Goal: Task Accomplishment & Management: Complete application form

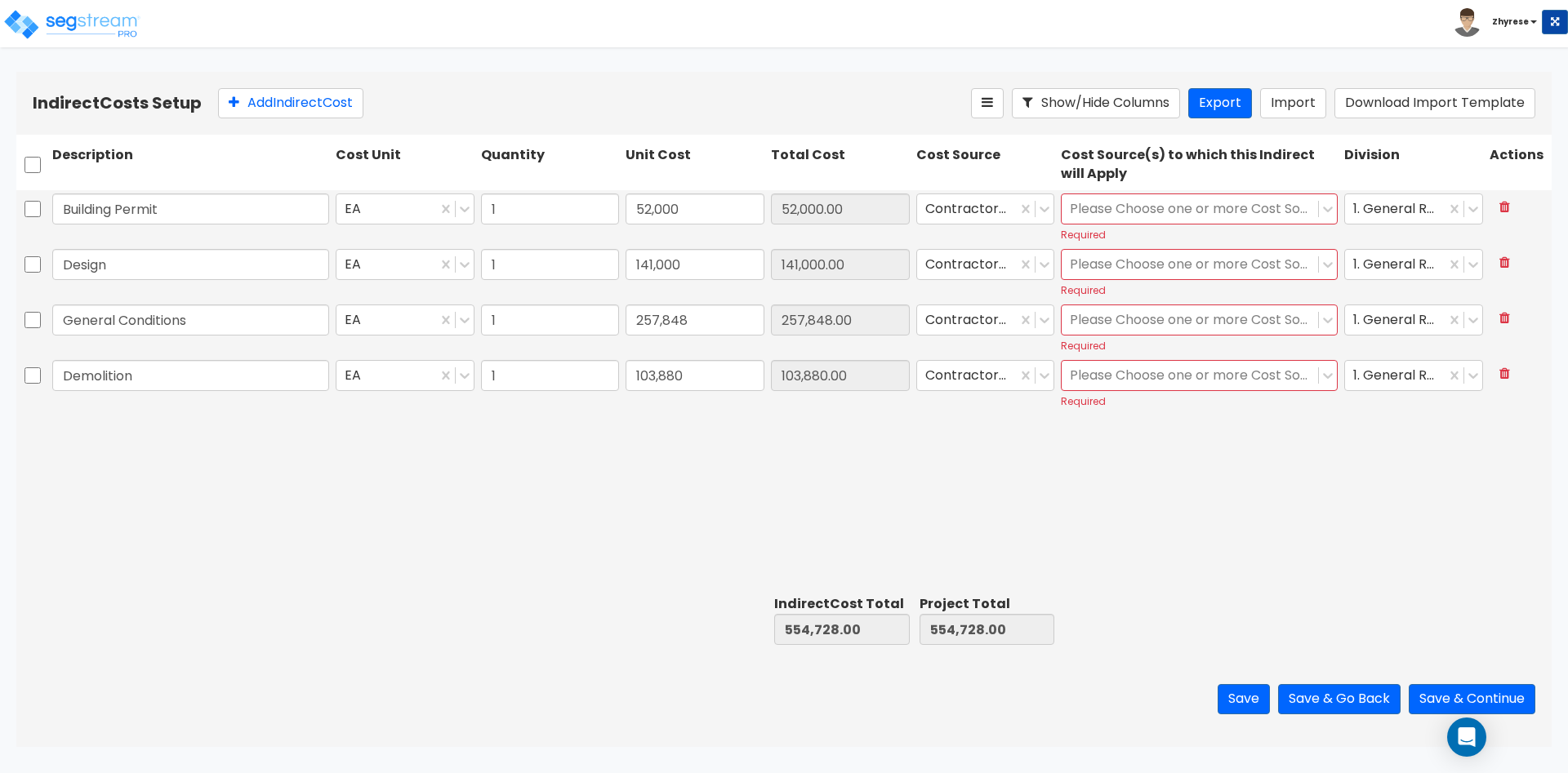
click at [1225, 209] on div at bounding box center [1190, 209] width 240 height 22
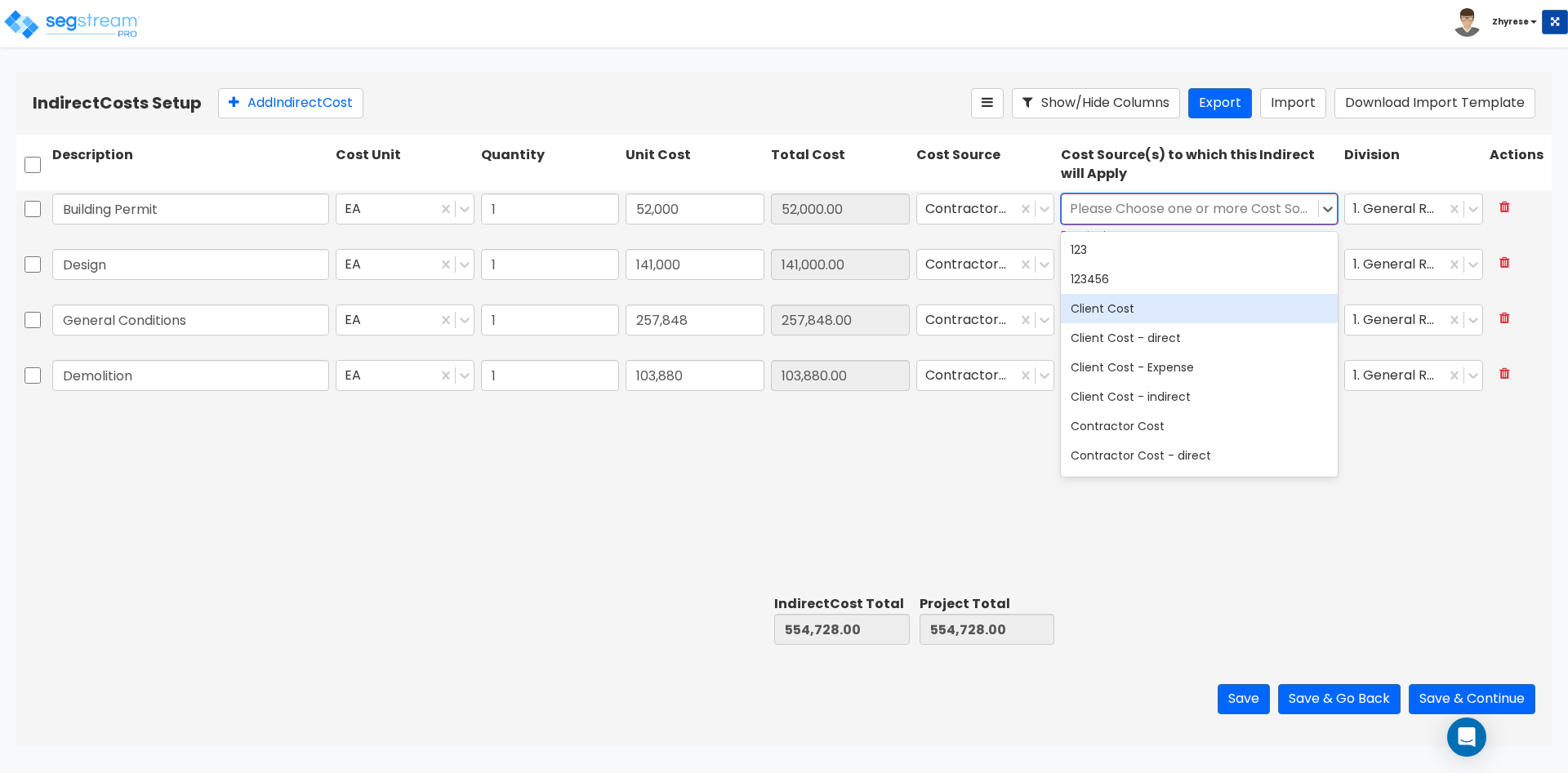
click at [1188, 319] on div "Client Cost" at bounding box center [1199, 309] width 277 height 30
click at [1210, 620] on div at bounding box center [1199, 620] width 283 height 56
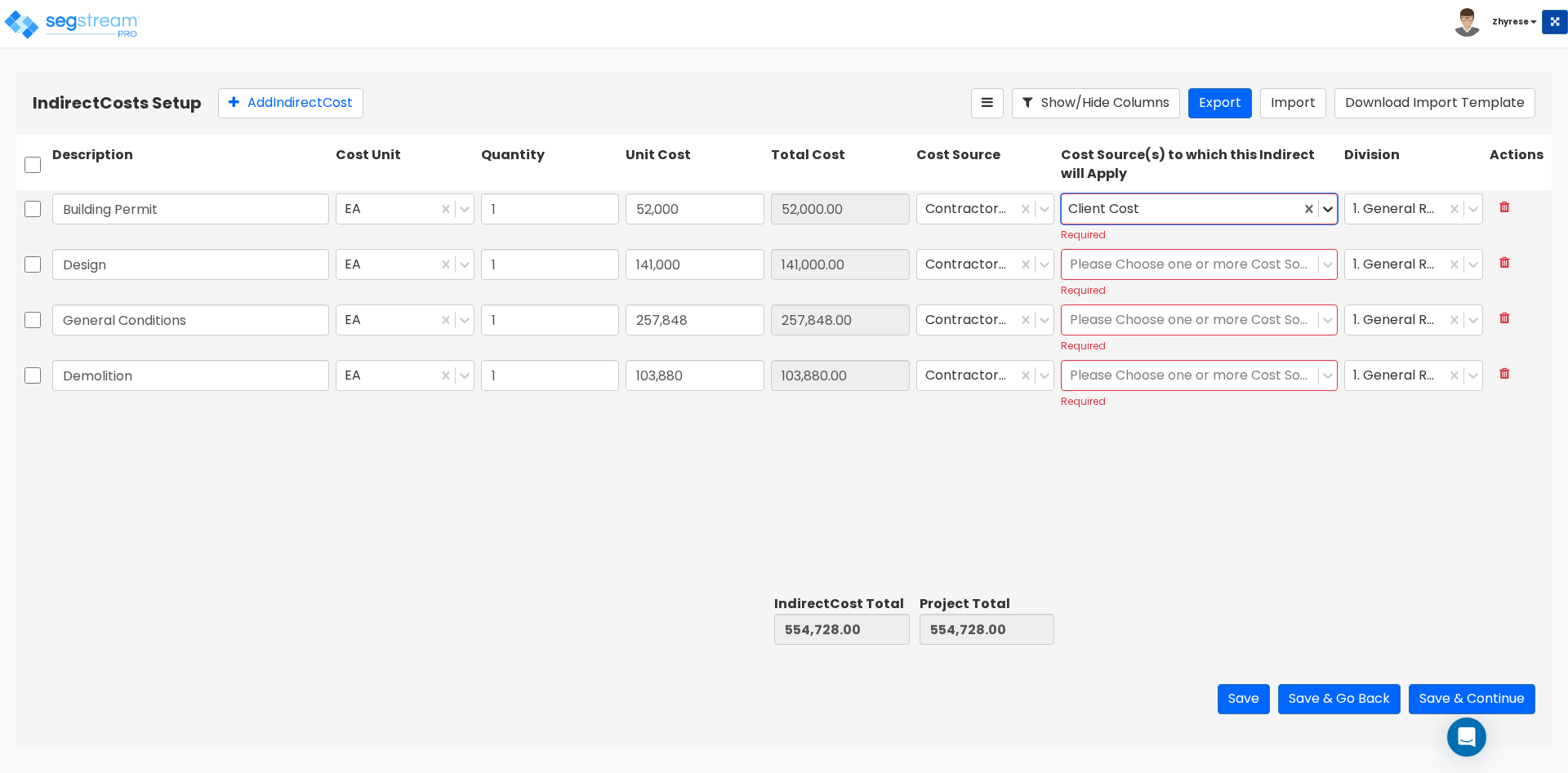
click at [1331, 211] on icon at bounding box center [1328, 209] width 16 height 16
click at [1229, 257] on div at bounding box center [1190, 264] width 240 height 22
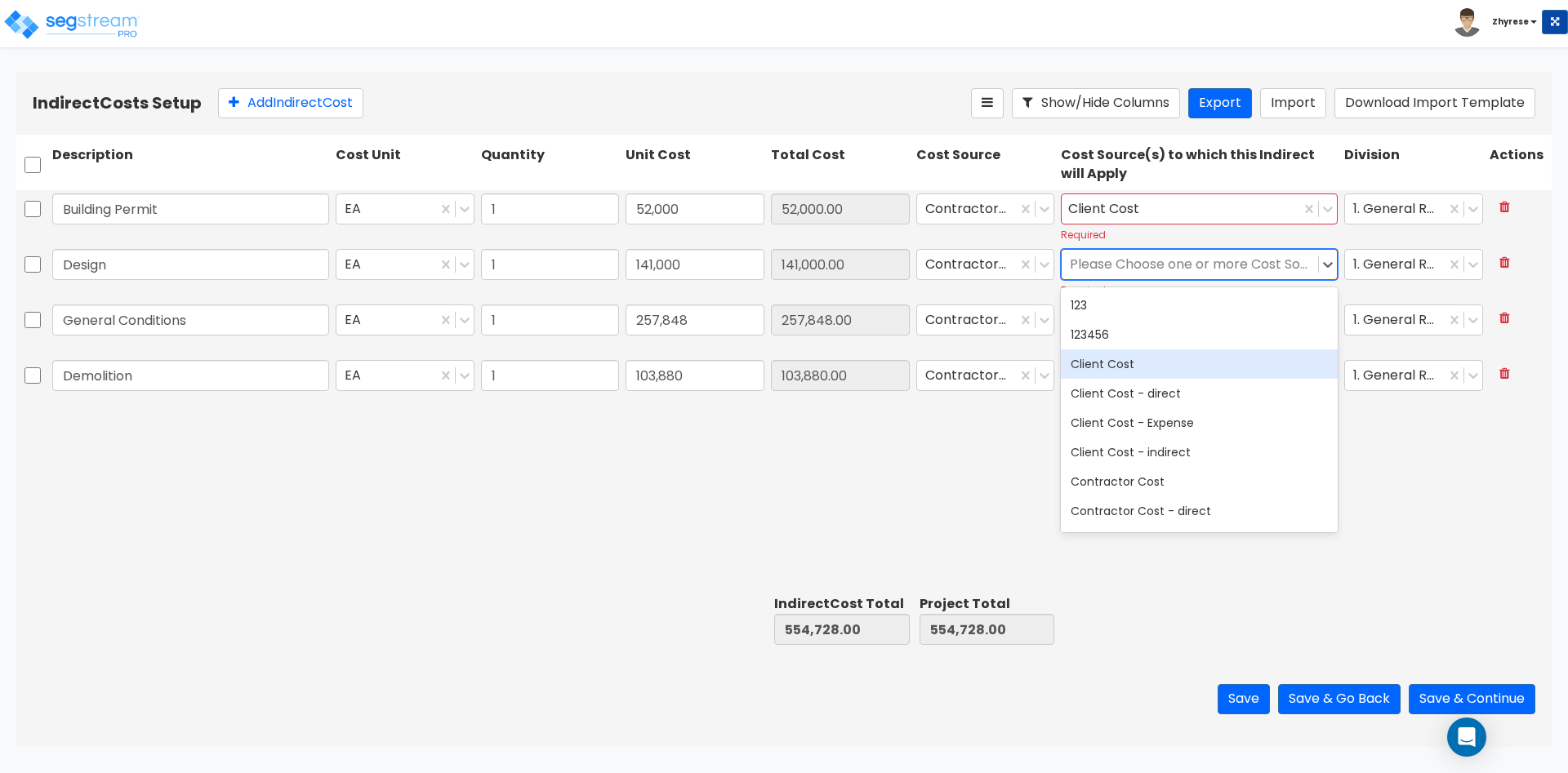
click at [1192, 366] on div "Client Cost" at bounding box center [1199, 364] width 277 height 30
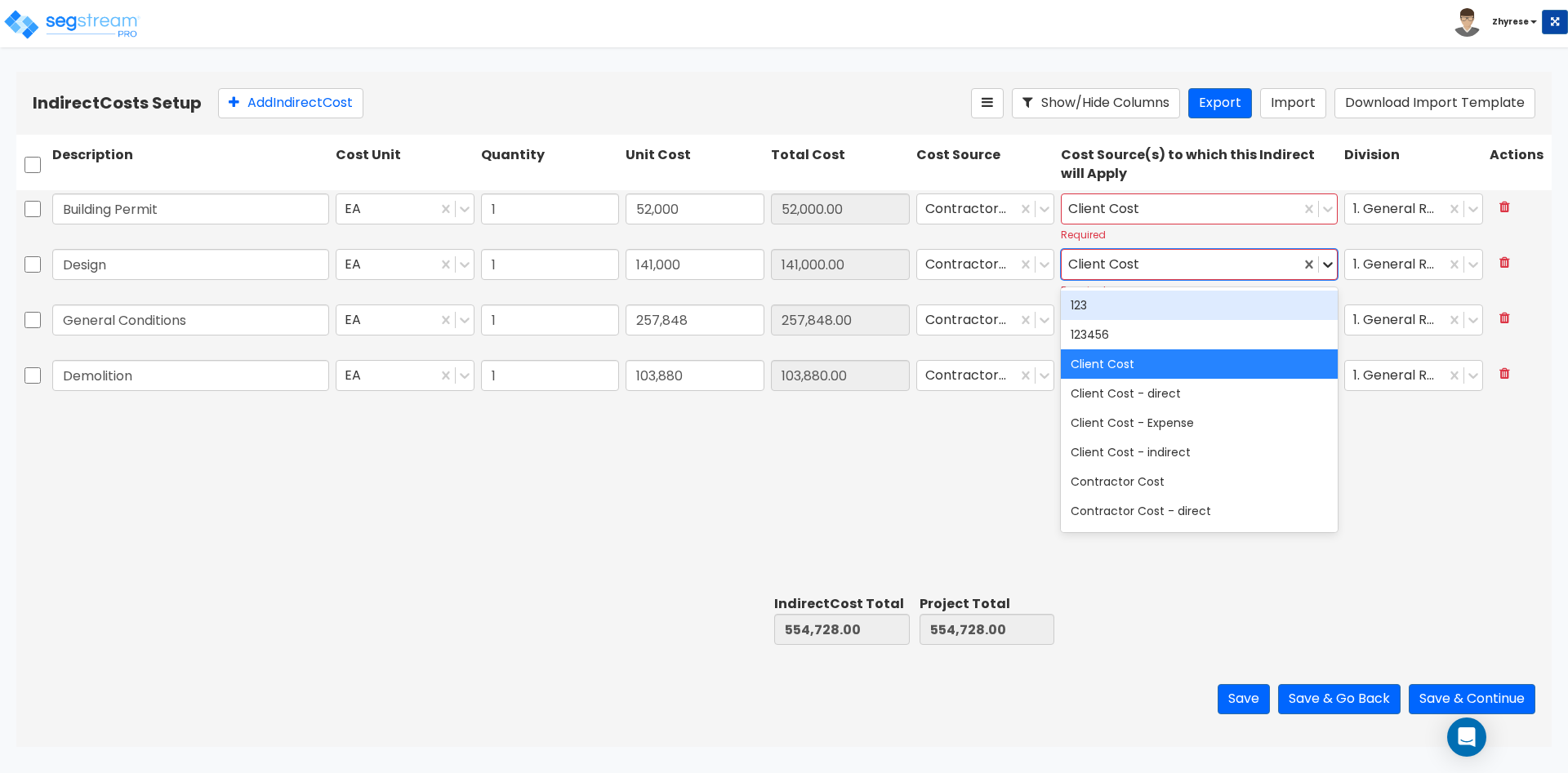
click at [1328, 264] on icon at bounding box center [1328, 264] width 16 height 16
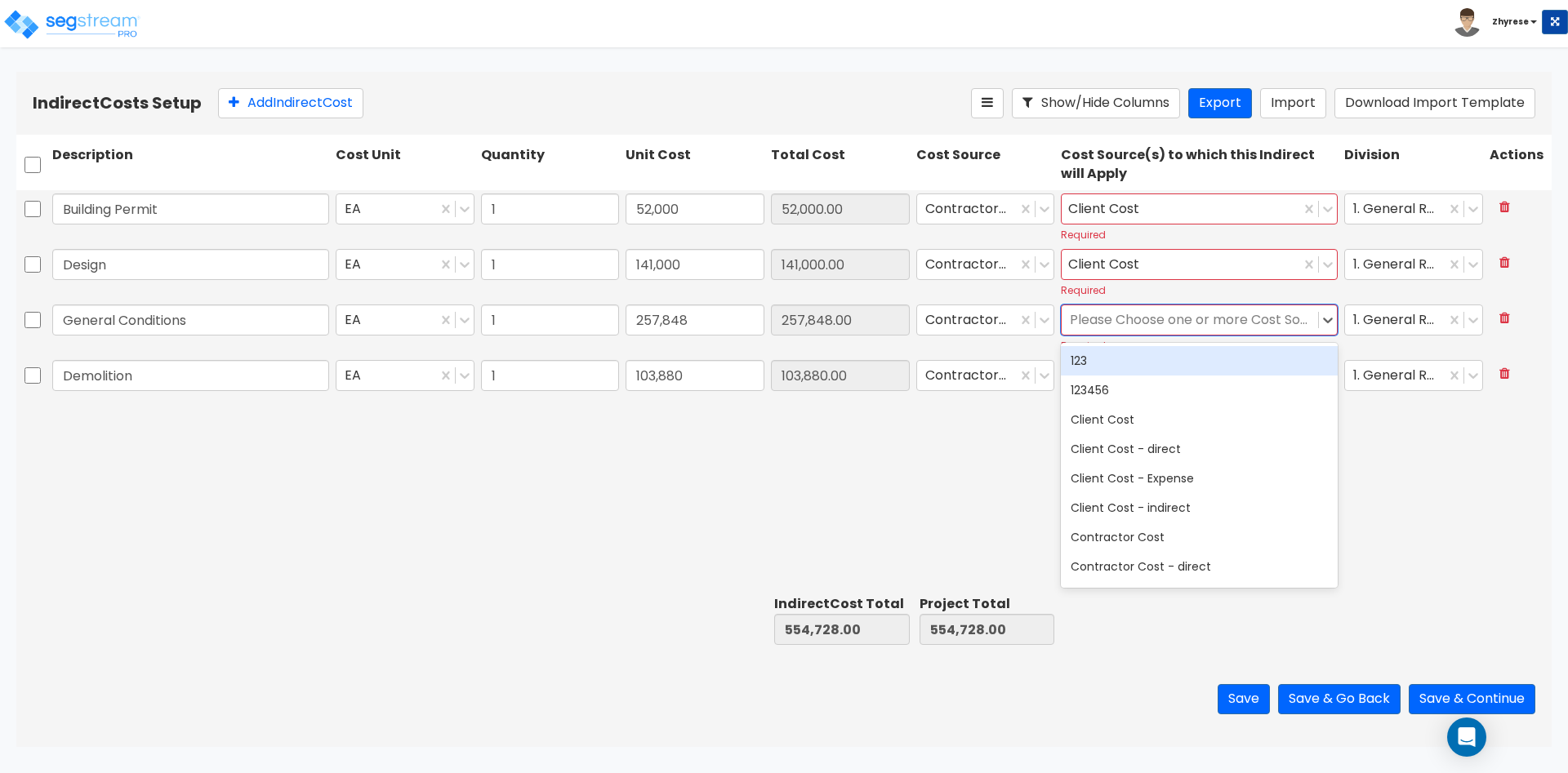
click at [1253, 328] on div at bounding box center [1190, 320] width 240 height 22
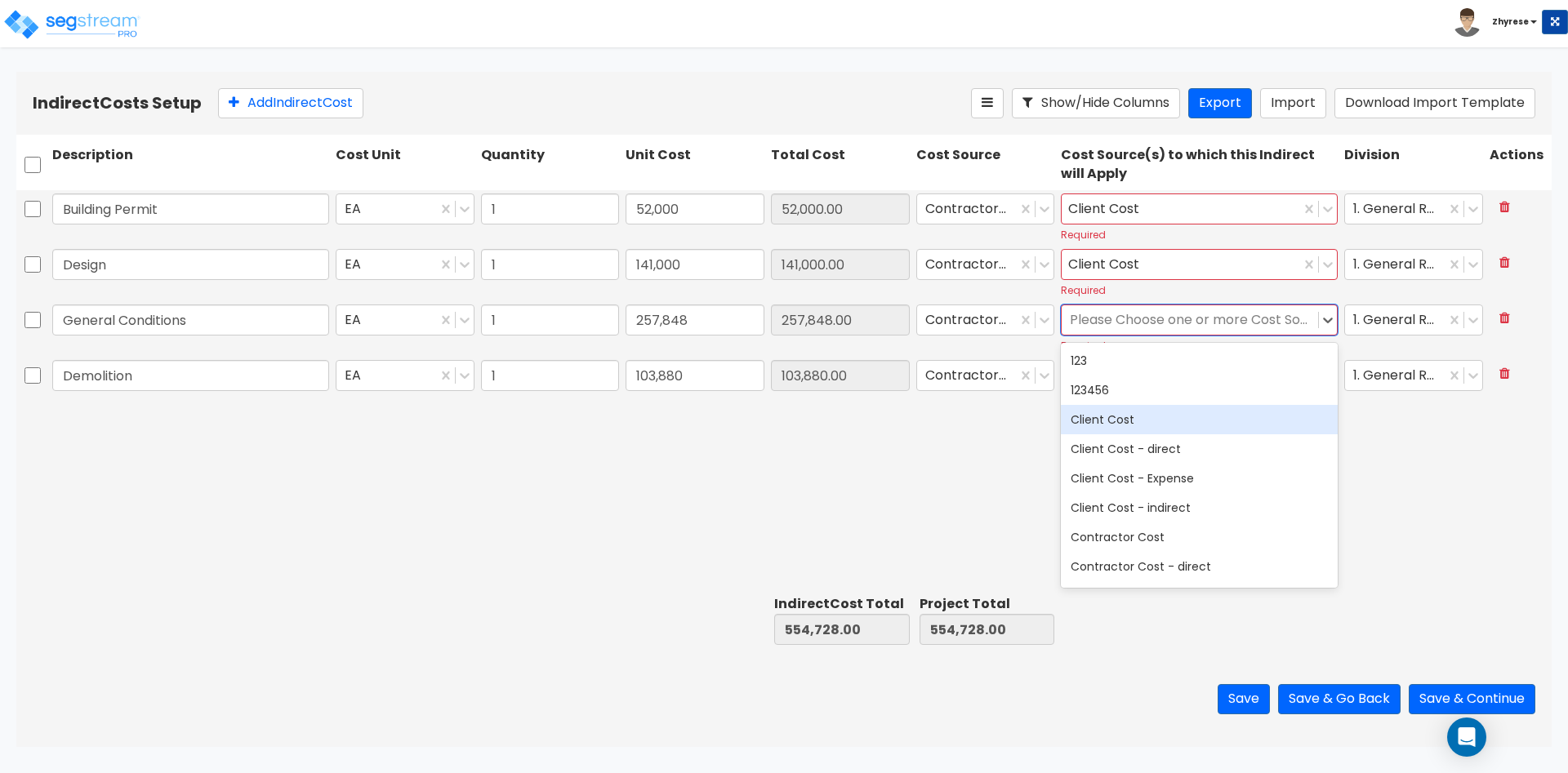
click at [1219, 411] on div "Client Cost" at bounding box center [1199, 420] width 277 height 30
click at [1426, 487] on div "Building Permit EA 1 52,000 52,000.00 Contractor Cost Client Cost Required 1. G…" at bounding box center [784, 389] width 1535 height 398
click at [1385, 375] on div at bounding box center [1395, 375] width 84 height 22
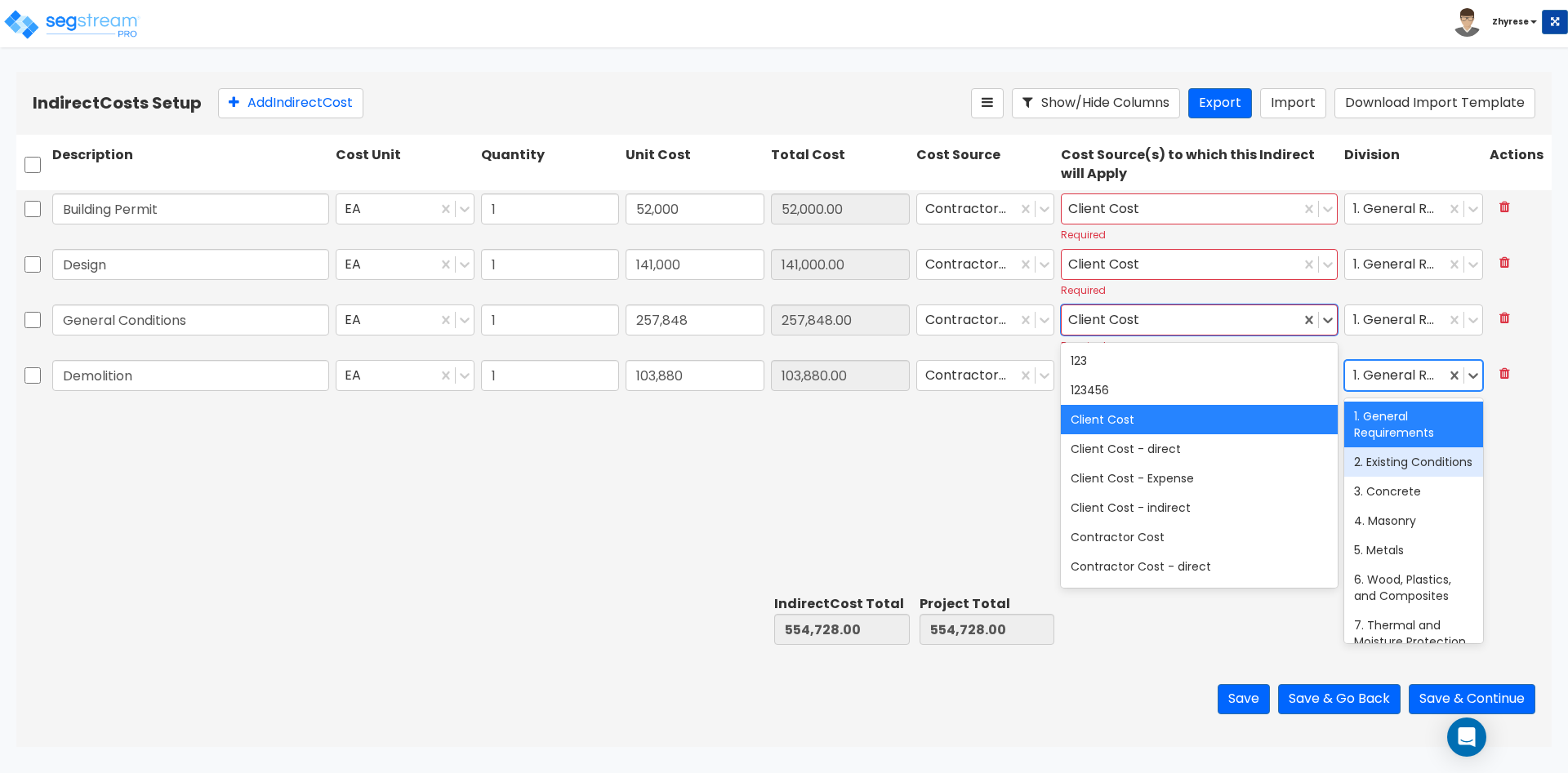
click at [1388, 464] on div "2. Existing Conditions" at bounding box center [1413, 462] width 139 height 30
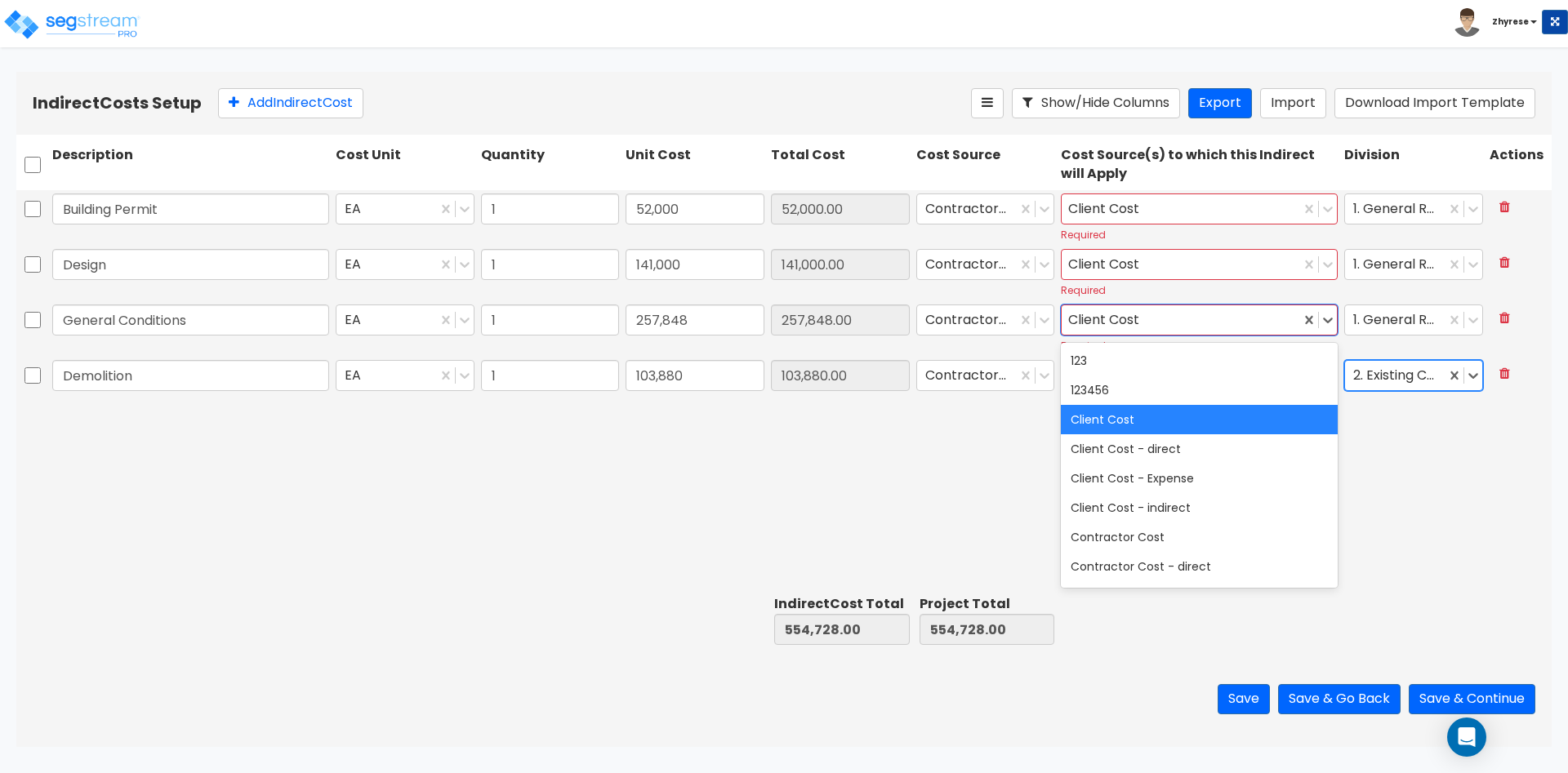
click at [1399, 385] on div at bounding box center [1395, 375] width 84 height 22
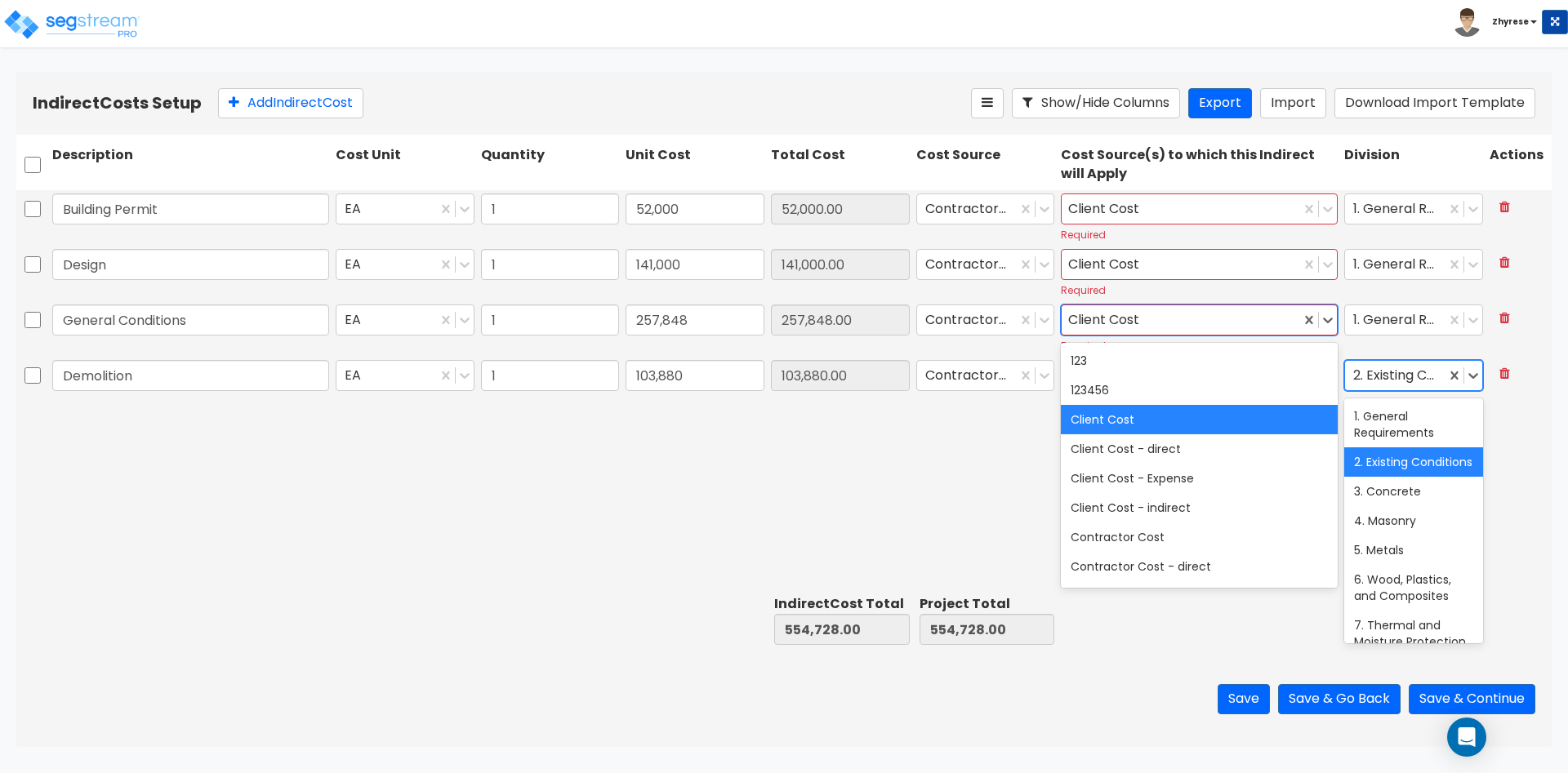
click at [1398, 432] on div "1. General Requirements" at bounding box center [1413, 425] width 139 height 46
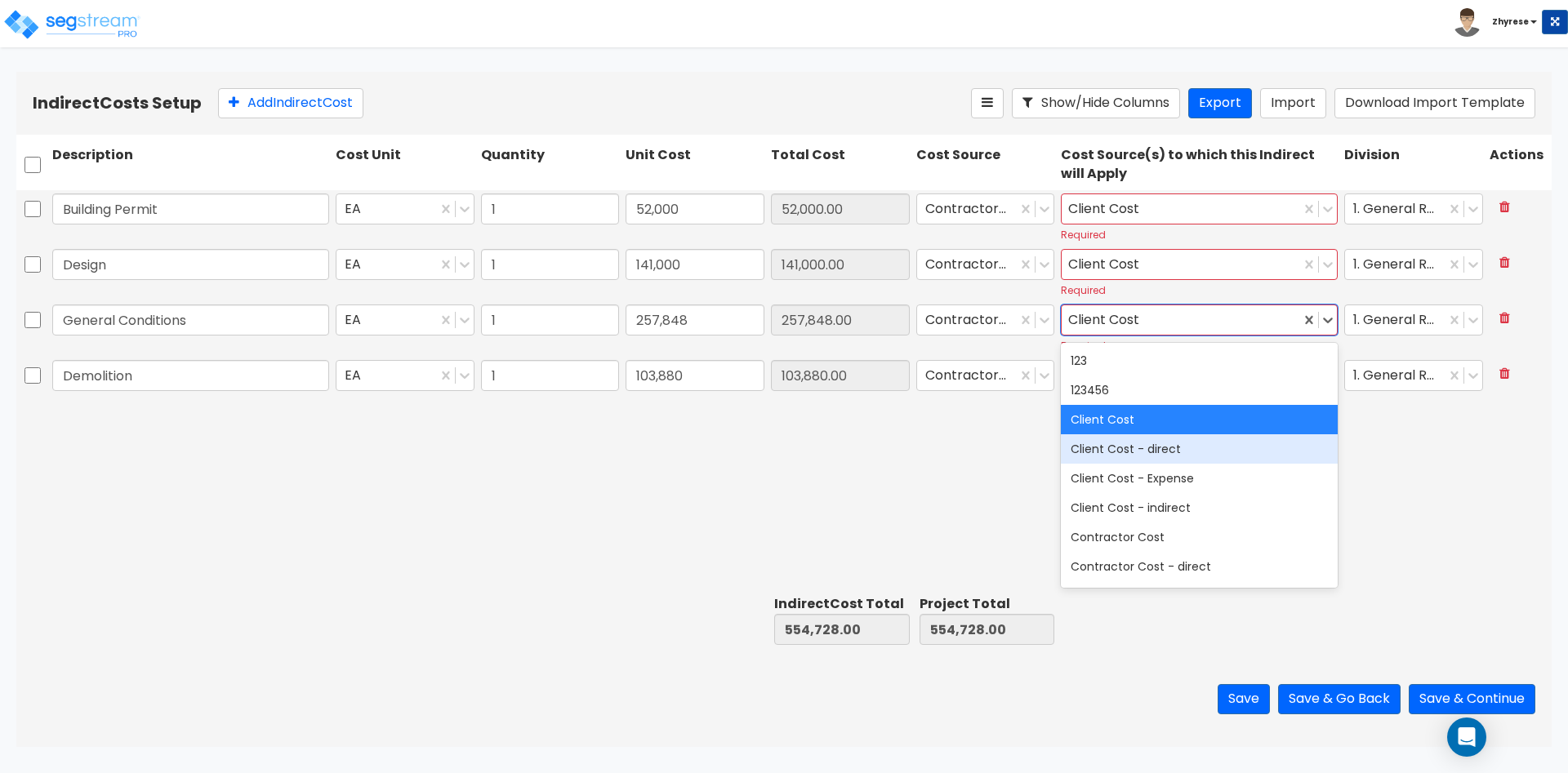
click at [1380, 472] on div "Building Permit EA 1 52,000 52,000.00 Contractor Cost Client Cost Required 1. G…" at bounding box center [784, 389] width 1535 height 398
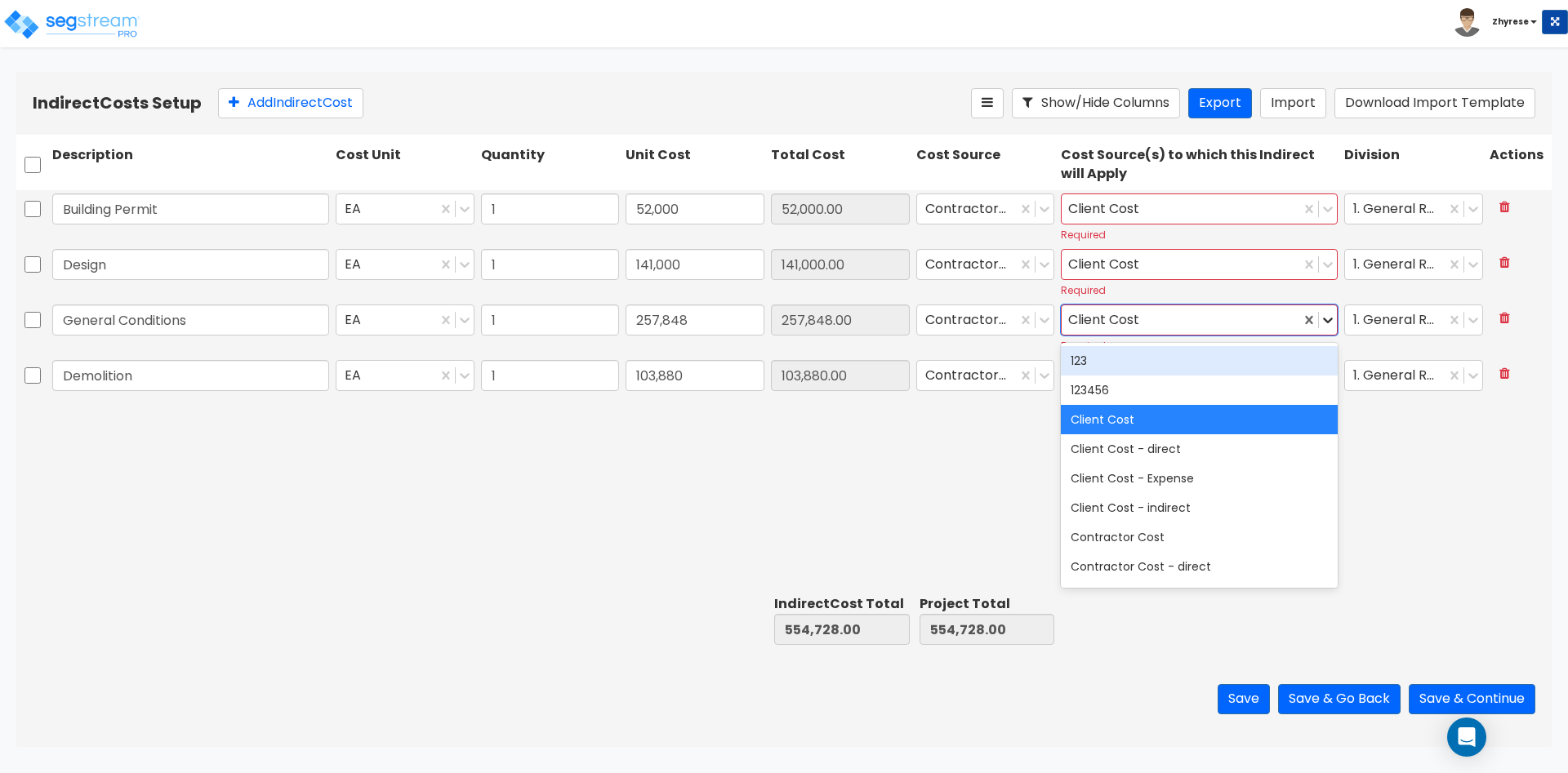
click at [1330, 322] on icon at bounding box center [1328, 320] width 10 height 6
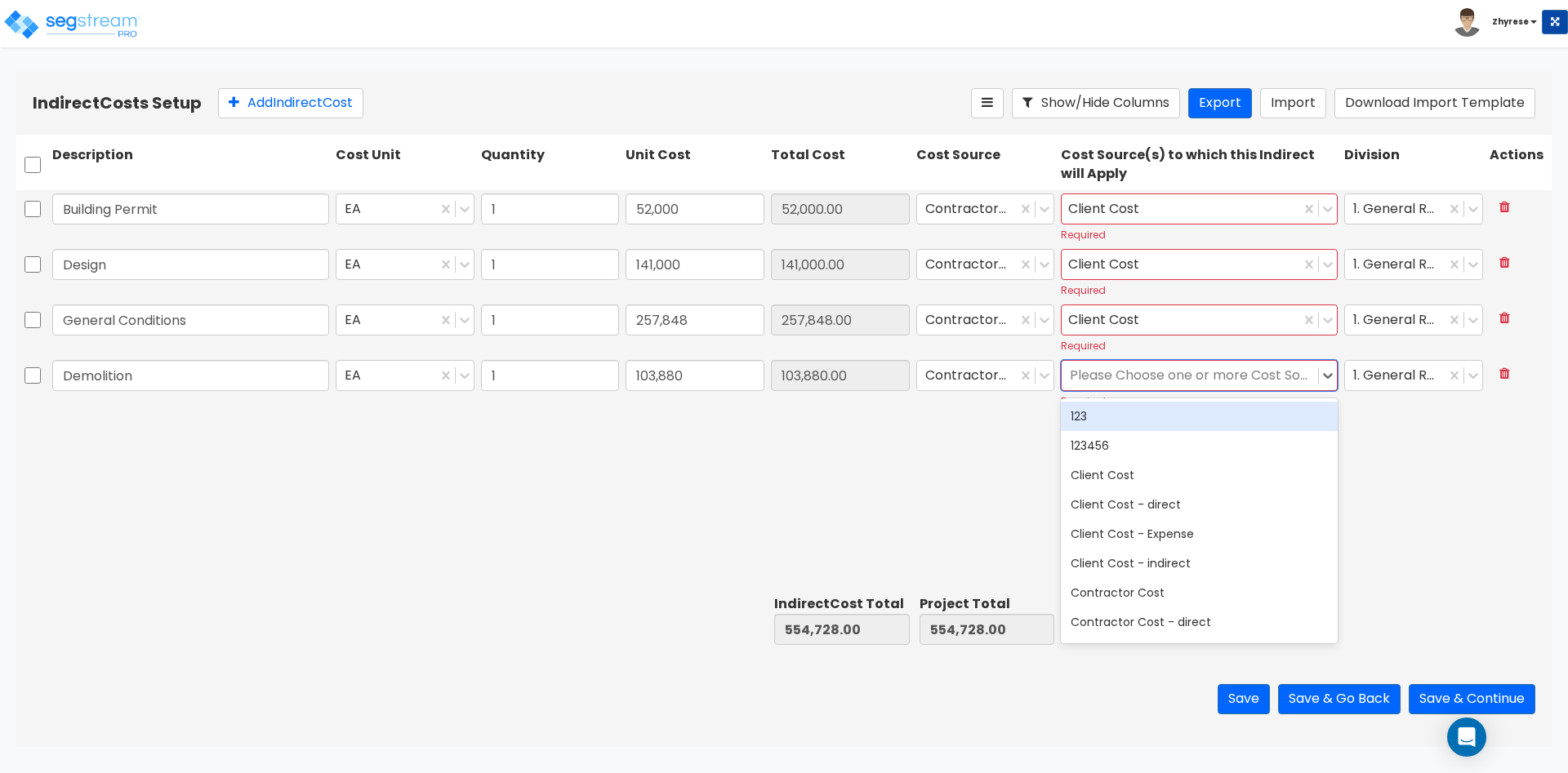
click at [1287, 373] on div at bounding box center [1190, 375] width 240 height 22
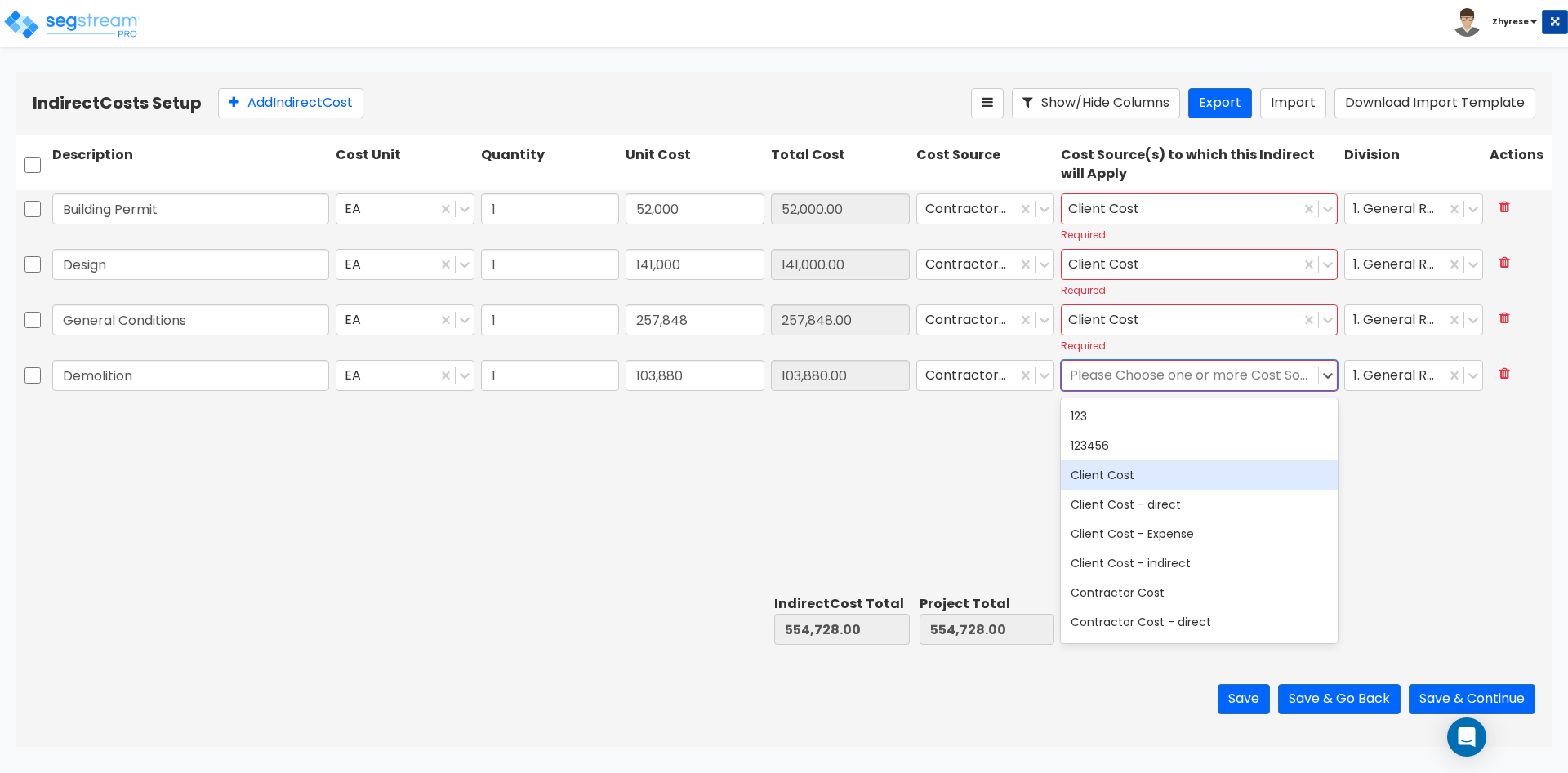
click at [1094, 478] on div "Client Cost" at bounding box center [1199, 475] width 277 height 30
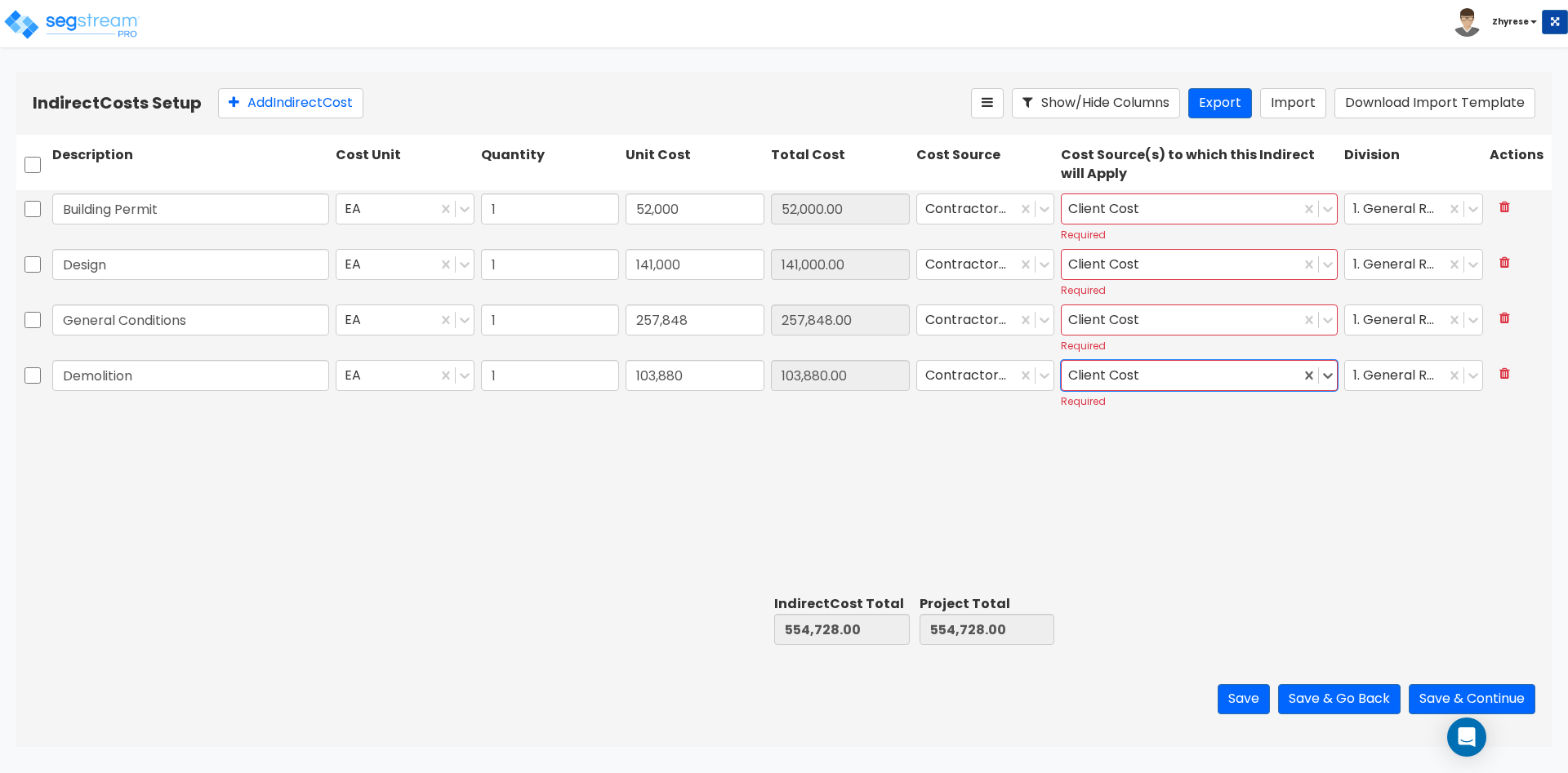
click at [1337, 366] on div at bounding box center [1318, 375] width 37 height 30
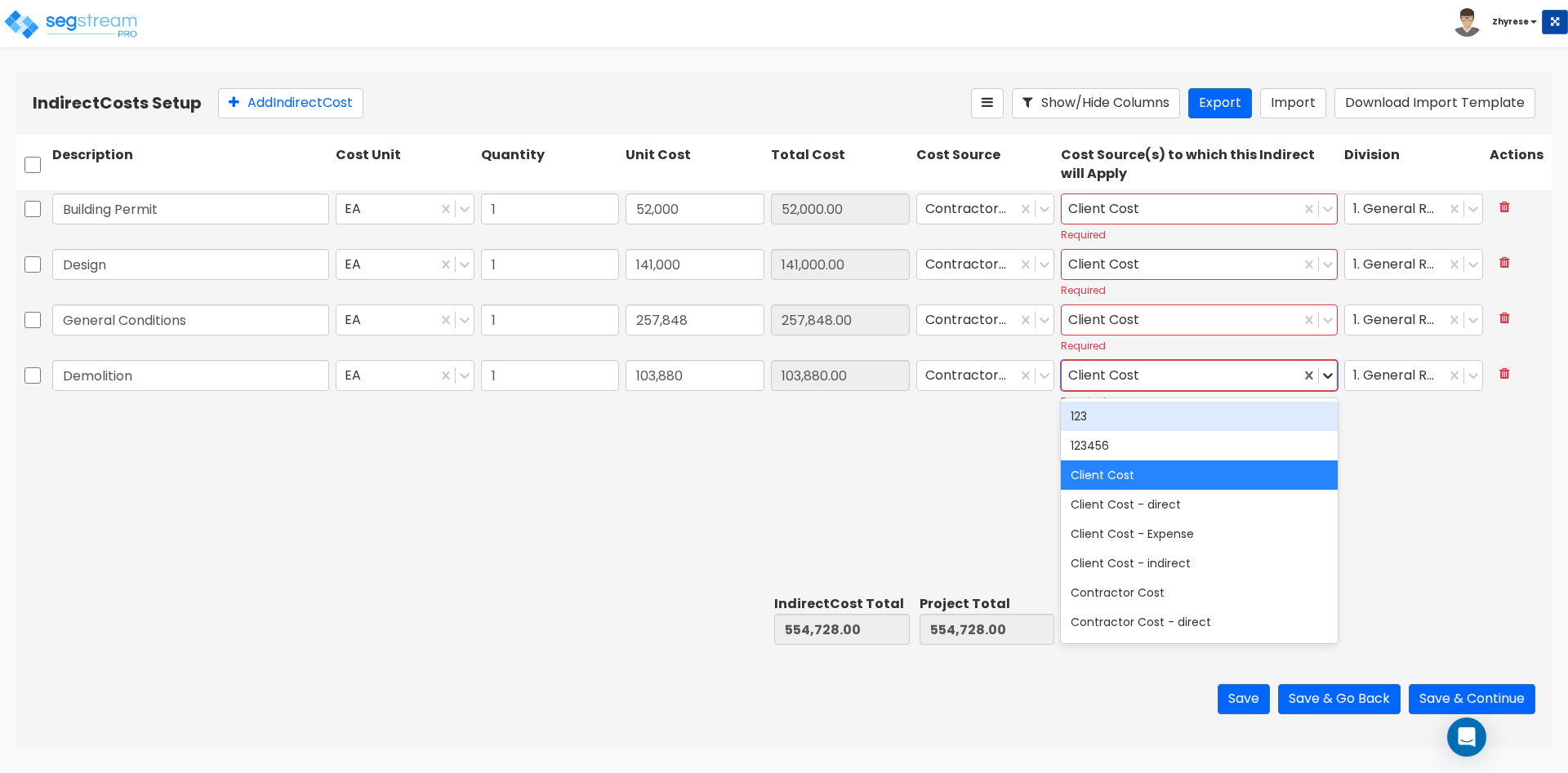
click at [1334, 371] on icon at bounding box center [1328, 375] width 16 height 16
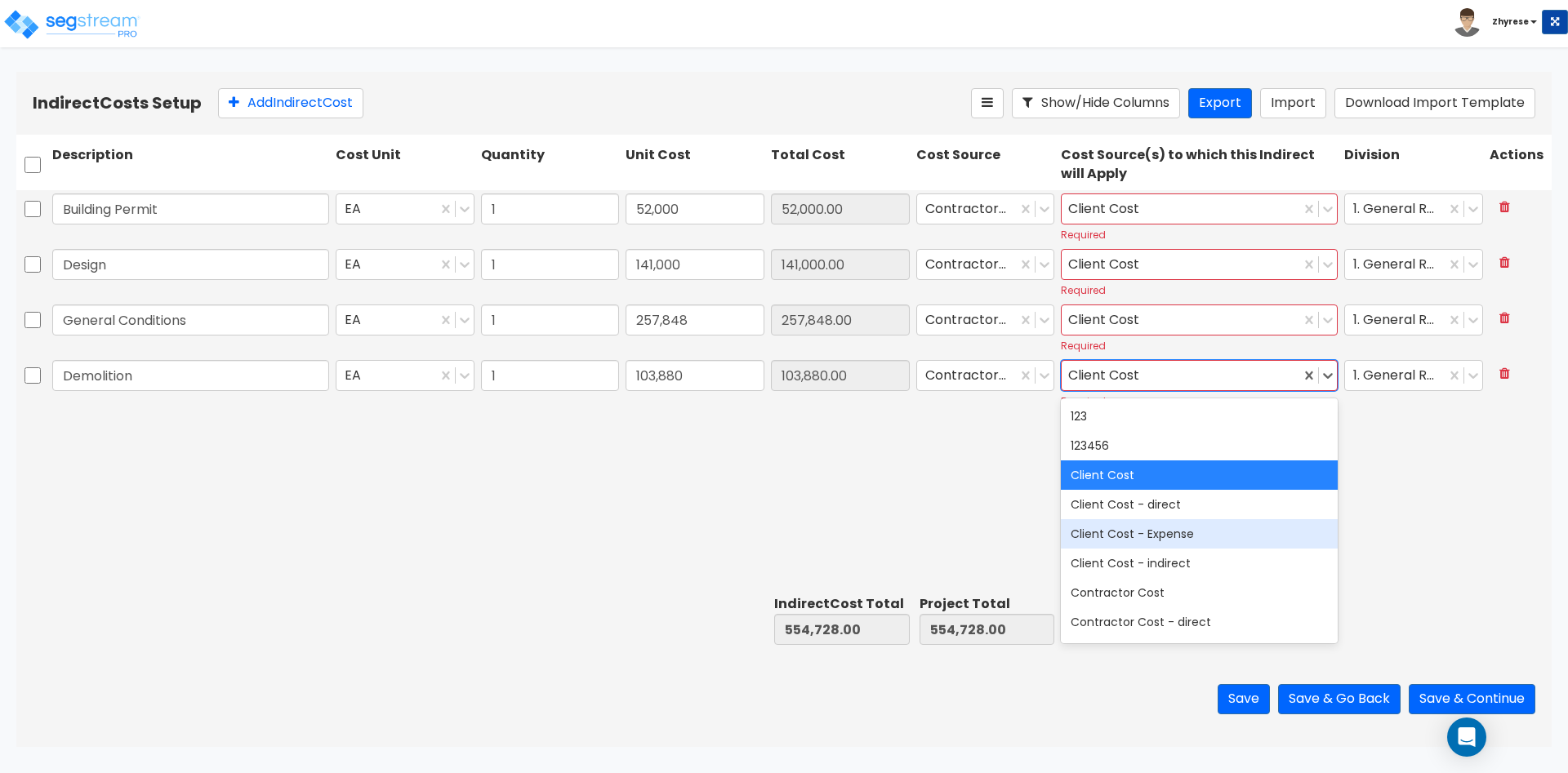
click at [1440, 465] on div "Building Permit EA 1 52,000 52,000.00 Contractor Cost Client Cost Required 1. G…" at bounding box center [784, 389] width 1535 height 398
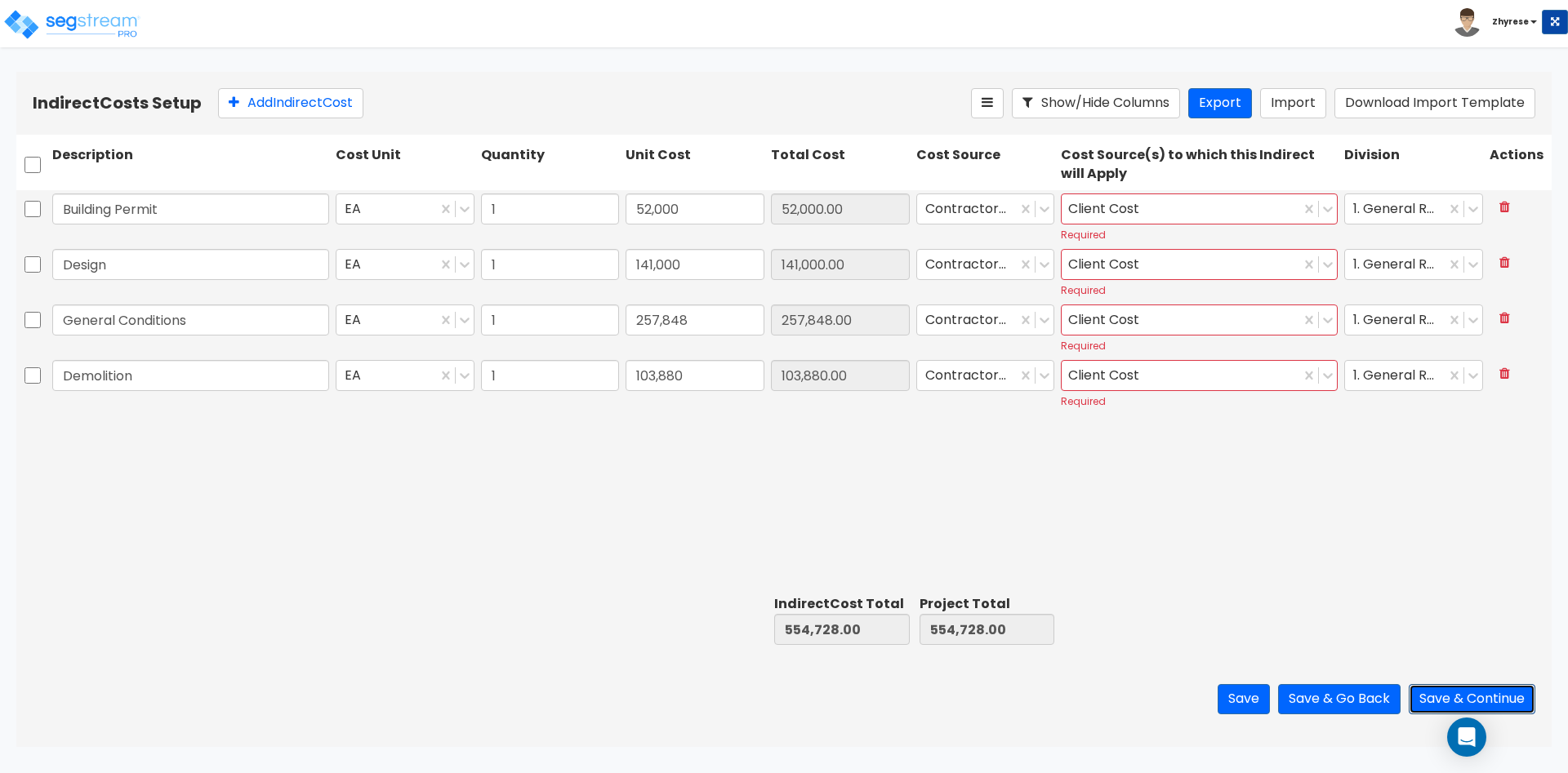
click at [1452, 691] on button "Save & Continue" at bounding box center [1472, 699] width 127 height 30
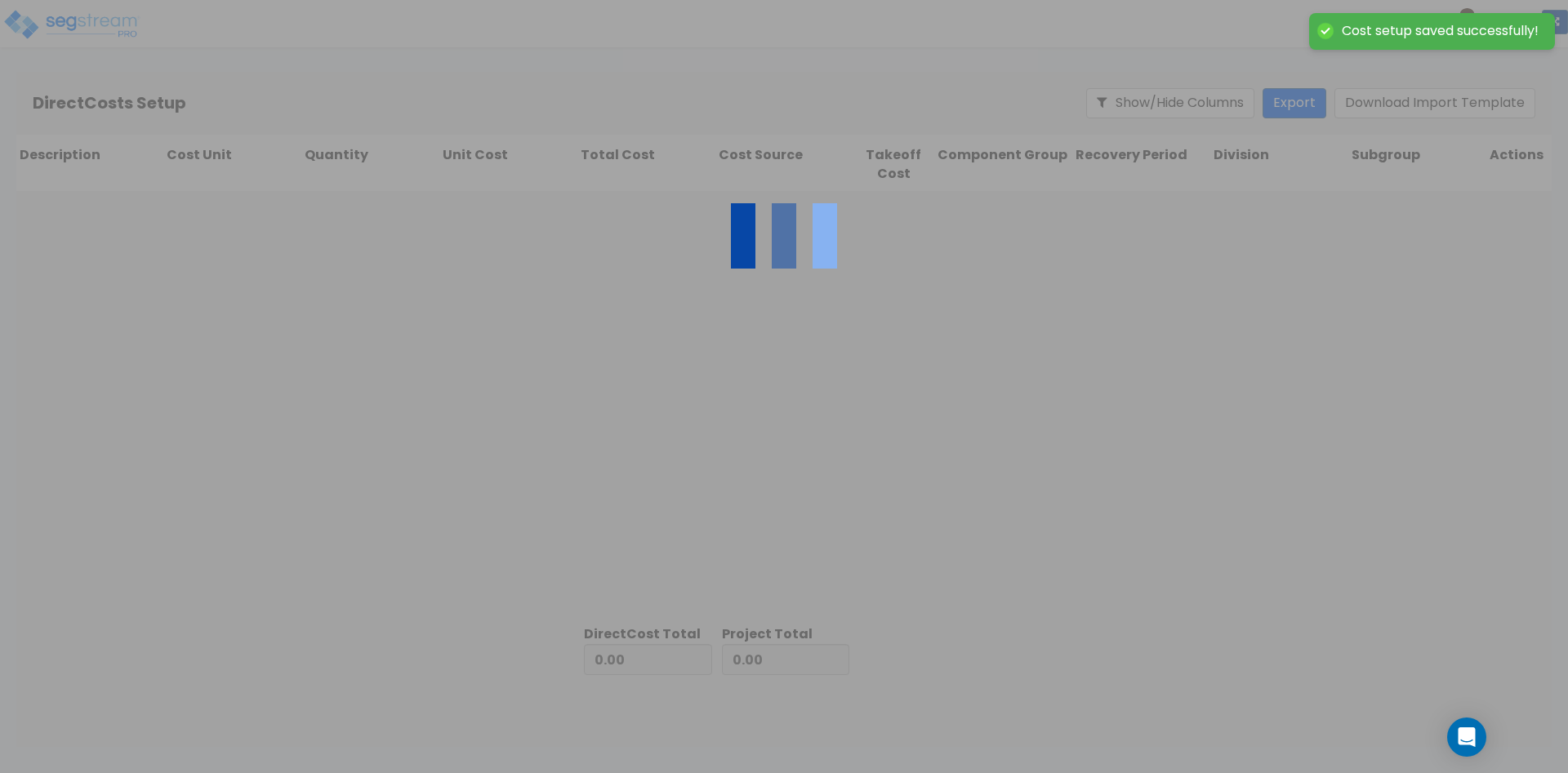
type input "554,728.00"
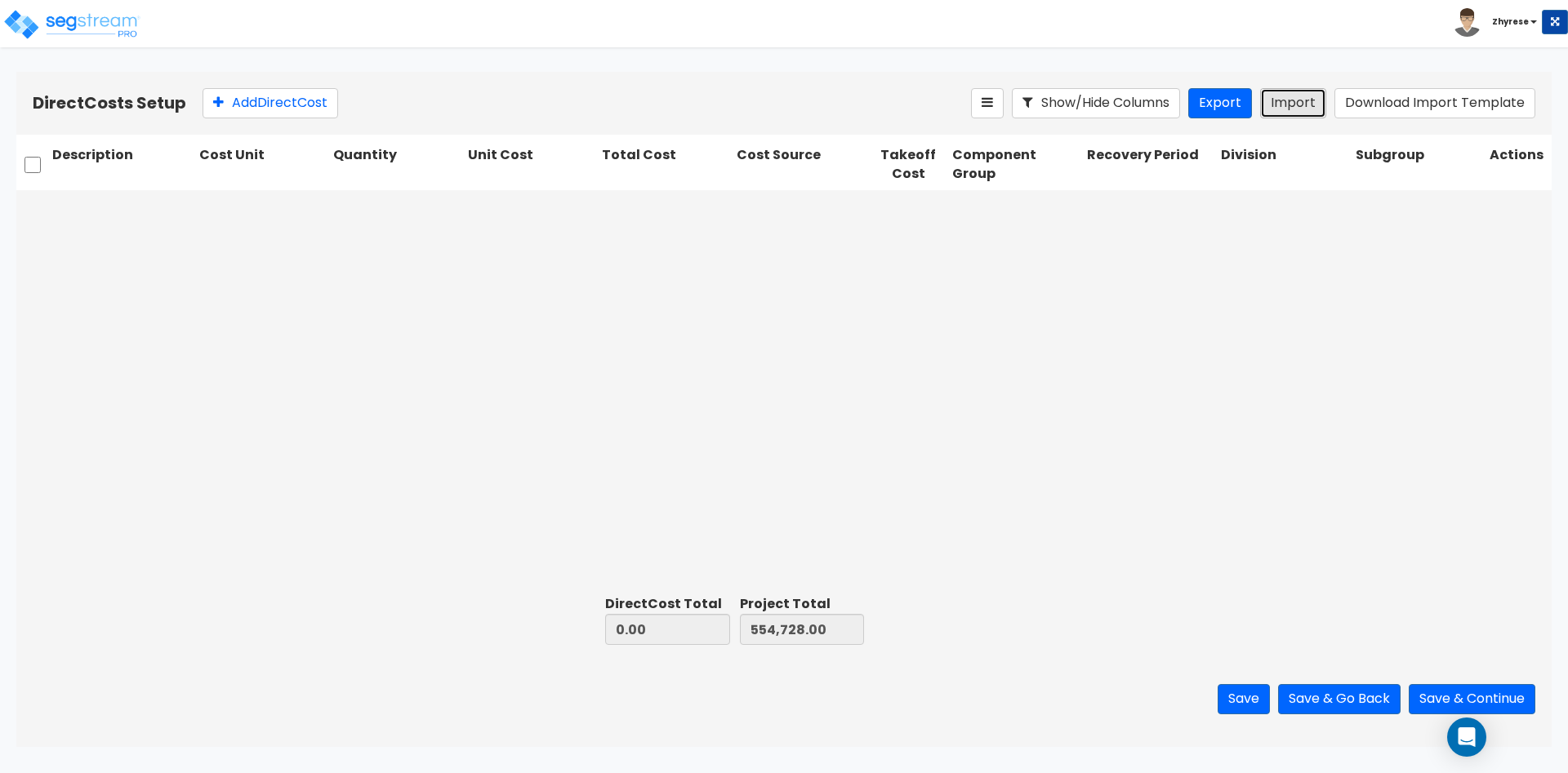
click at [1282, 111] on button "Import" at bounding box center [1293, 103] width 66 height 30
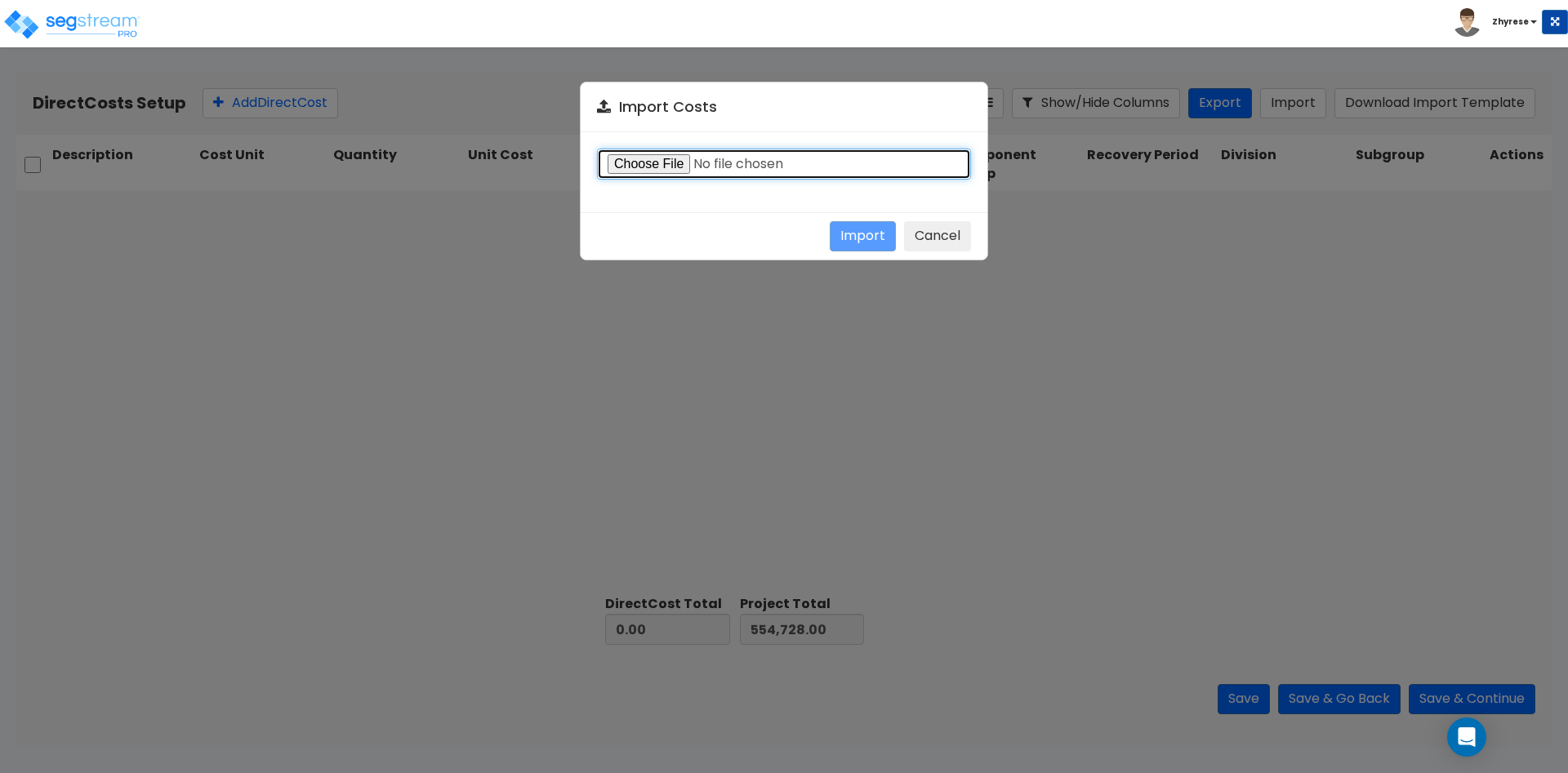
click at [635, 162] on input "file" at bounding box center [784, 164] width 374 height 31
type input "C:\fakepath\Direct-costs-14134.csv"
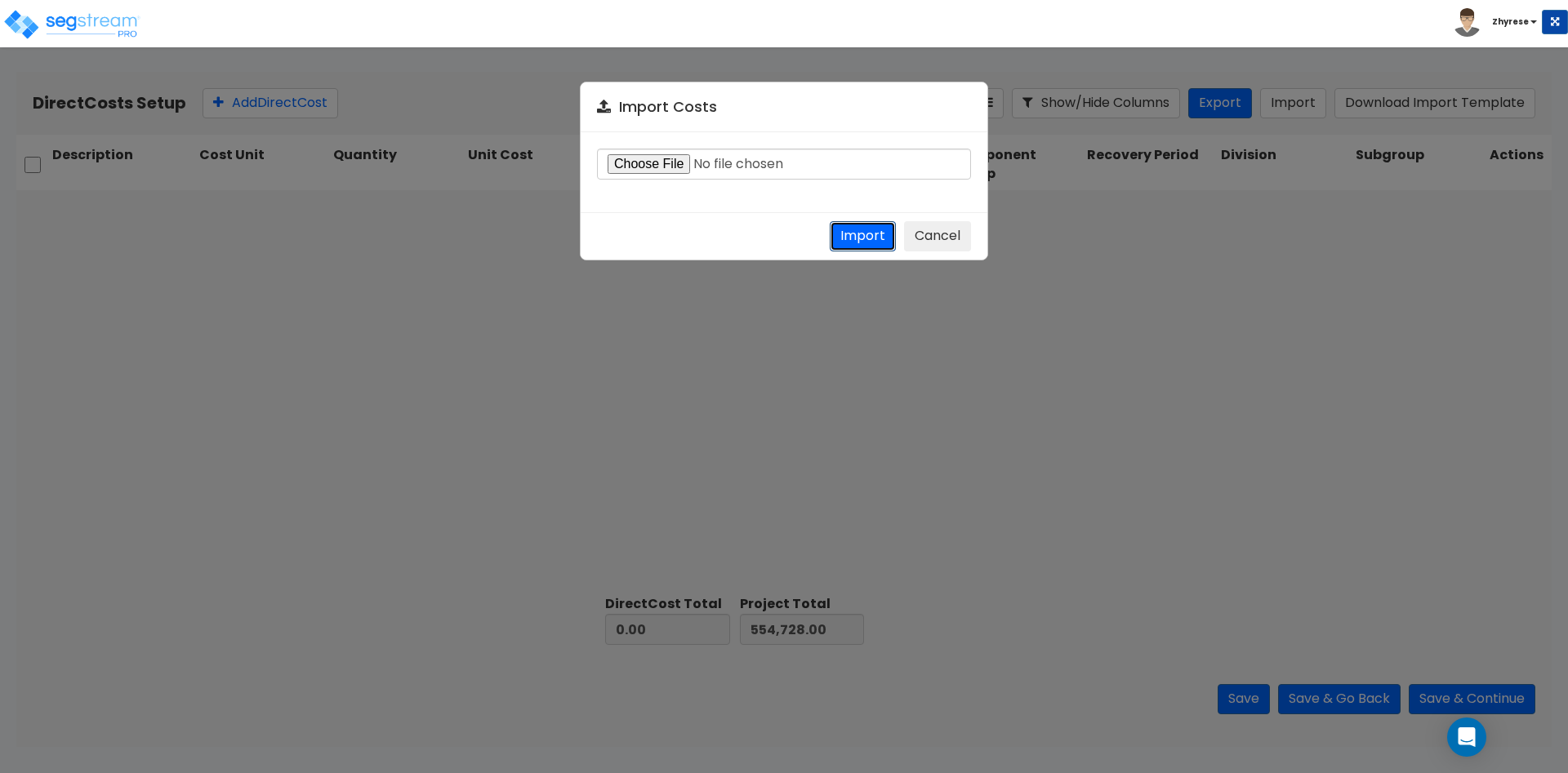
click at [849, 236] on button "Import" at bounding box center [862, 236] width 66 height 30
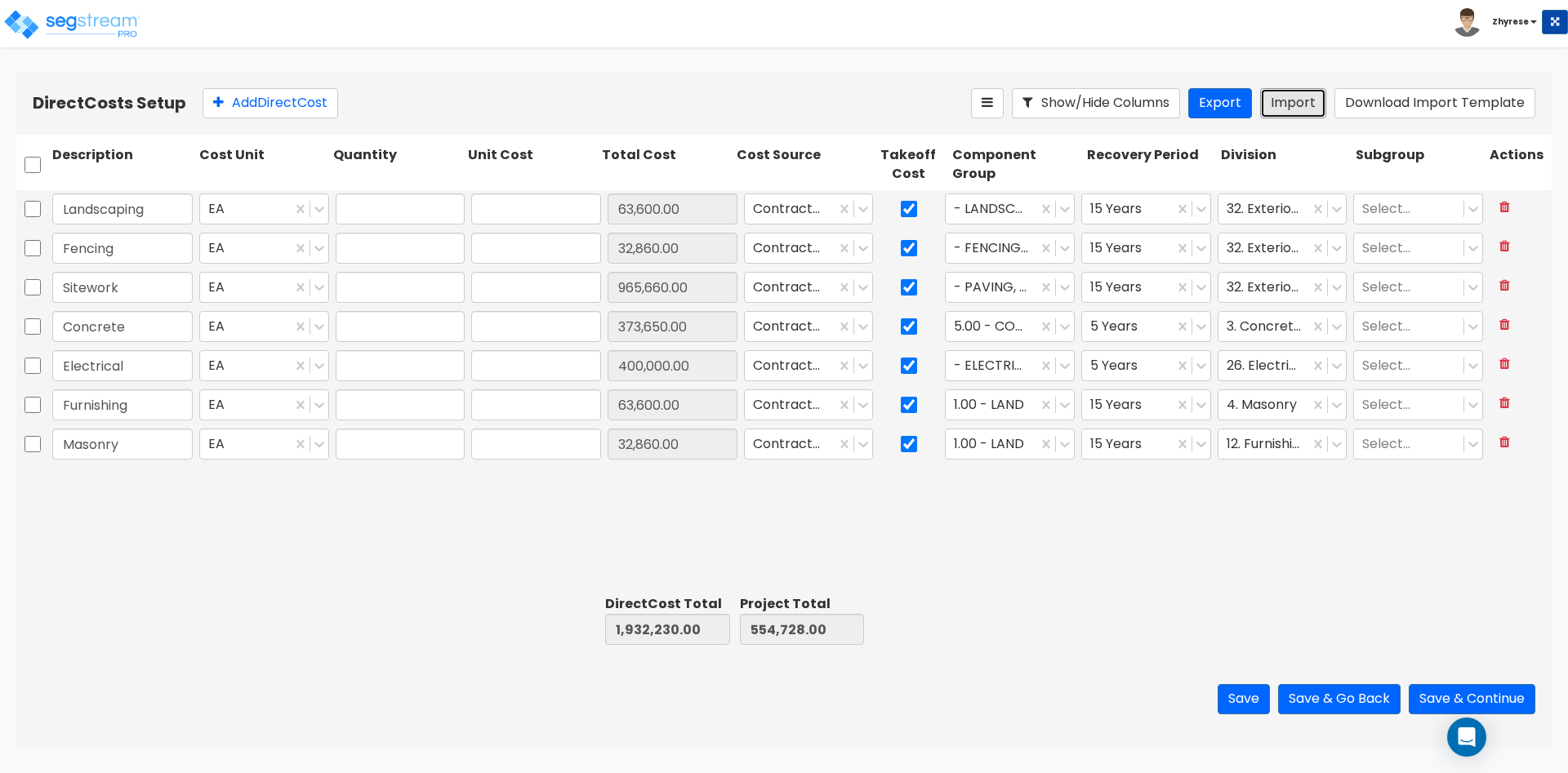
type input "1,932,230.00"
type input "2,486,958.00"
type input "1"
type input "63,600"
type input "1"
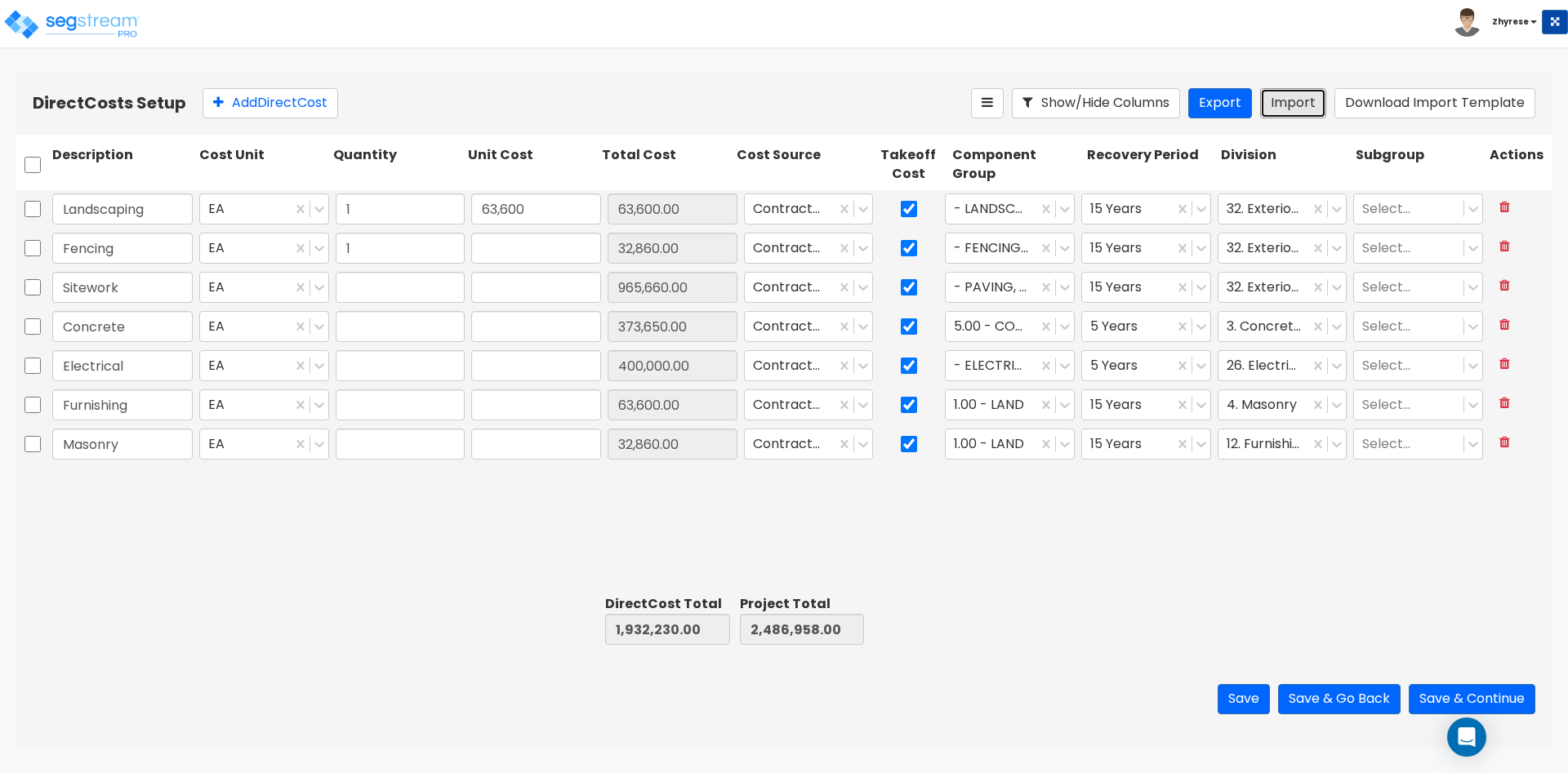
type input "32,860"
type input "1"
type input "965,660"
type input "1"
type input "373,650"
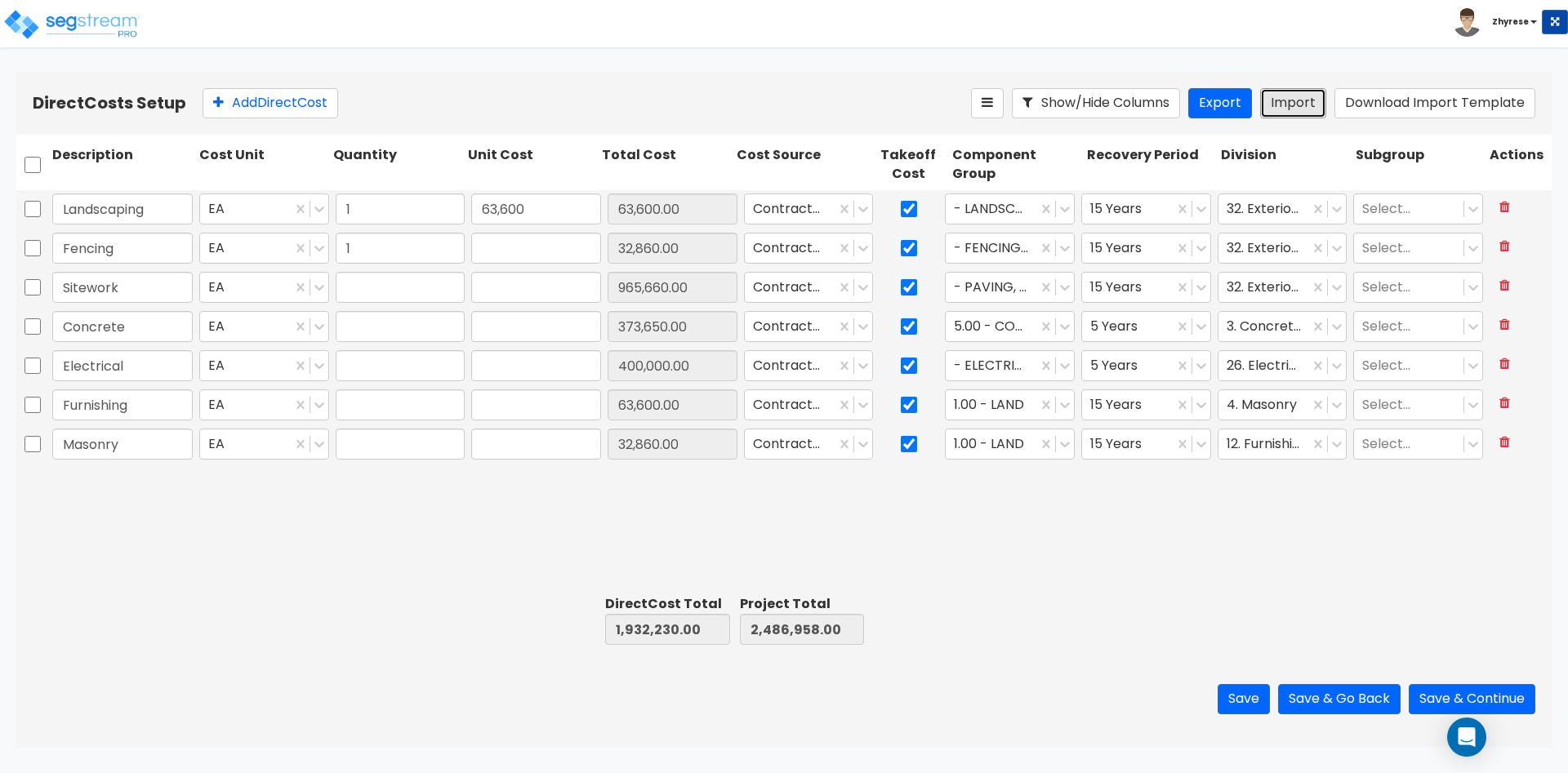
type input "1"
type input "400,000"
type input "1"
type input "63,600"
type input "1"
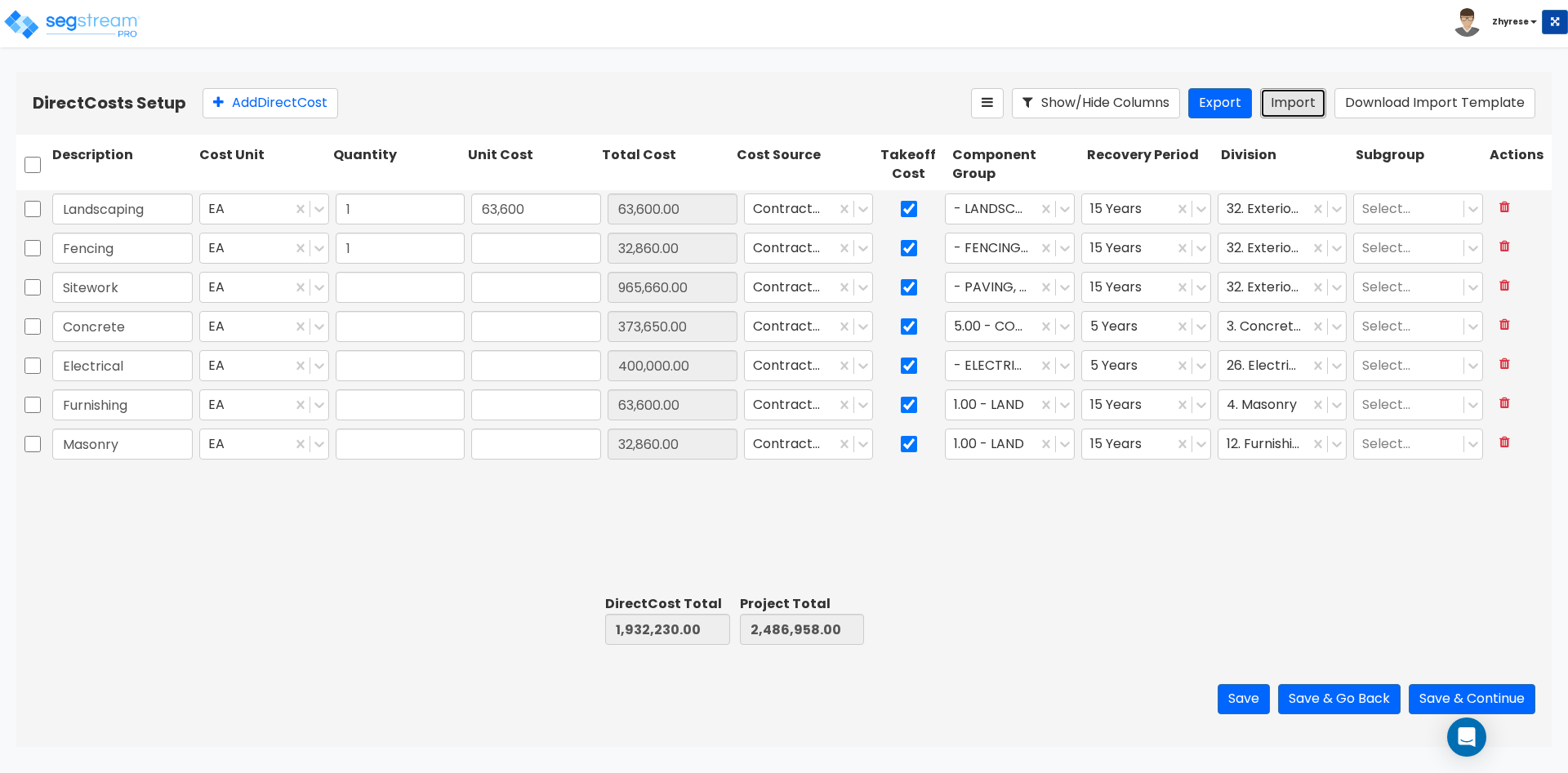
type input "32,860"
click at [814, 212] on div at bounding box center [790, 209] width 75 height 22
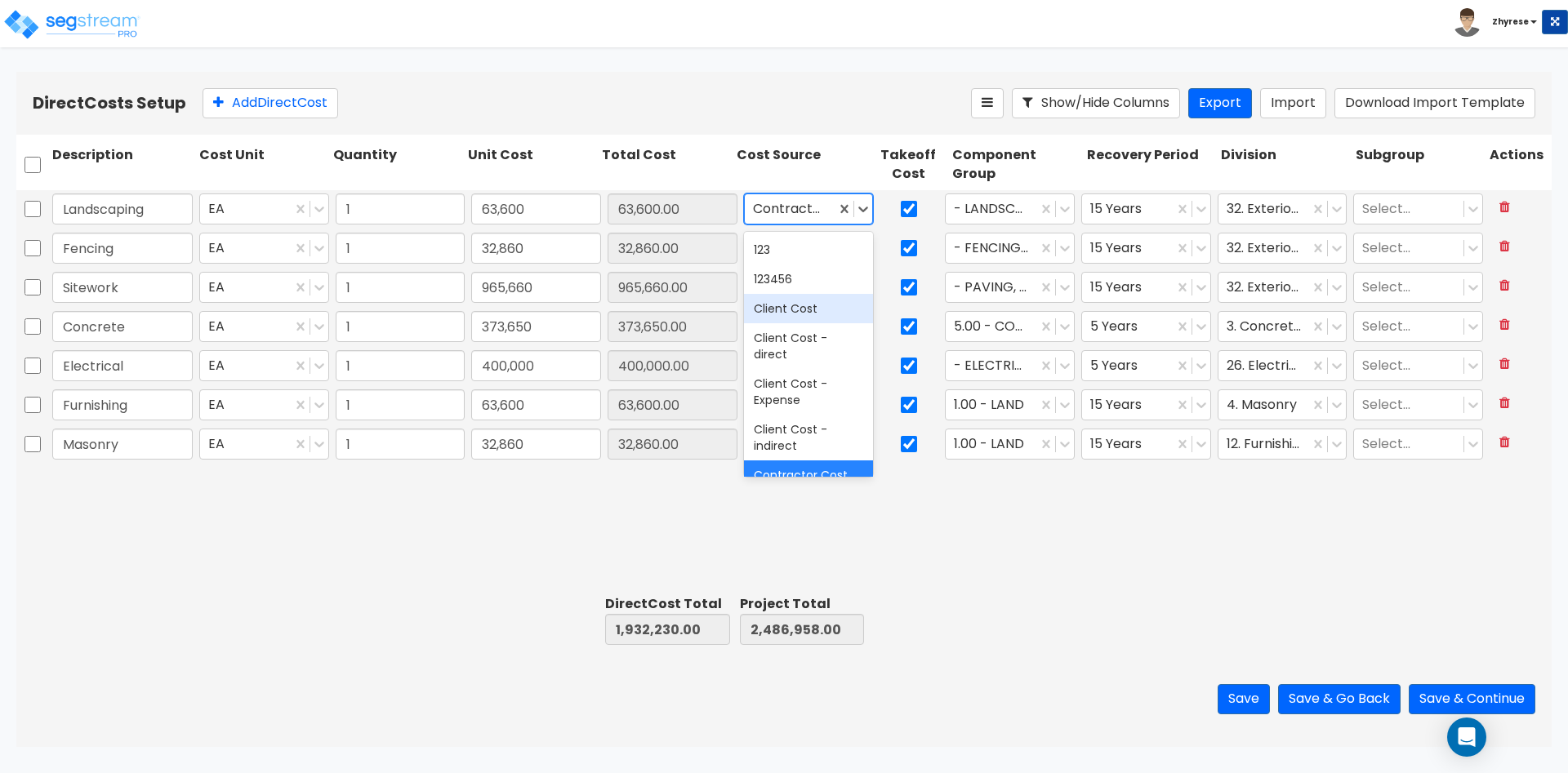
click at [810, 317] on div "Client Cost" at bounding box center [809, 309] width 130 height 30
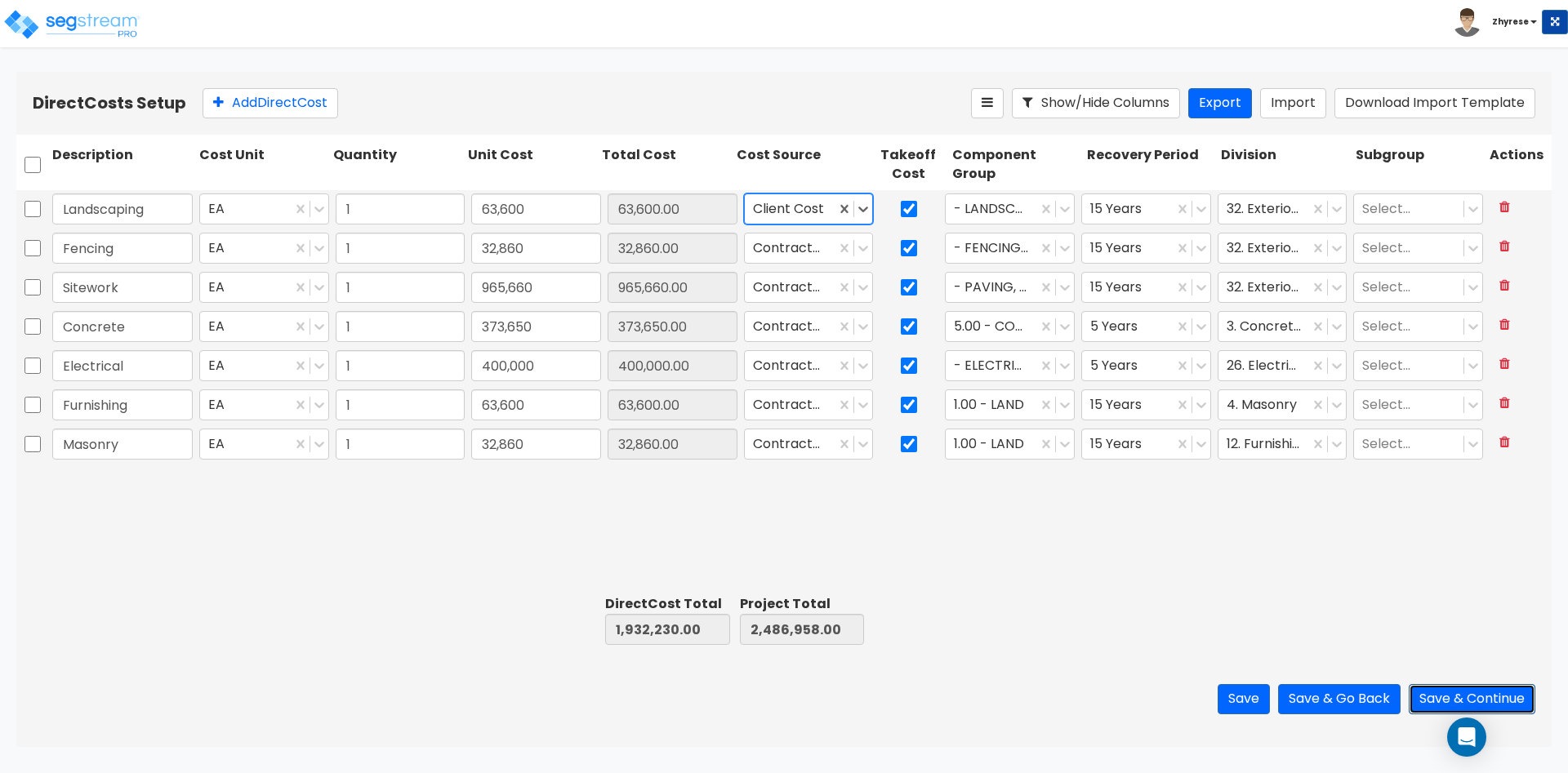
click at [1507, 692] on button "Save & Continue" at bounding box center [1472, 699] width 127 height 30
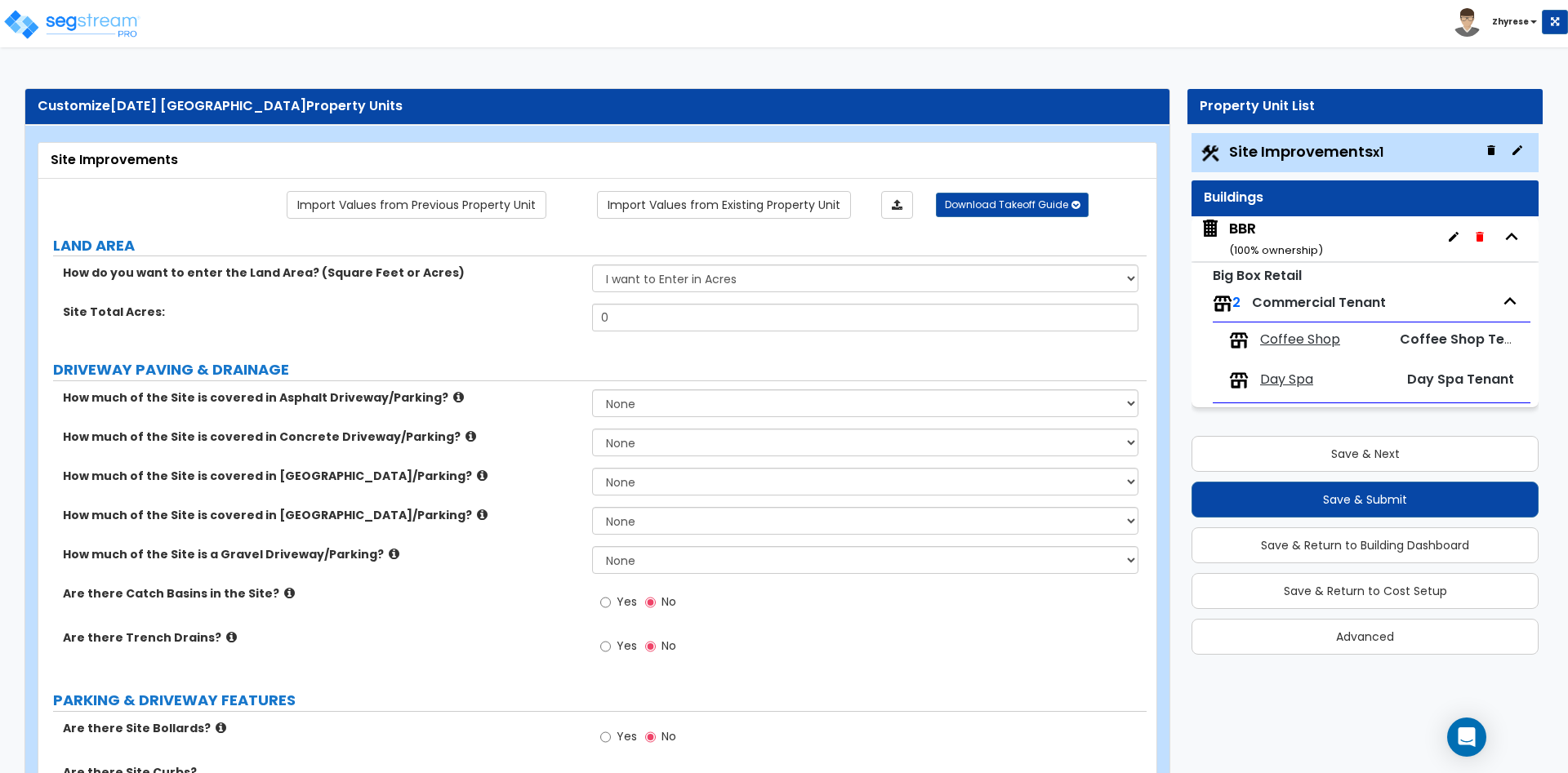
drag, startPoint x: 816, startPoint y: 208, endPoint x: 56, endPoint y: 253, distance: 761.3
click at [816, 207] on link "Import Values from Existing Property Unit" at bounding box center [724, 205] width 254 height 28
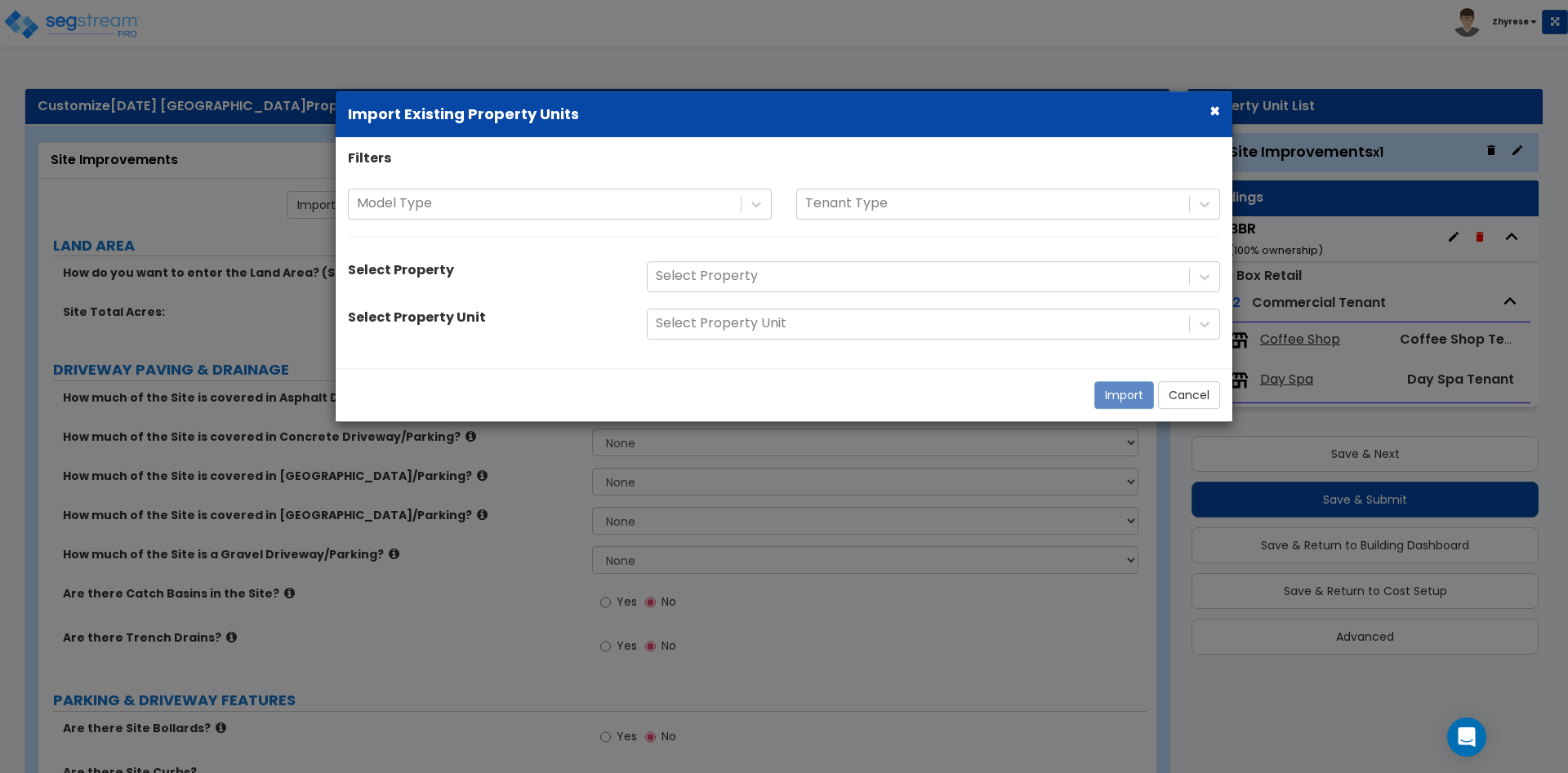
click at [508, 184] on div "Filters Model Type Tenant Type Select Property Select Property Select Property …" at bounding box center [784, 252] width 897 height 207
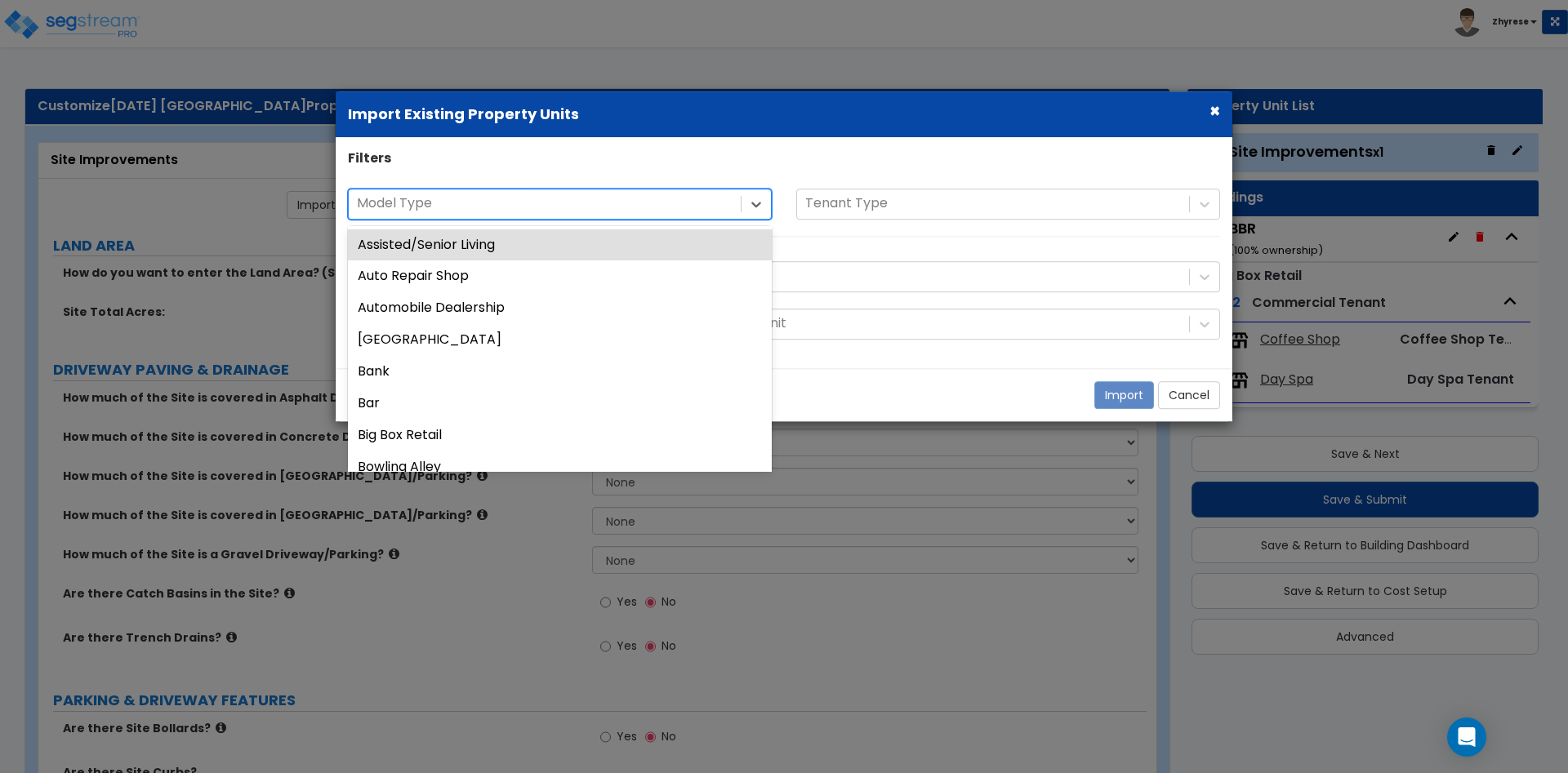
click at [490, 200] on div at bounding box center [544, 203] width 376 height 22
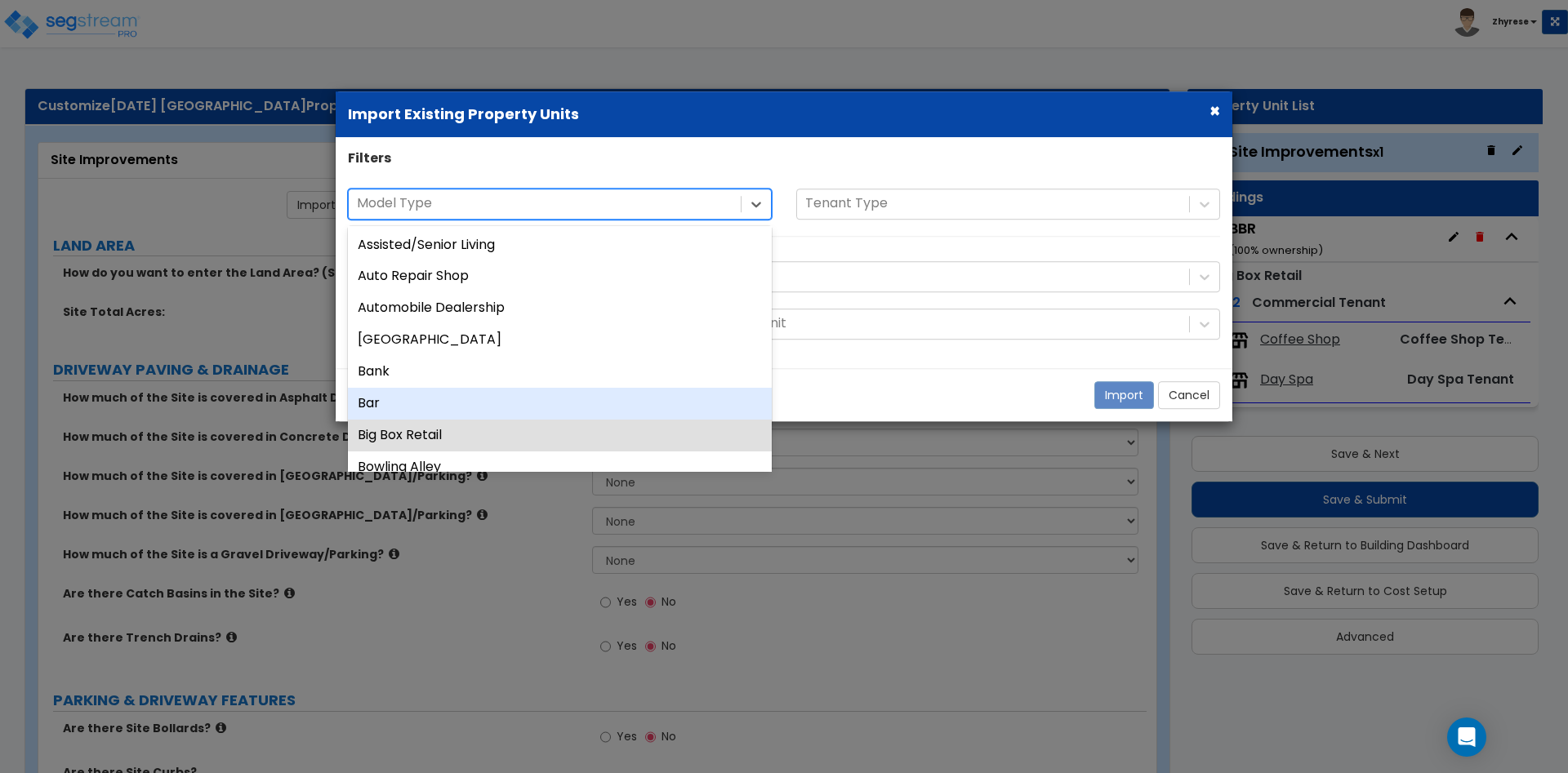
click at [449, 419] on div "Bar" at bounding box center [559, 403] width 424 height 32
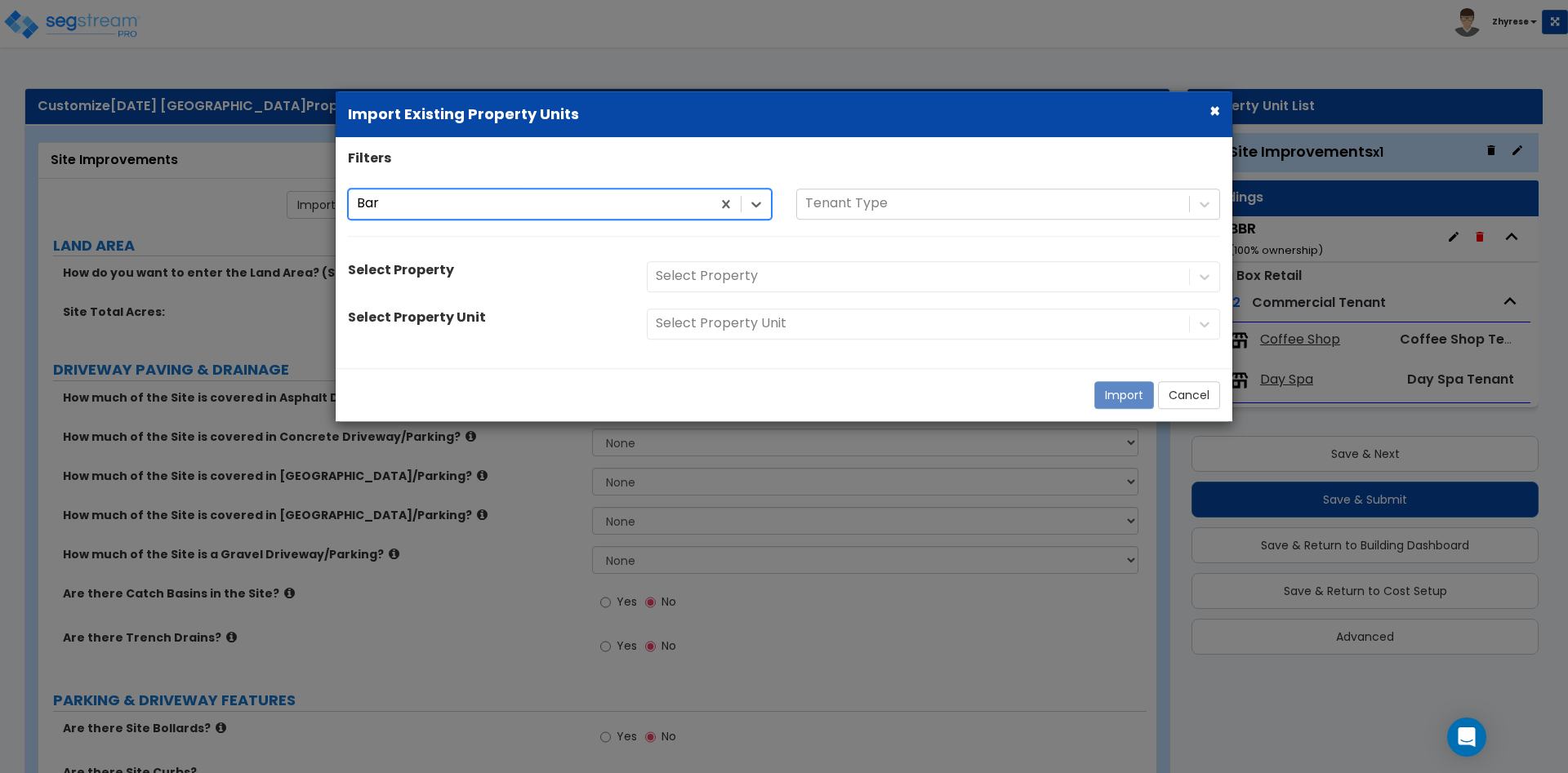
click at [499, 221] on div "option Bar, selected. Bar Bar Tenant Type" at bounding box center [784, 221] width 897 height 64
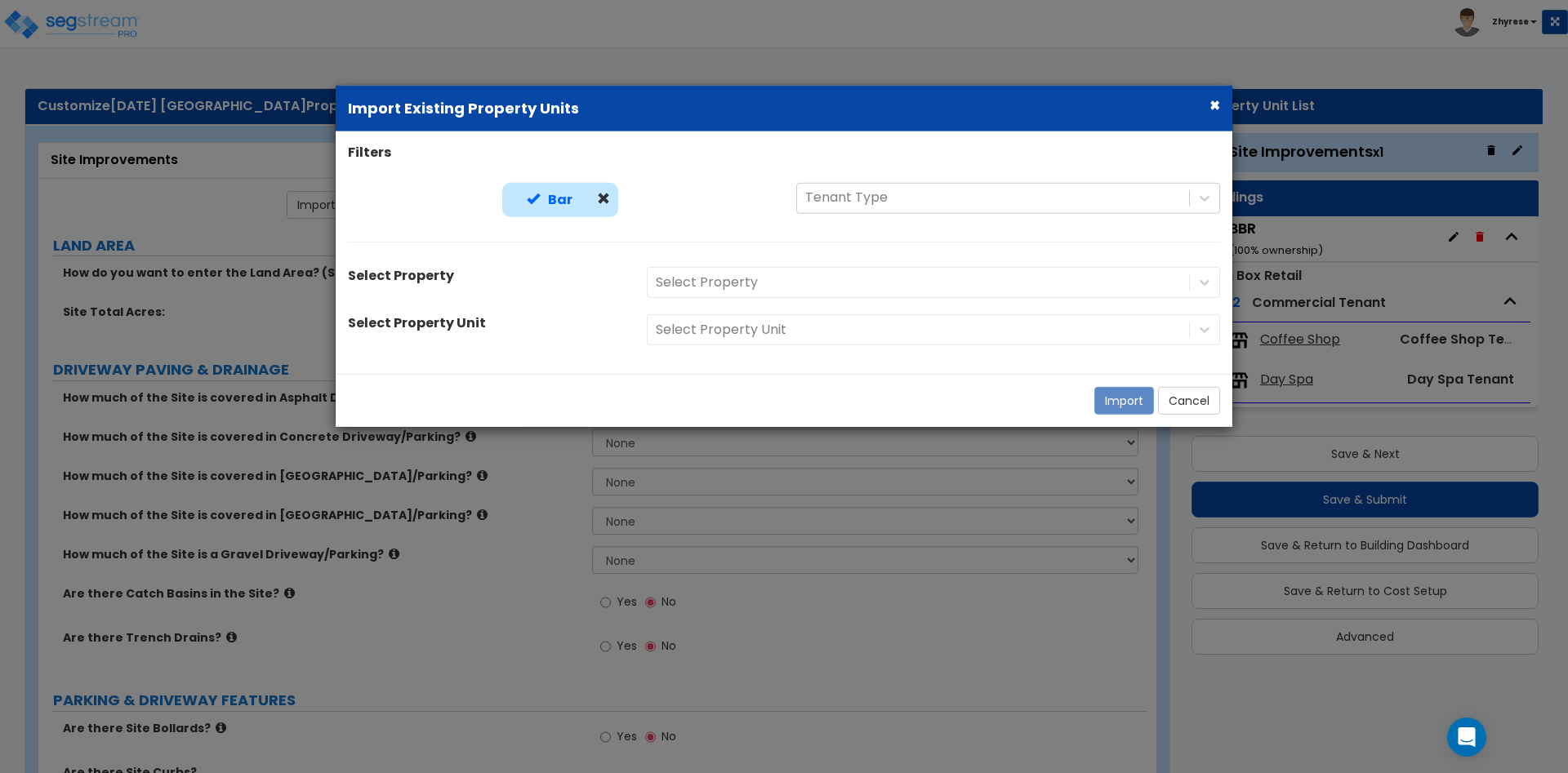
click at [530, 208] on div "Bar" at bounding box center [560, 199] width 116 height 35
click at [576, 207] on div "Bar" at bounding box center [545, 199] width 70 height 19
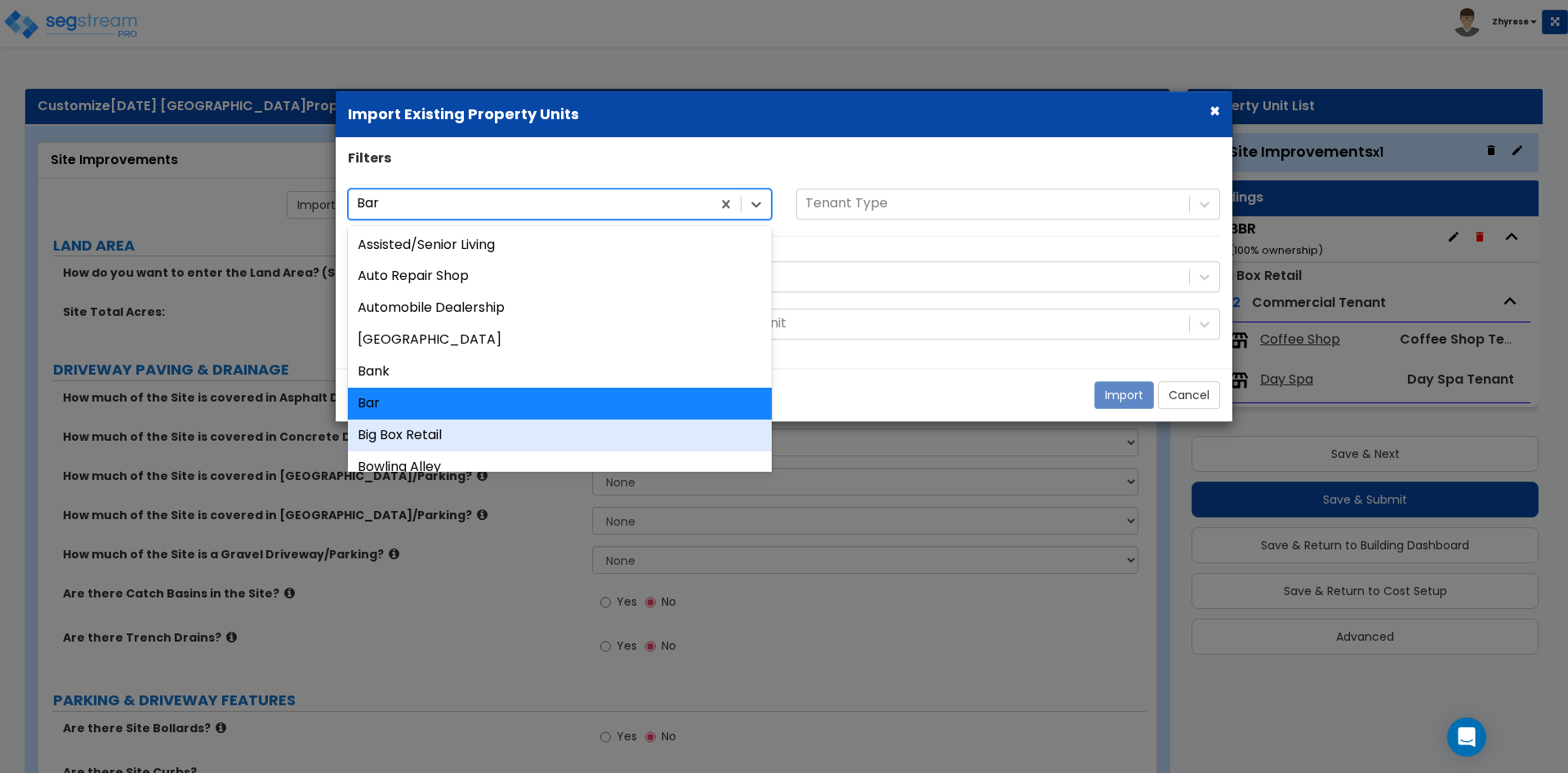
click at [453, 440] on div "Big Box Retail" at bounding box center [559, 435] width 424 height 32
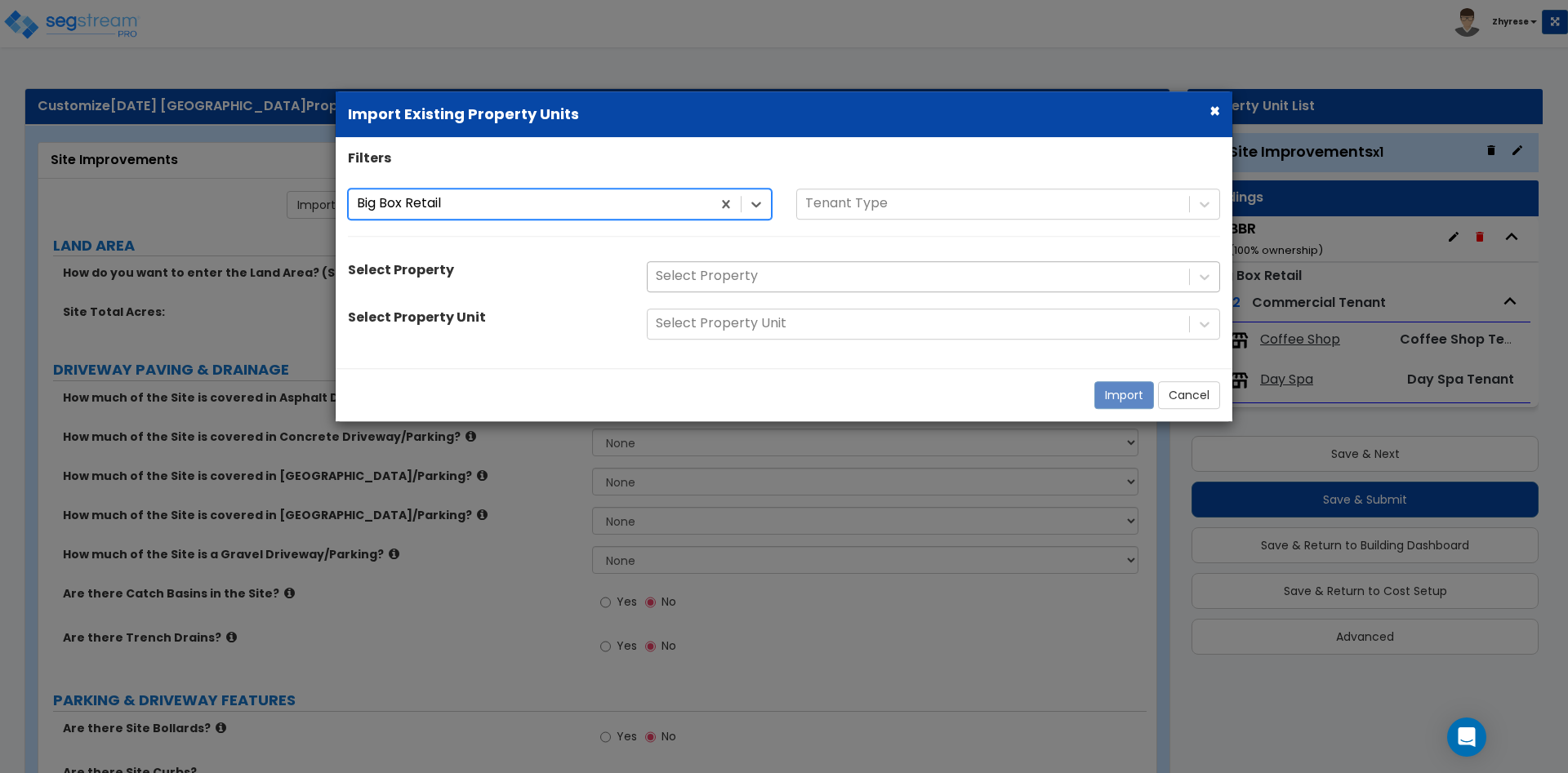
click at [796, 272] on div at bounding box center [918, 276] width 525 height 22
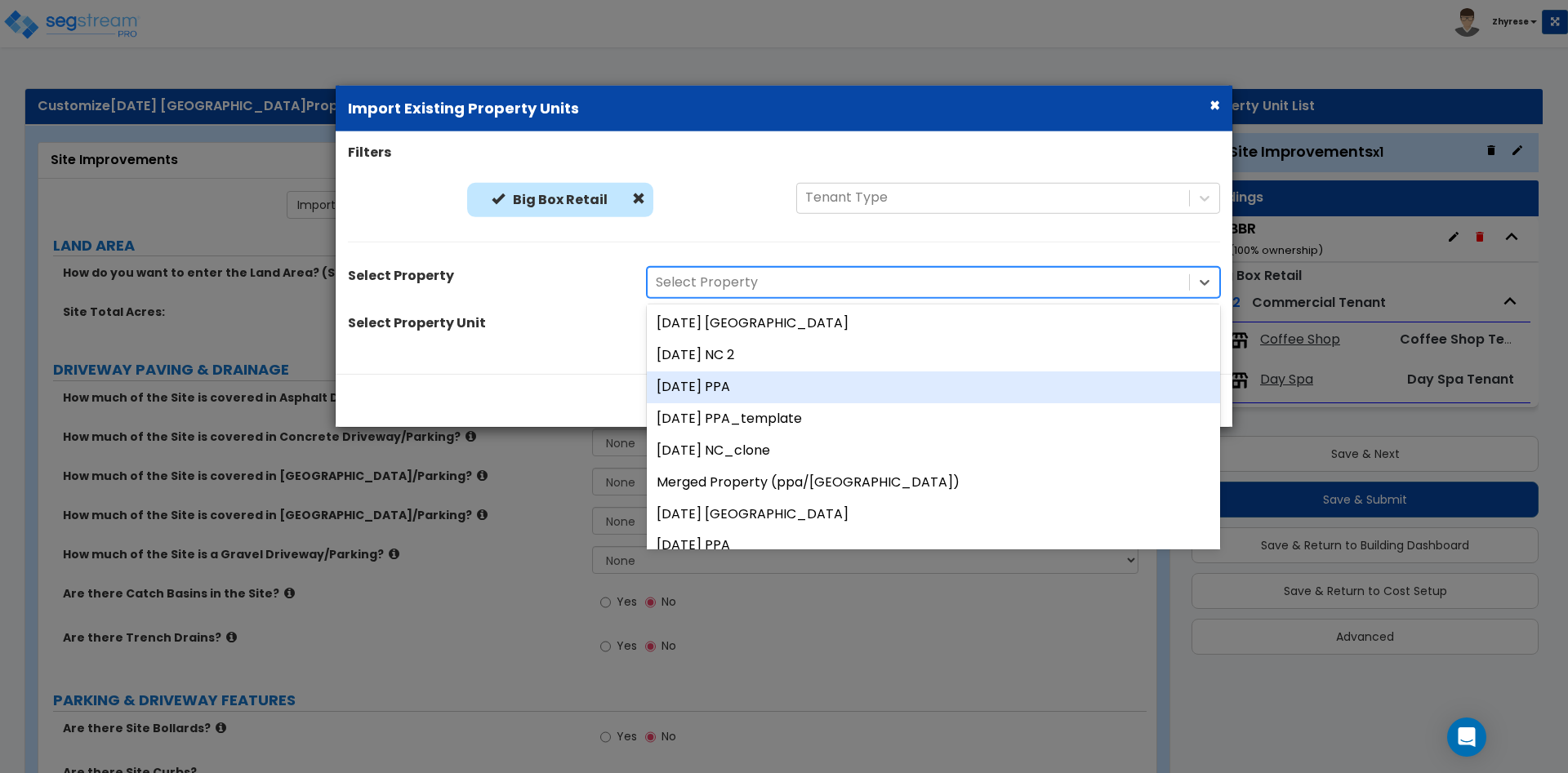
click at [764, 395] on div "05Aug25 PPA" at bounding box center [933, 387] width 573 height 32
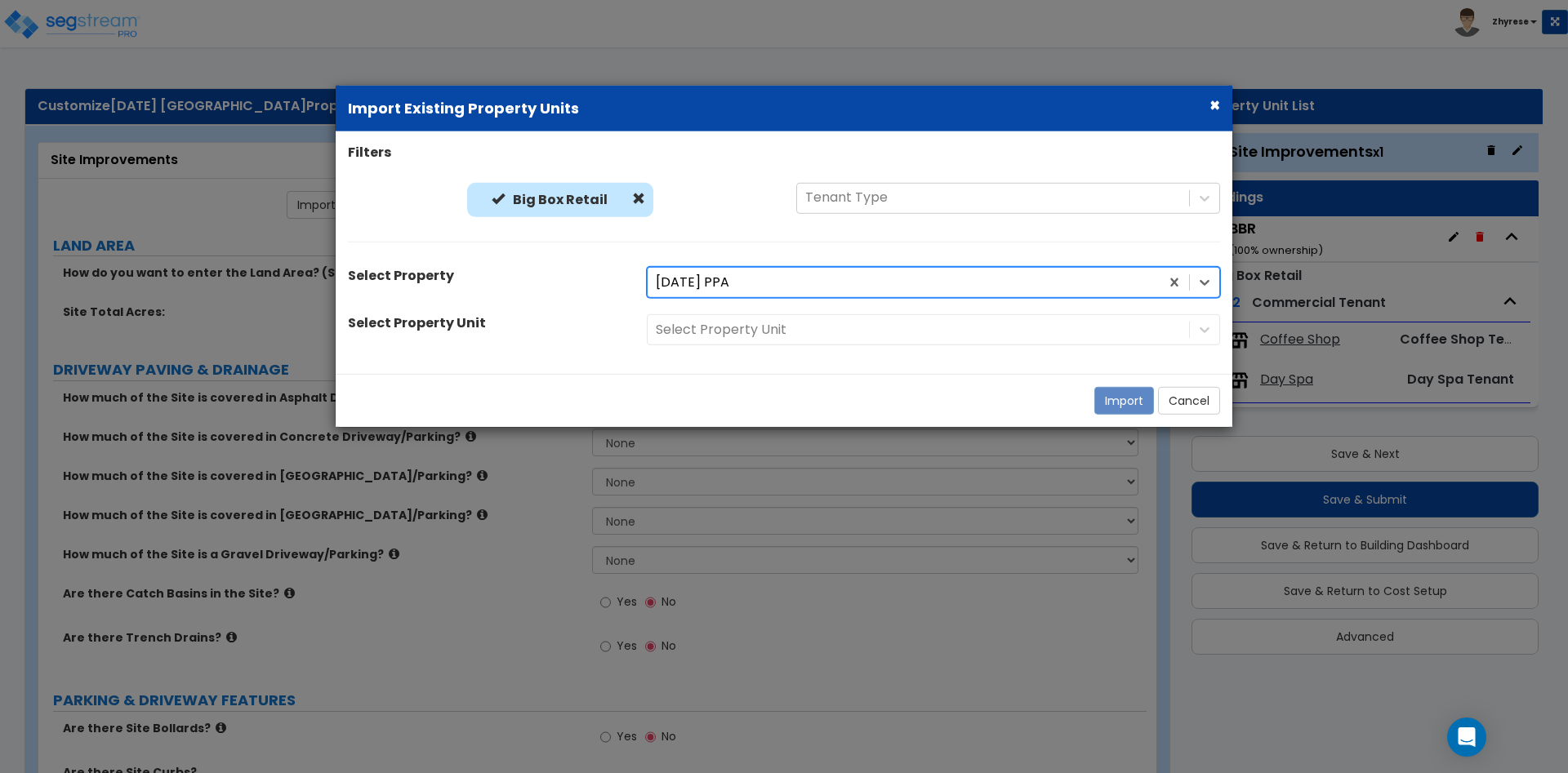
click at [778, 323] on div "Select Property Unit" at bounding box center [933, 330] width 598 height 31
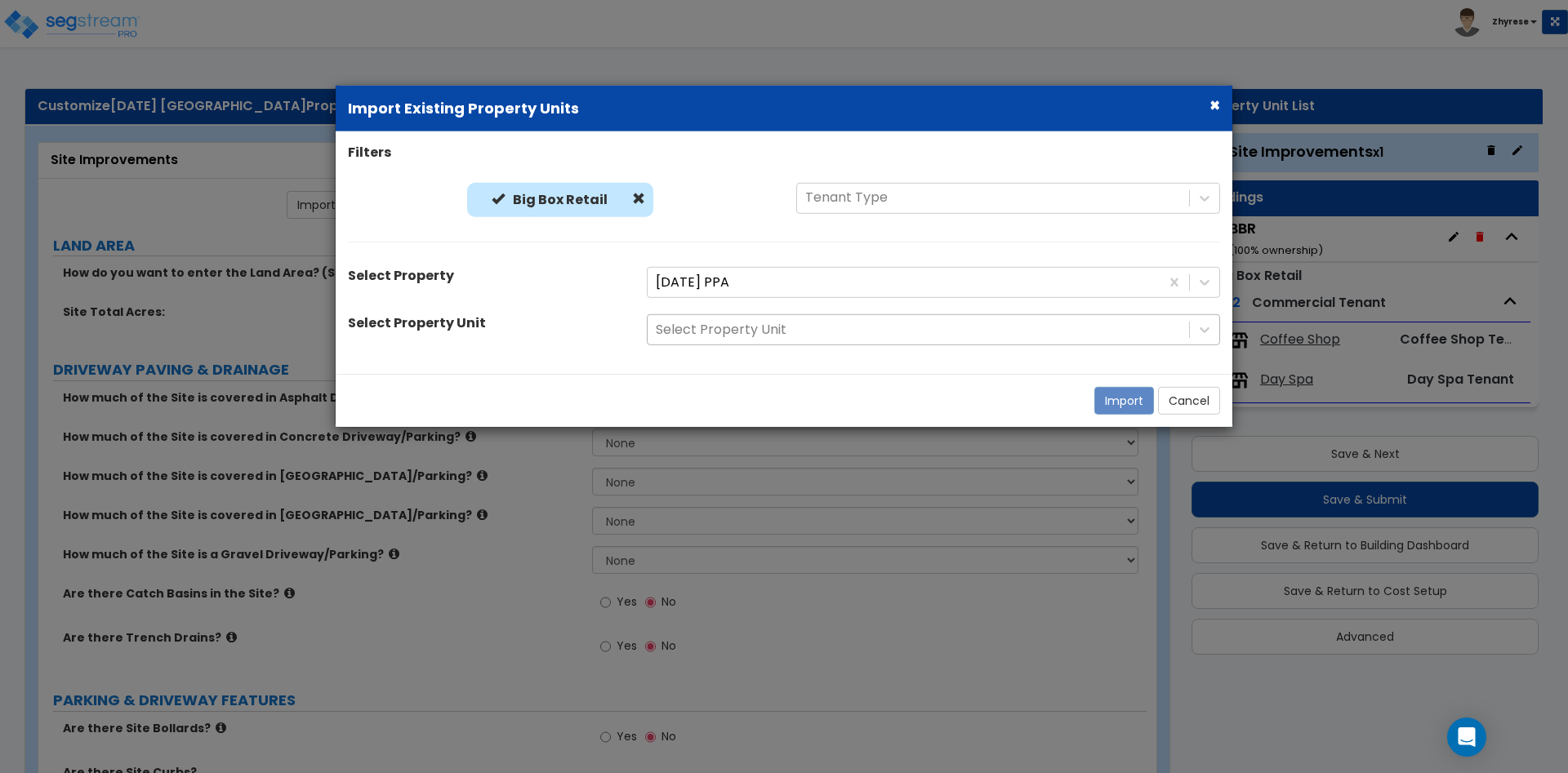
click at [783, 323] on div at bounding box center [918, 330] width 525 height 22
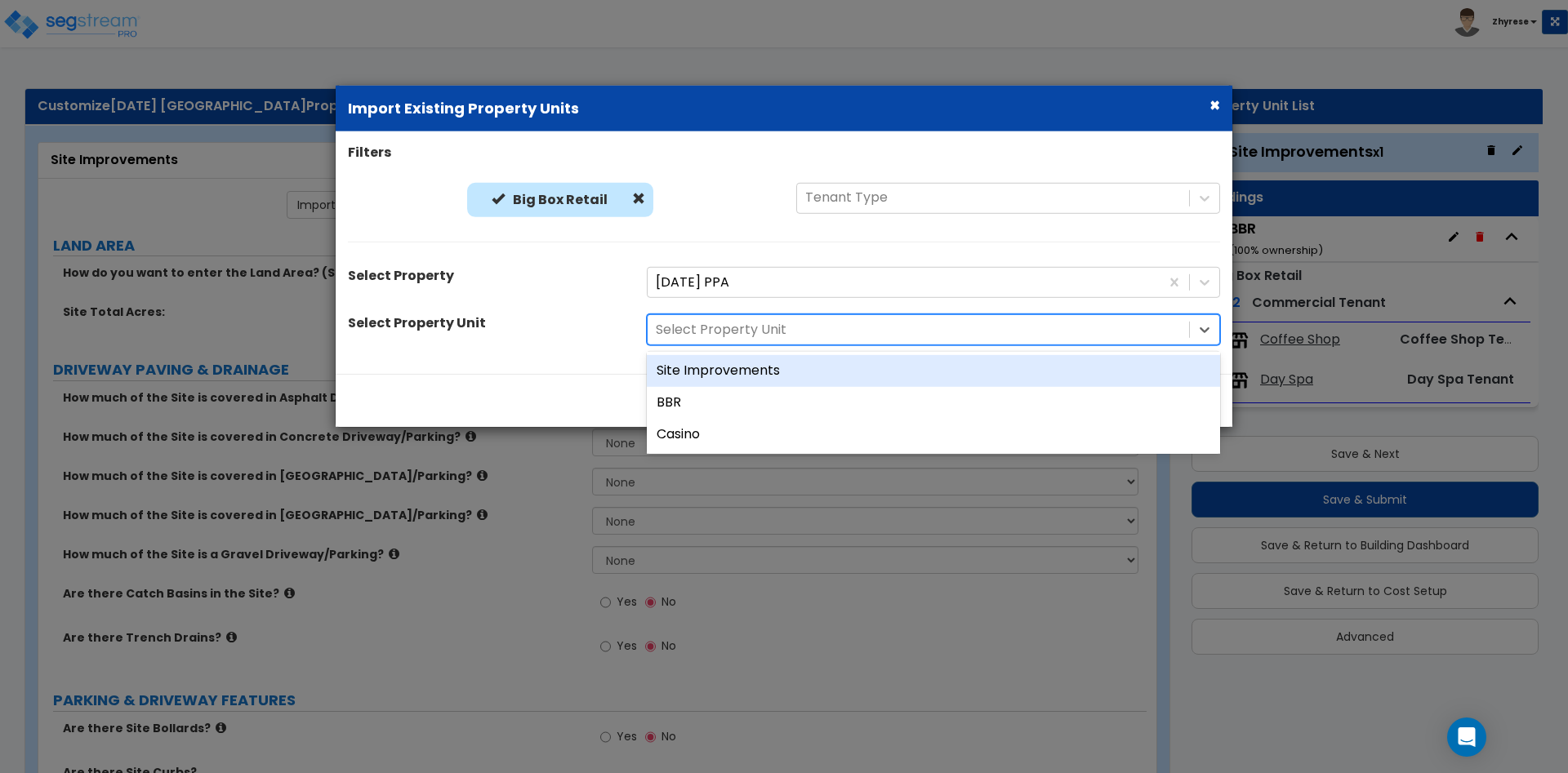
drag, startPoint x: 808, startPoint y: 411, endPoint x: 829, endPoint y: 369, distance: 47.0
click at [829, 369] on div "Site Improvements BBR Casino" at bounding box center [933, 403] width 573 height 102
click at [827, 369] on div "Site Improvements" at bounding box center [933, 370] width 573 height 32
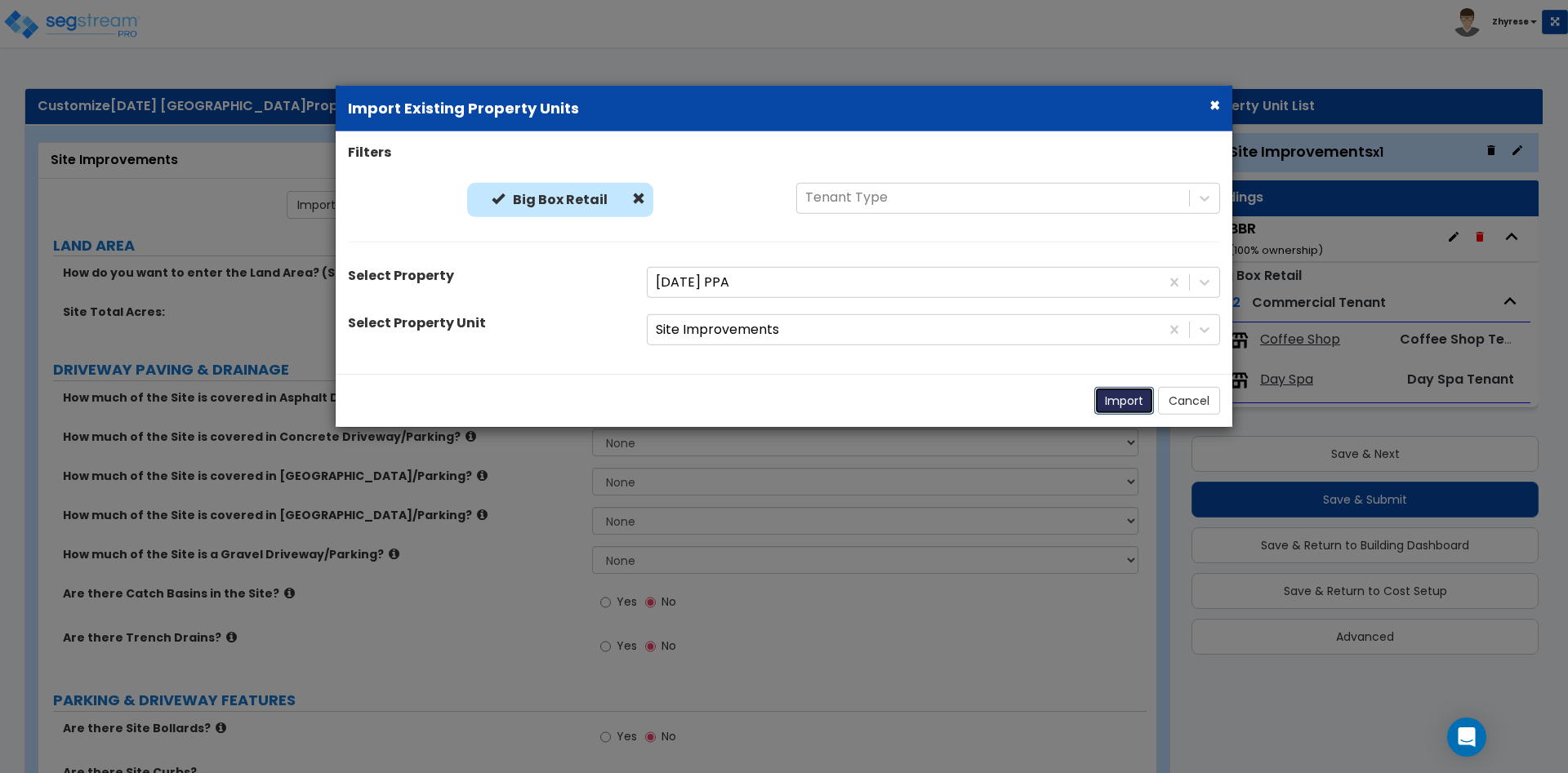
click at [1127, 403] on button "Import" at bounding box center [1124, 401] width 59 height 28
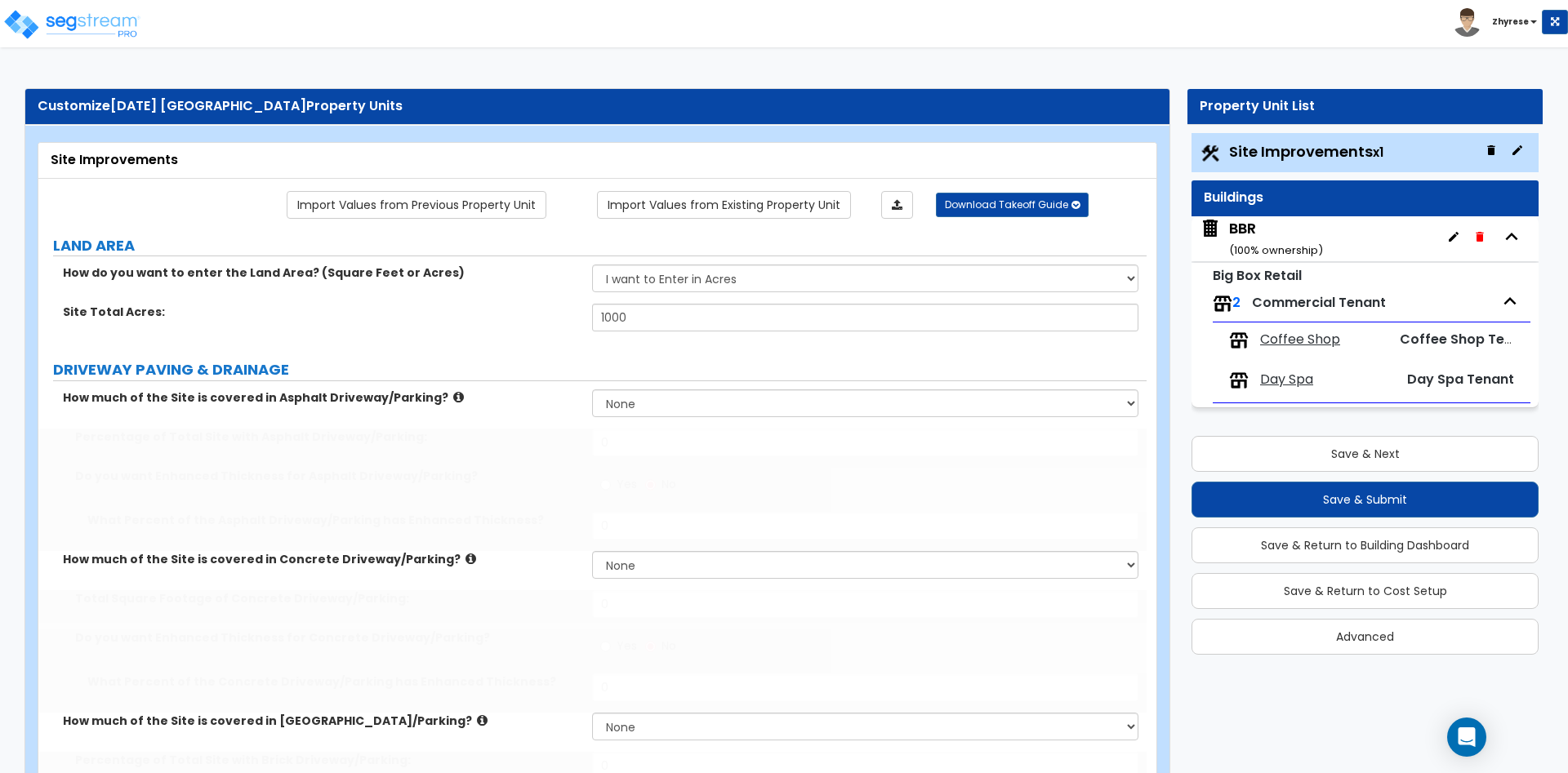
type input "1000"
select select "1"
select select "2"
select select "1"
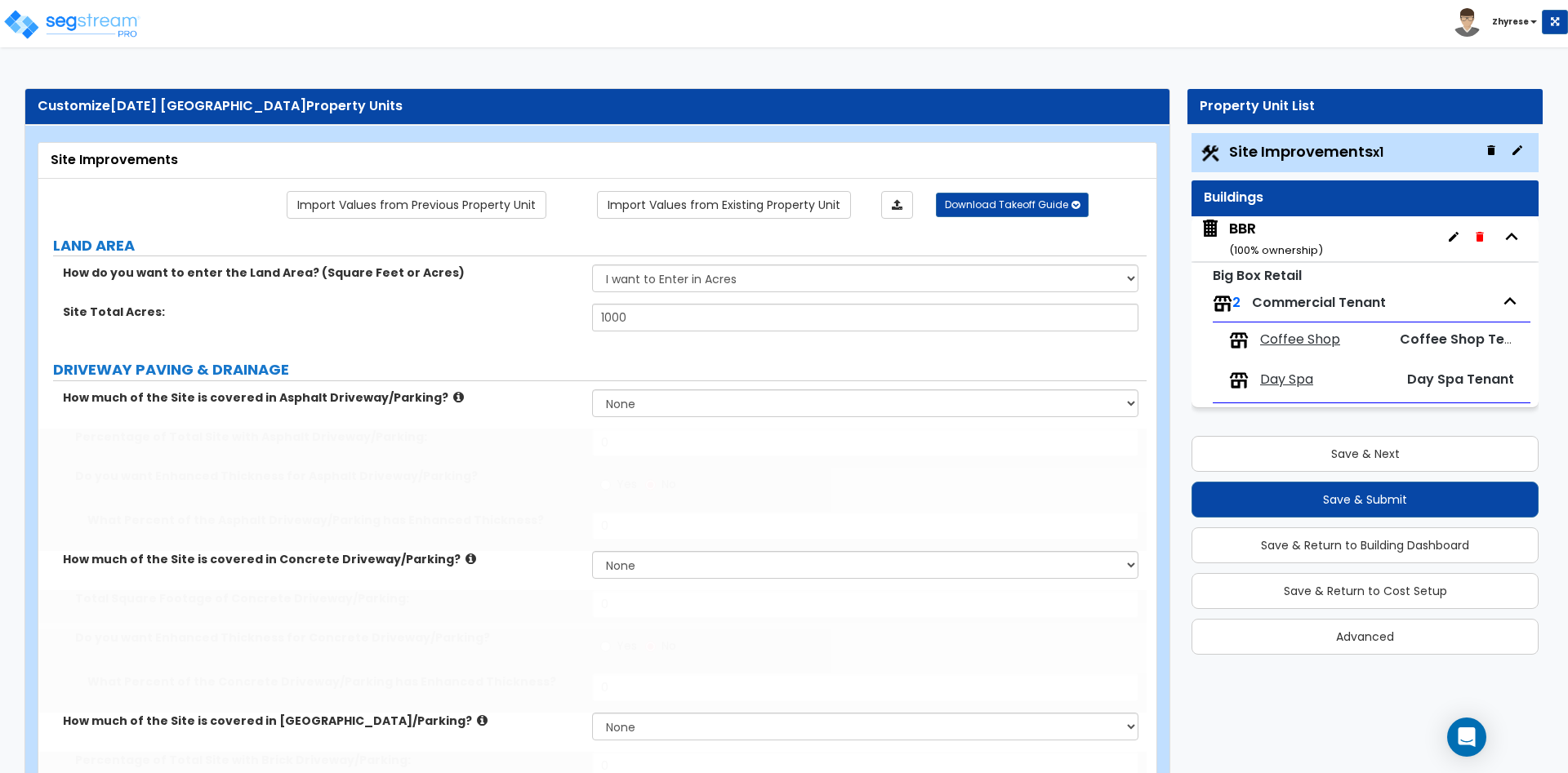
select select "1"
type input "54"
radio input "true"
type input "32"
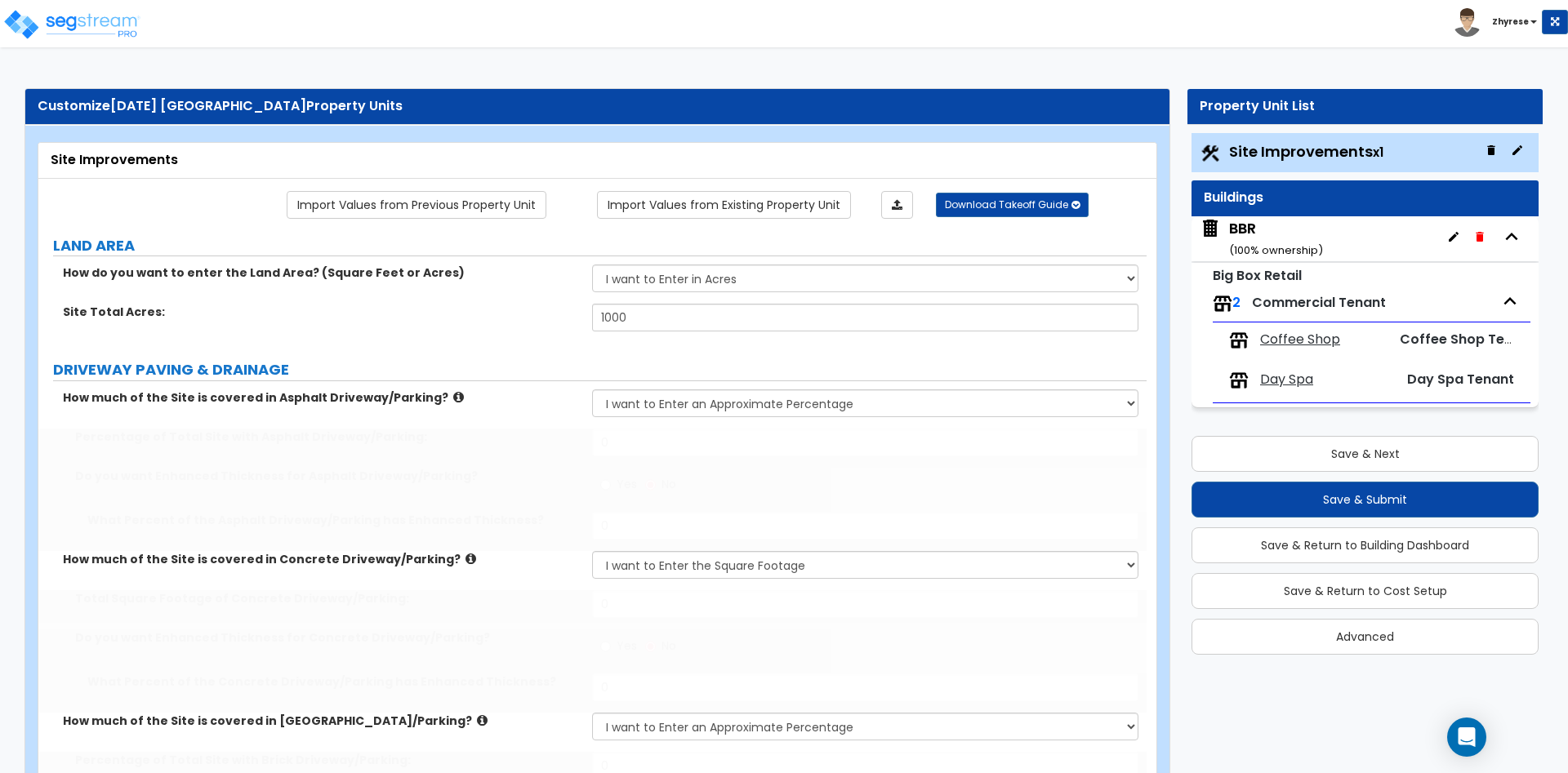
type input "120"
radio input "true"
type input "14"
type input "22"
type input "25"
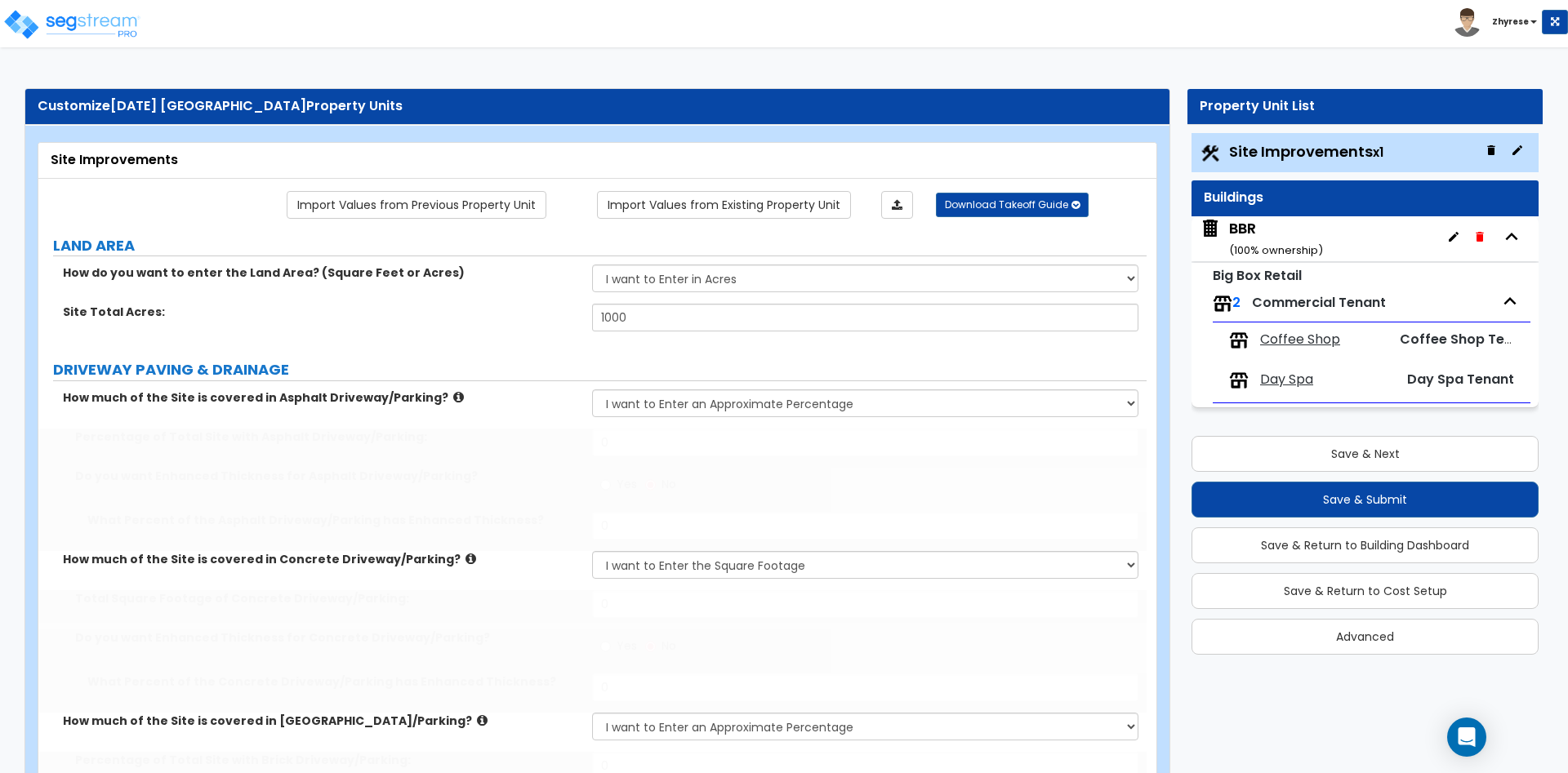
select select "1"
type input "15"
type input "32"
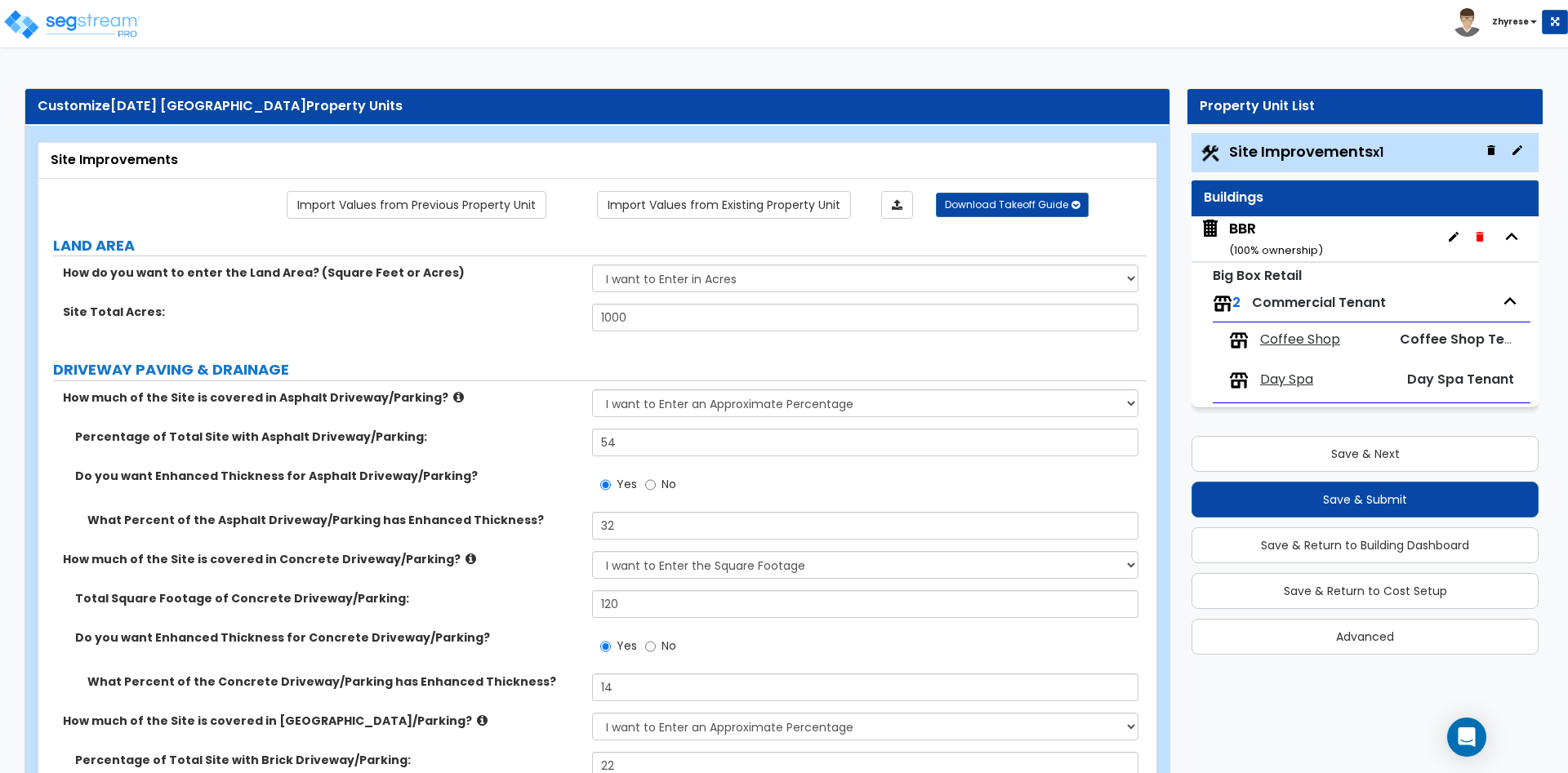
click at [1251, 223] on div "BBR ( 100 % ownership)" at bounding box center [1276, 239] width 94 height 42
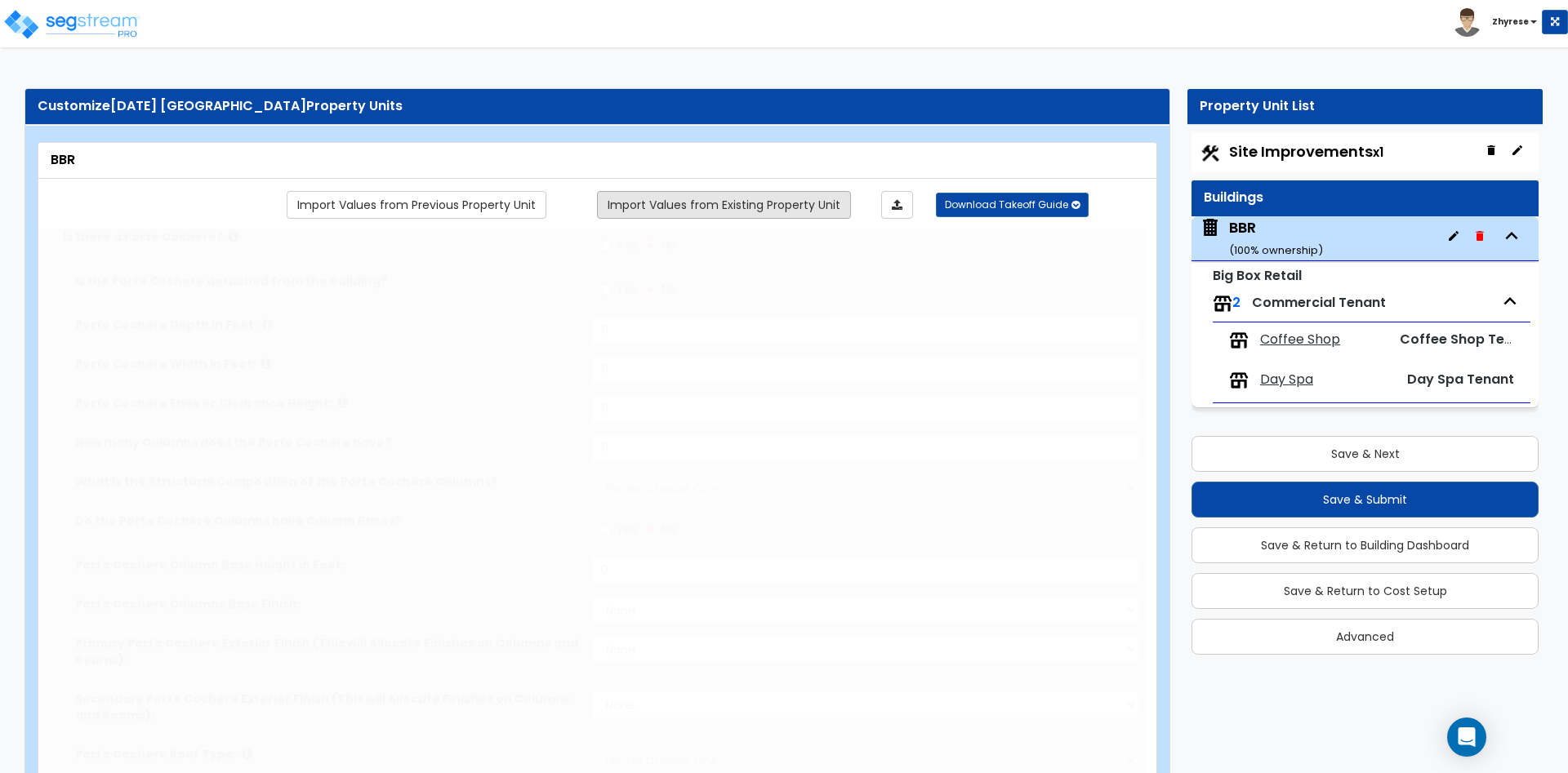
click at [788, 207] on link "Import Values from Existing Property Unit" at bounding box center [724, 205] width 254 height 28
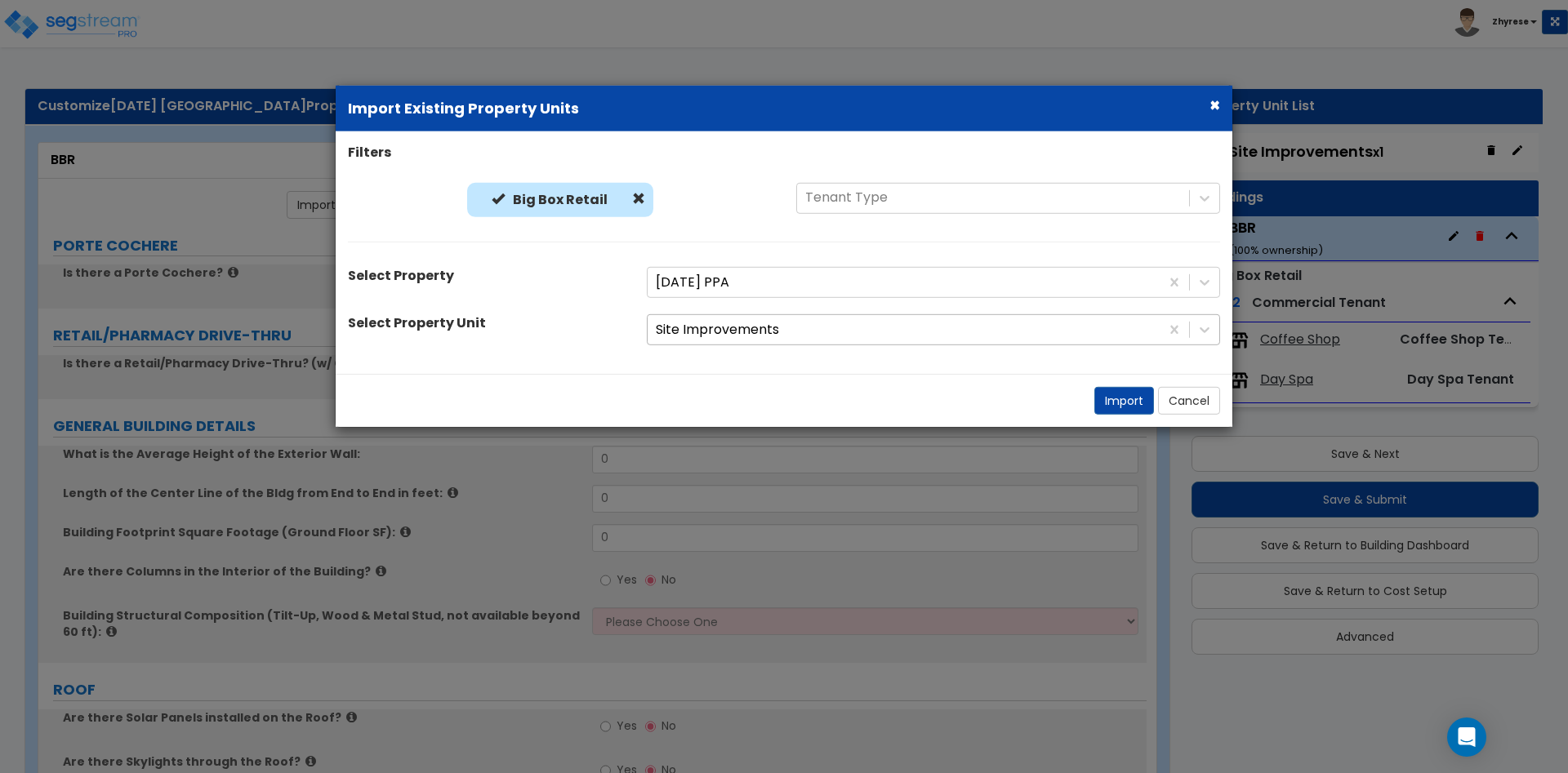
click at [736, 326] on div at bounding box center [903, 330] width 496 height 22
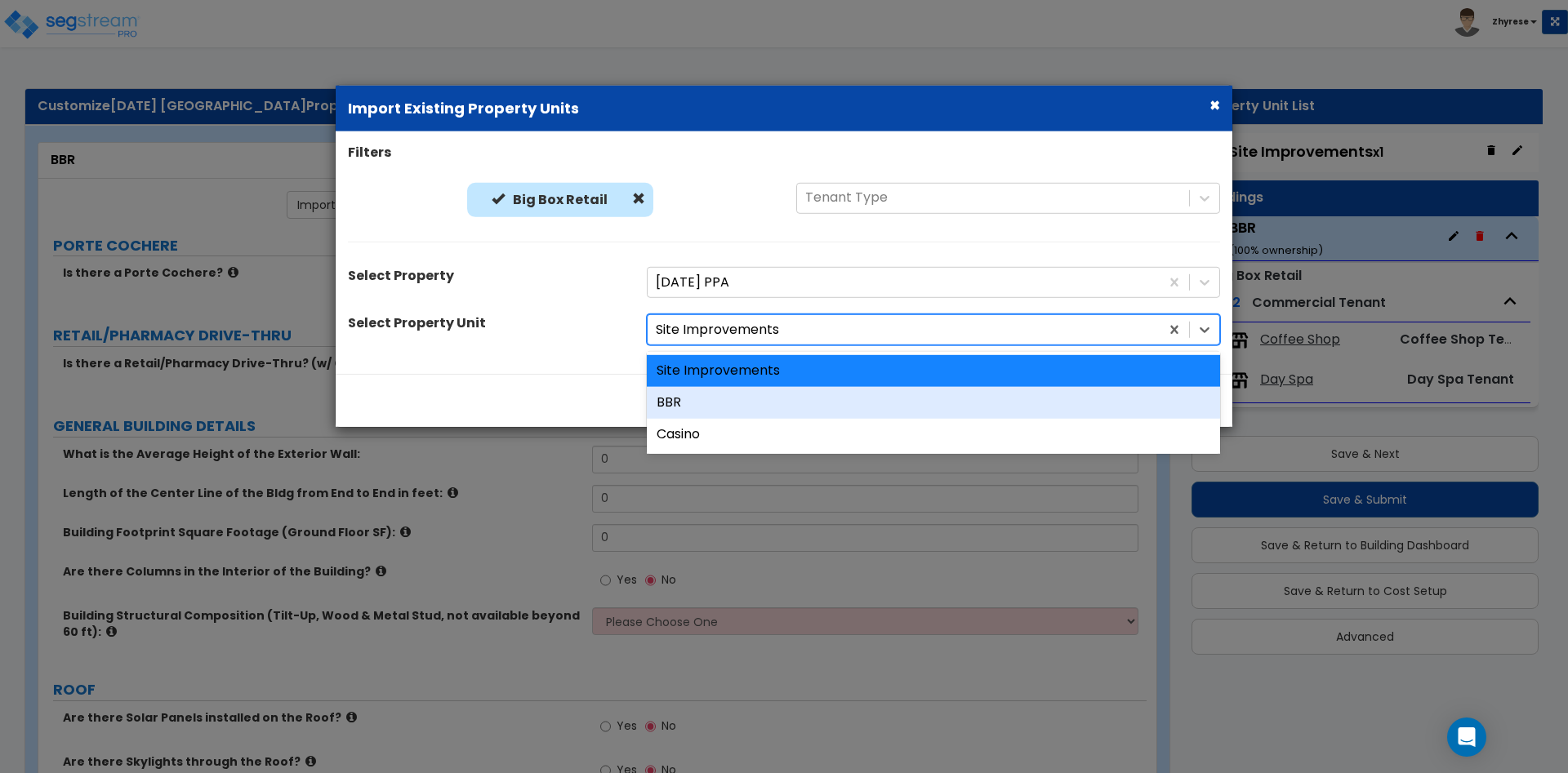
click at [723, 393] on div "BBR" at bounding box center [933, 403] width 573 height 32
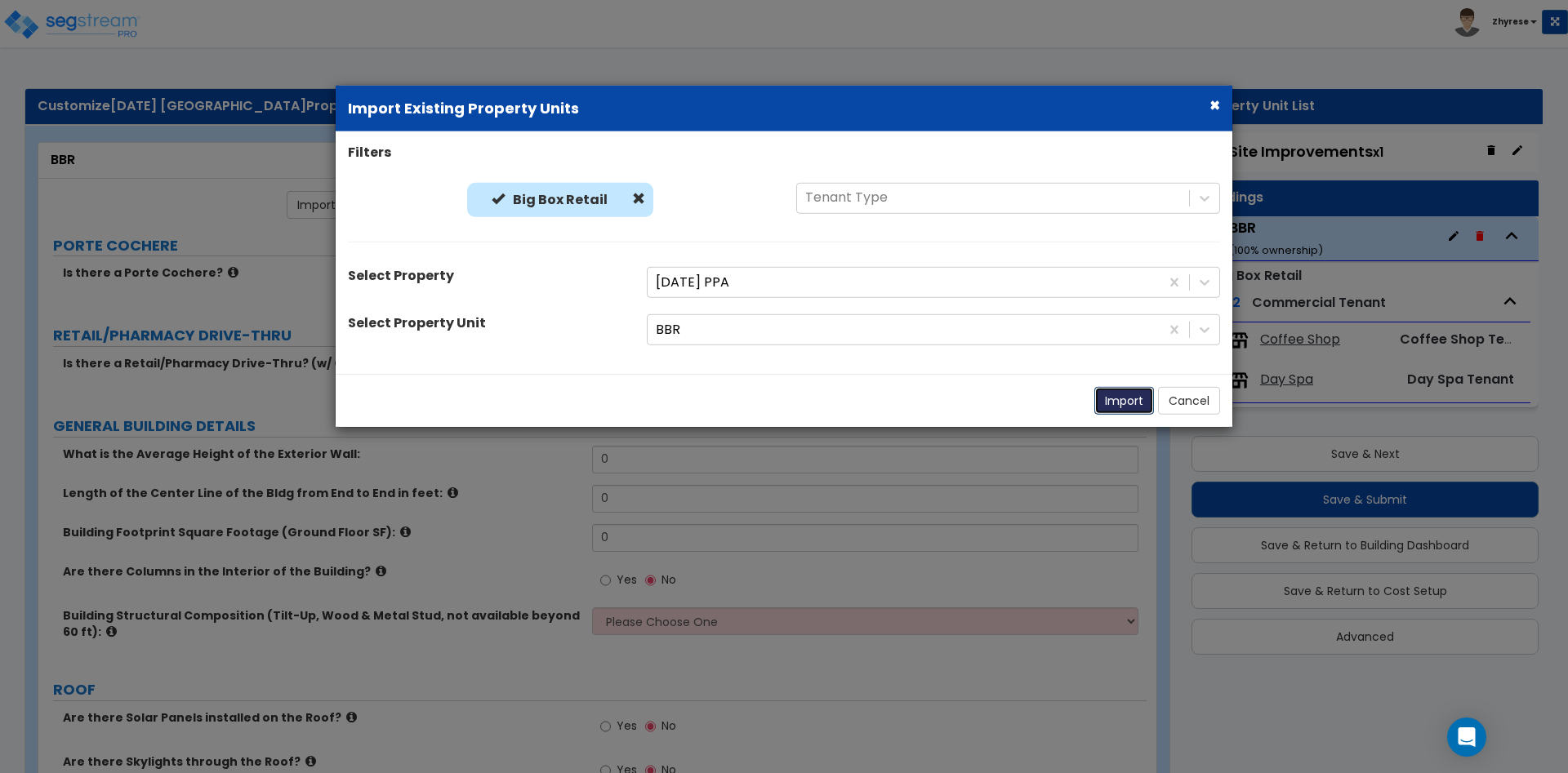
click at [1120, 395] on button "Import" at bounding box center [1124, 401] width 59 height 28
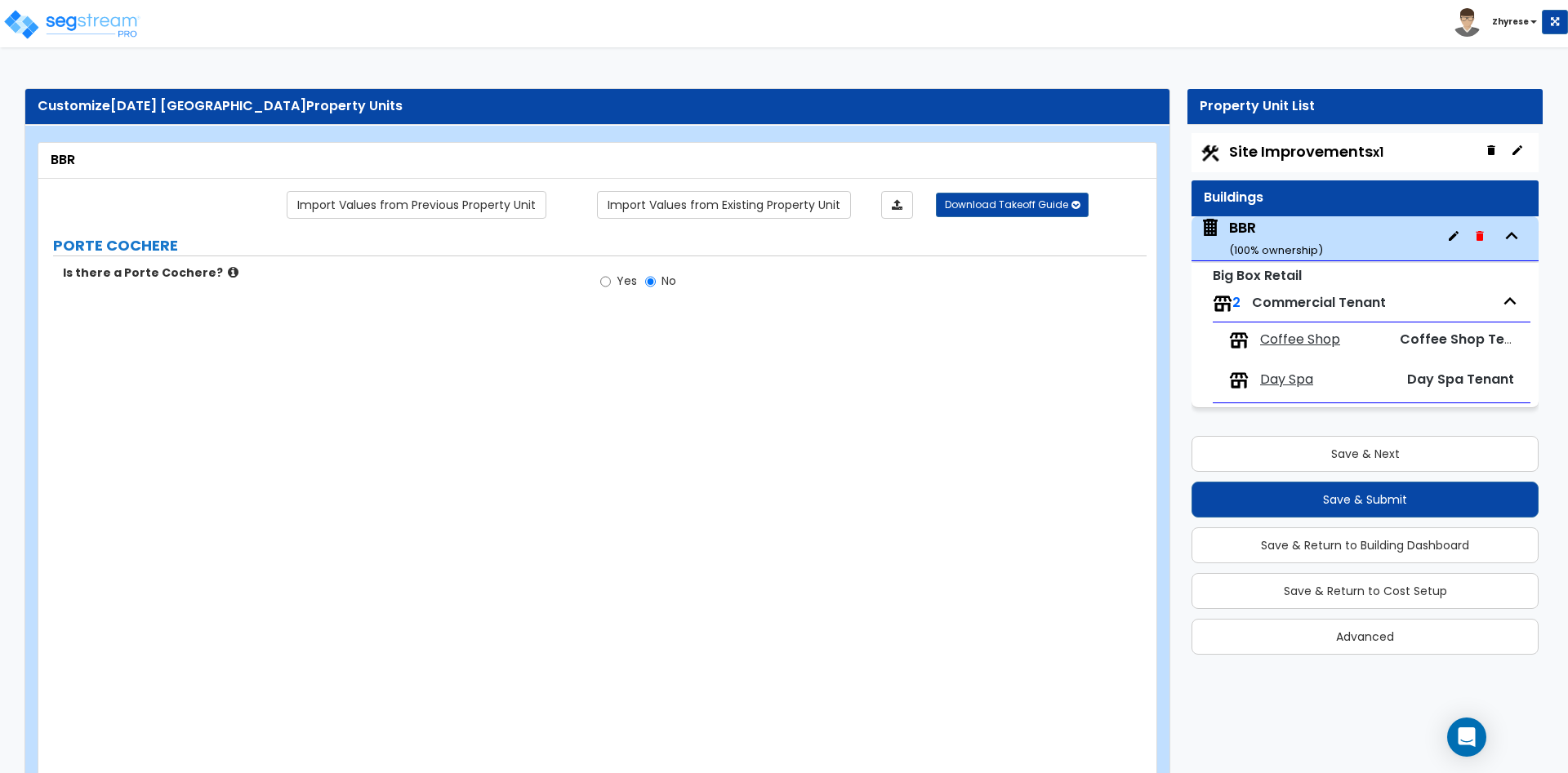
radio input "true"
type input "1200"
type input "300"
radio input "true"
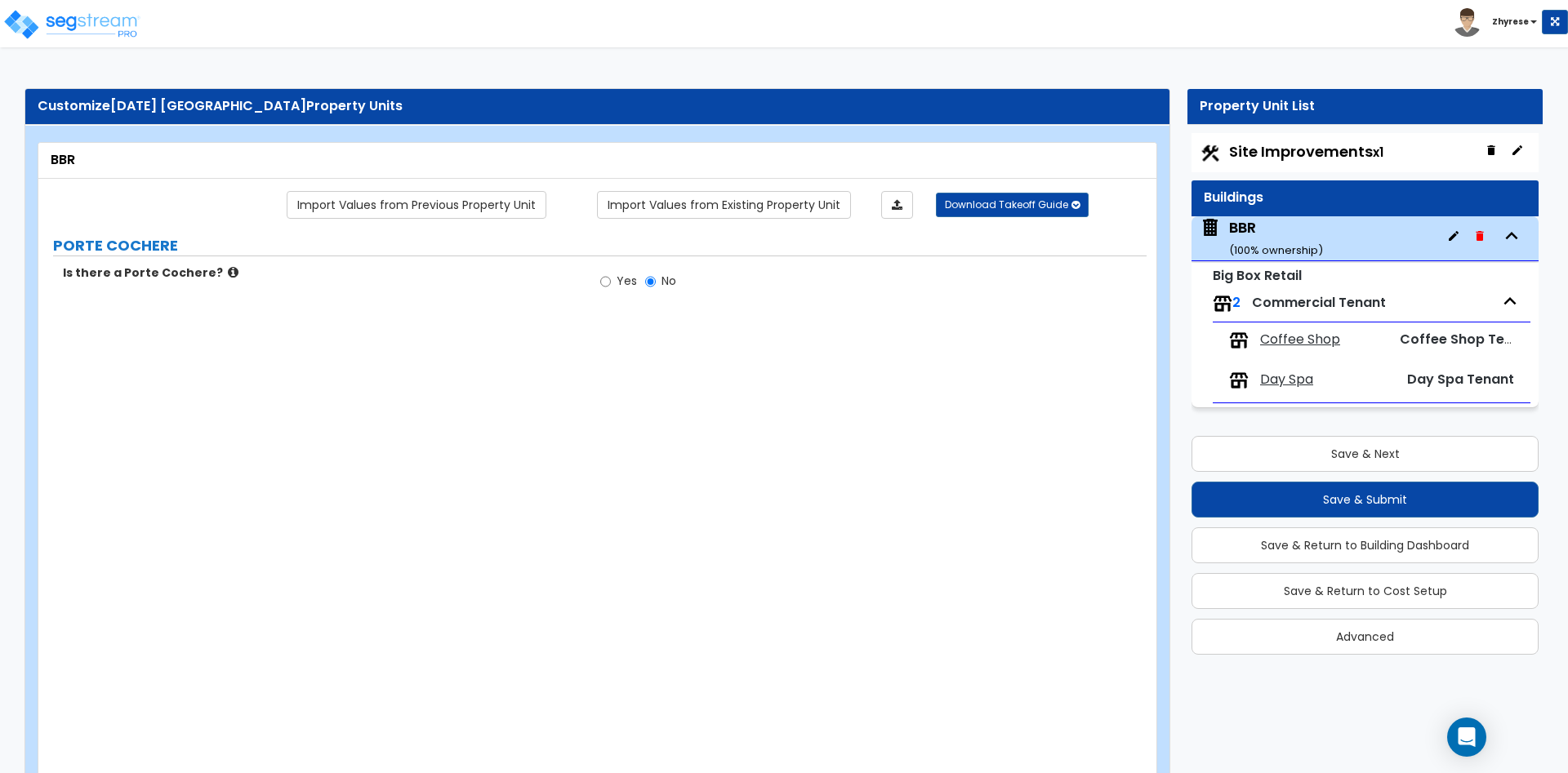
radio input "true"
type input "12"
type input "24"
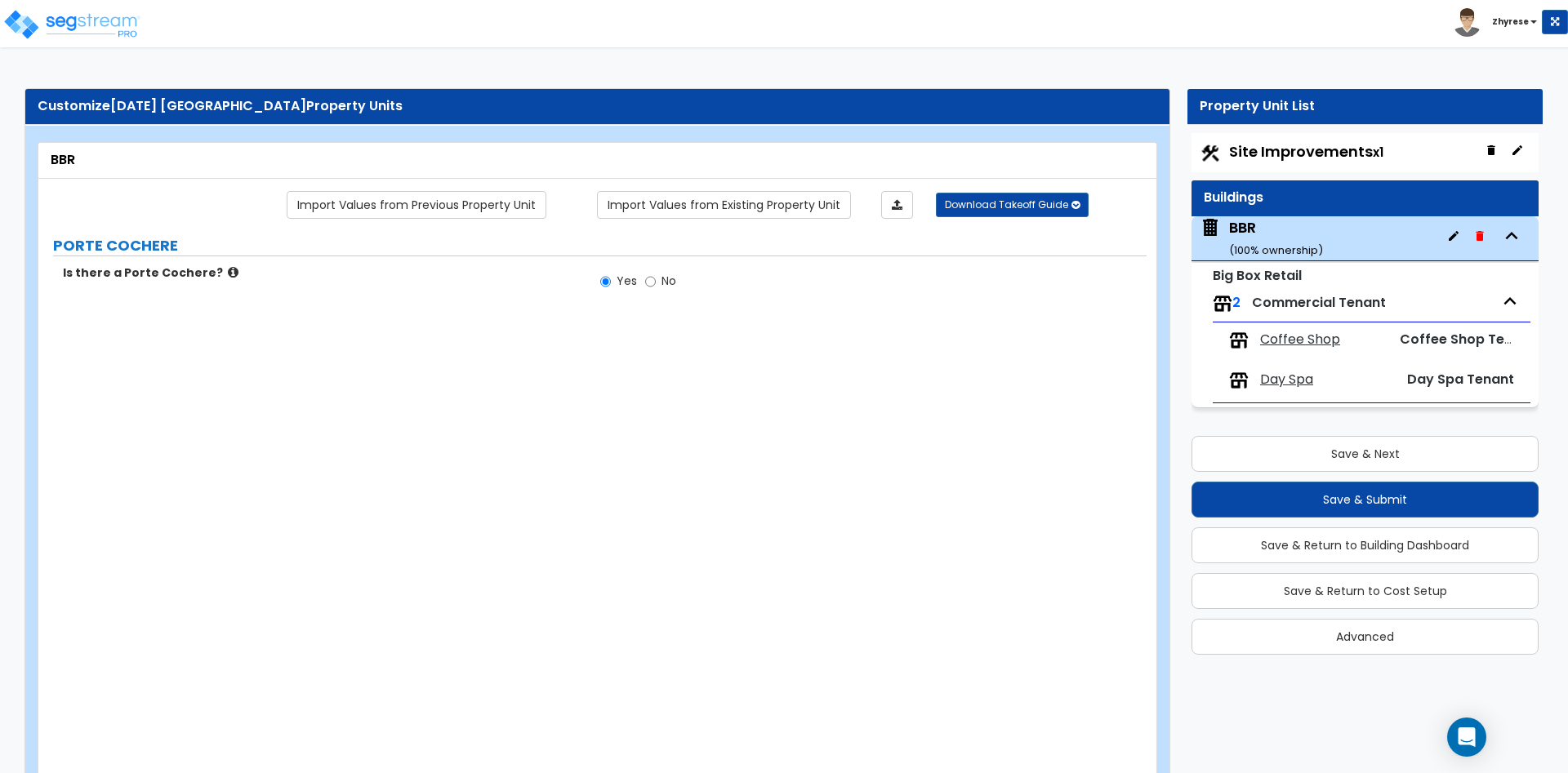
type input "2"
select select "1"
radio input "true"
type input "12"
select select "1"
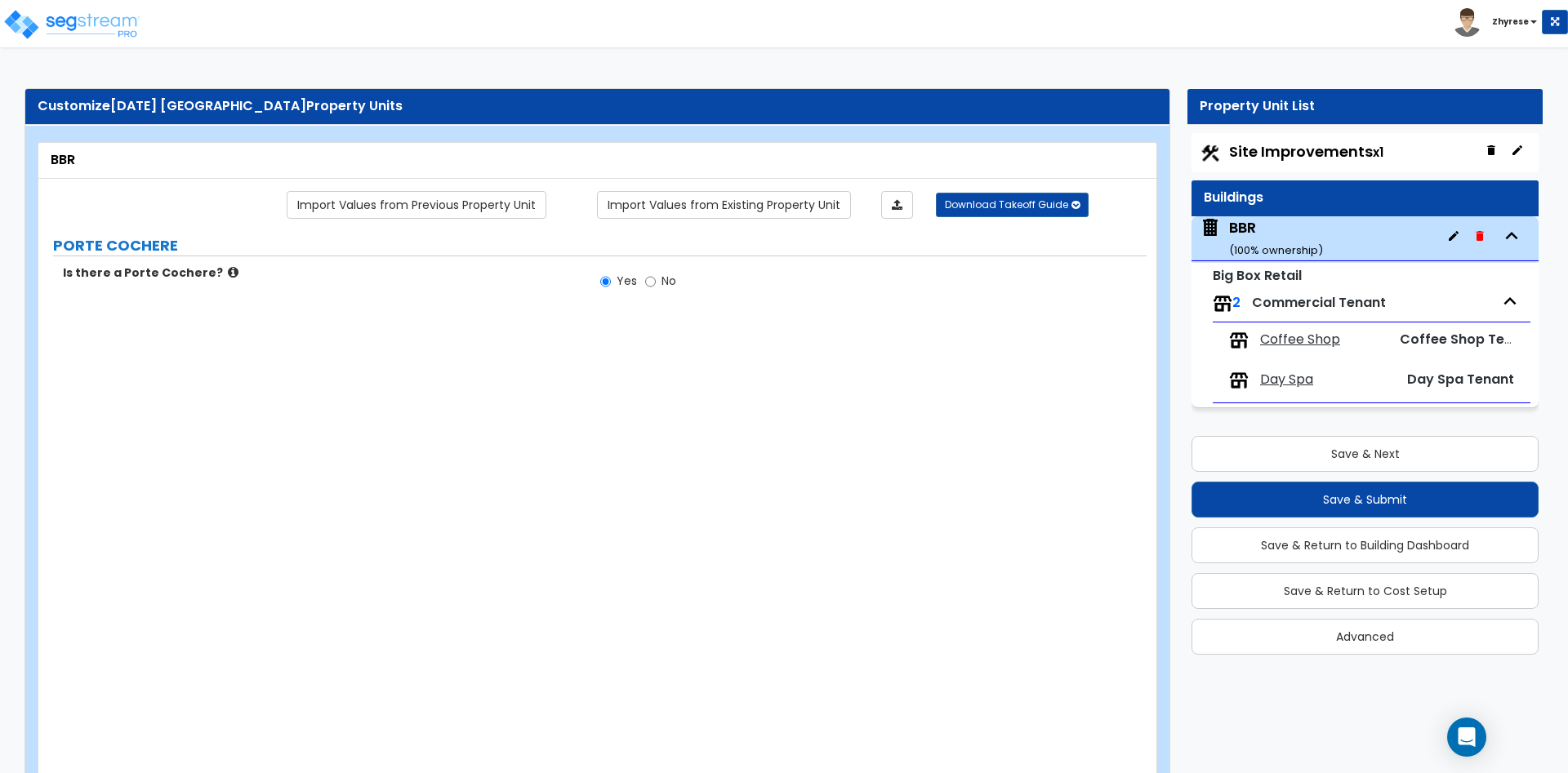
select select "1"
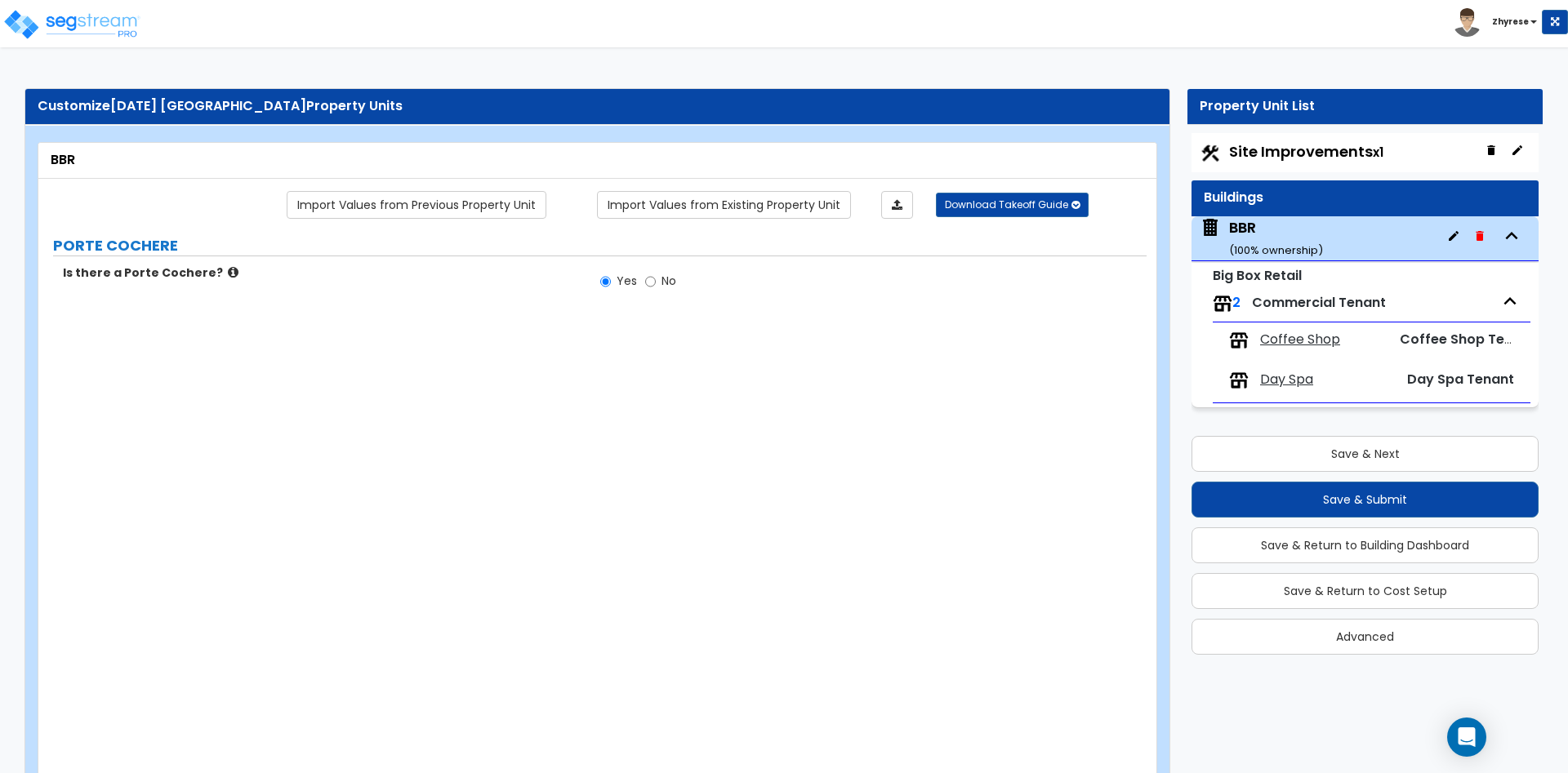
select select "1"
radio input "true"
select select "1"
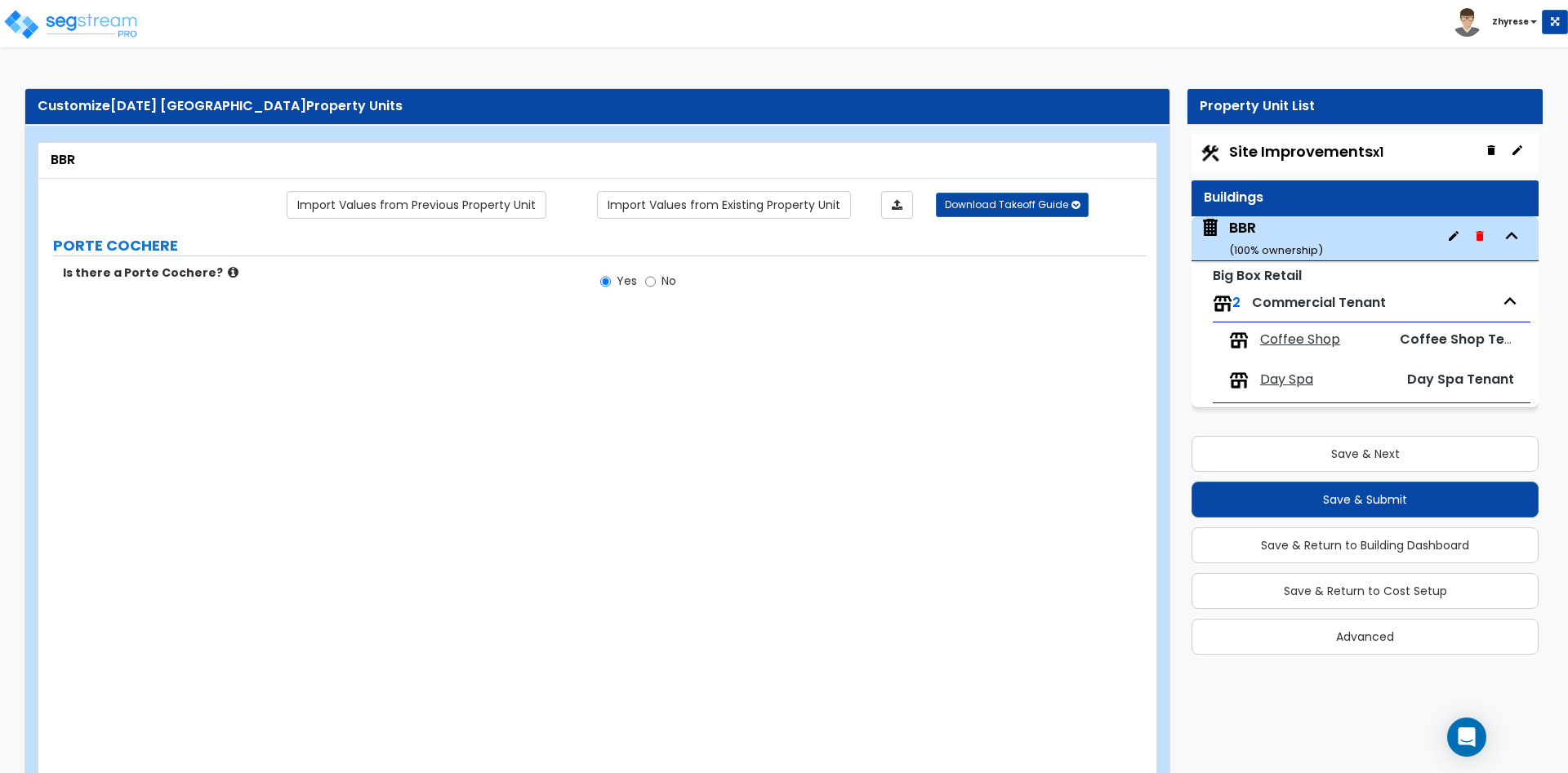
type input "100"
select select "1"
type input "20"
type input "3"
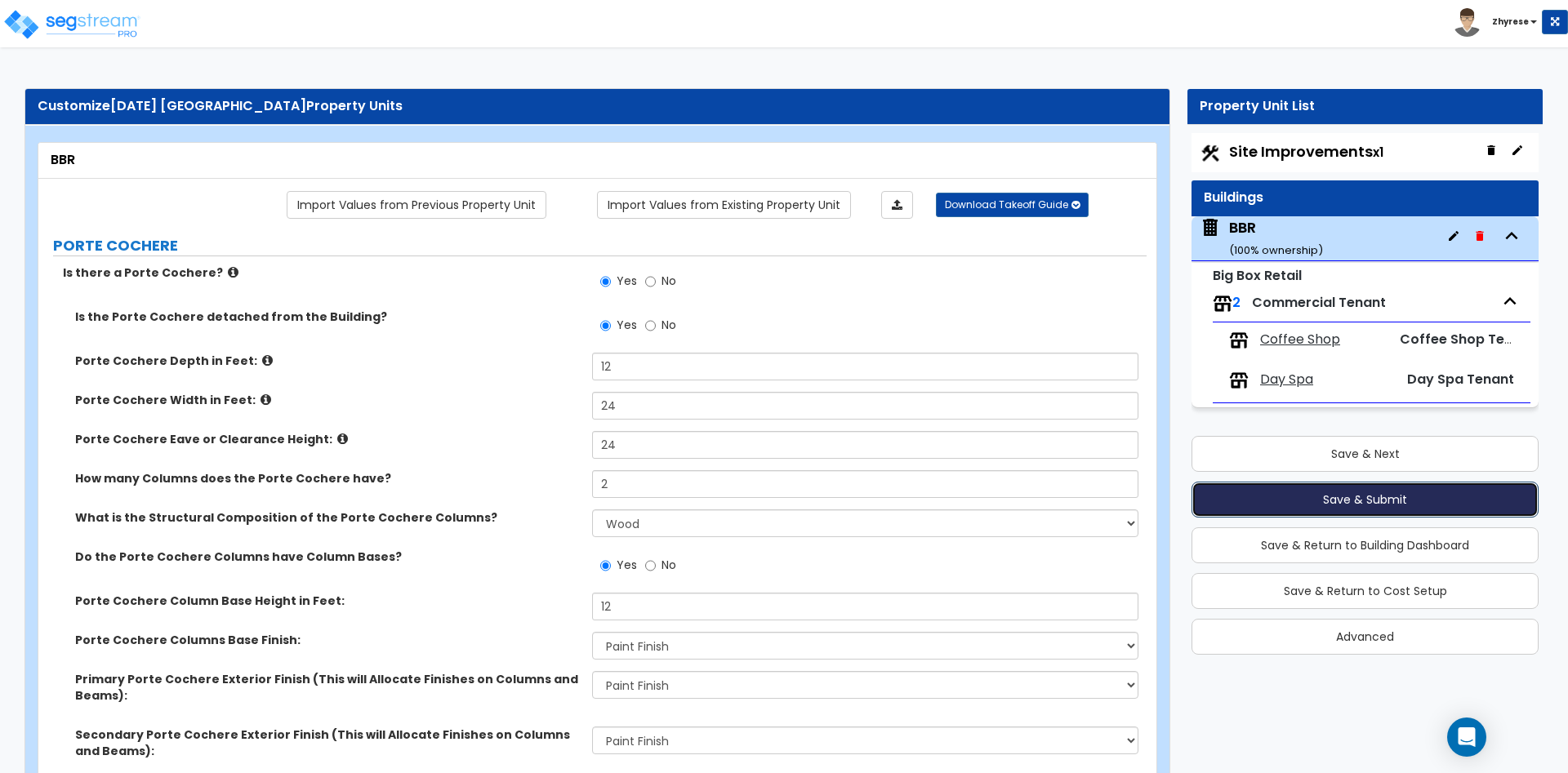
click at [1406, 505] on button "Save & Submit" at bounding box center [1365, 500] width 347 height 36
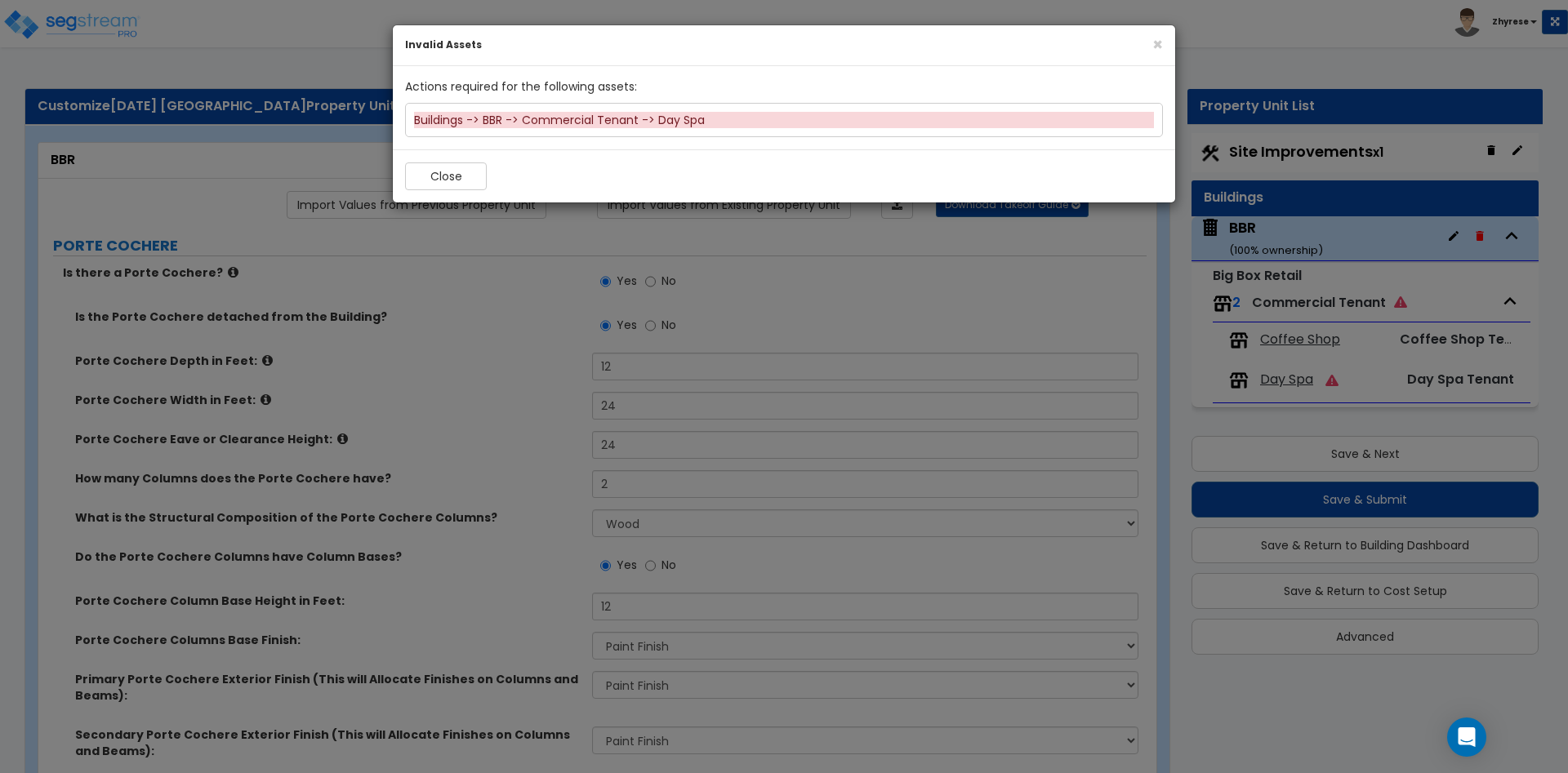
click at [705, 126] on div "Buildings -> BBR -> Commercial Tenant -> Day Spa" at bounding box center [784, 120] width 740 height 16
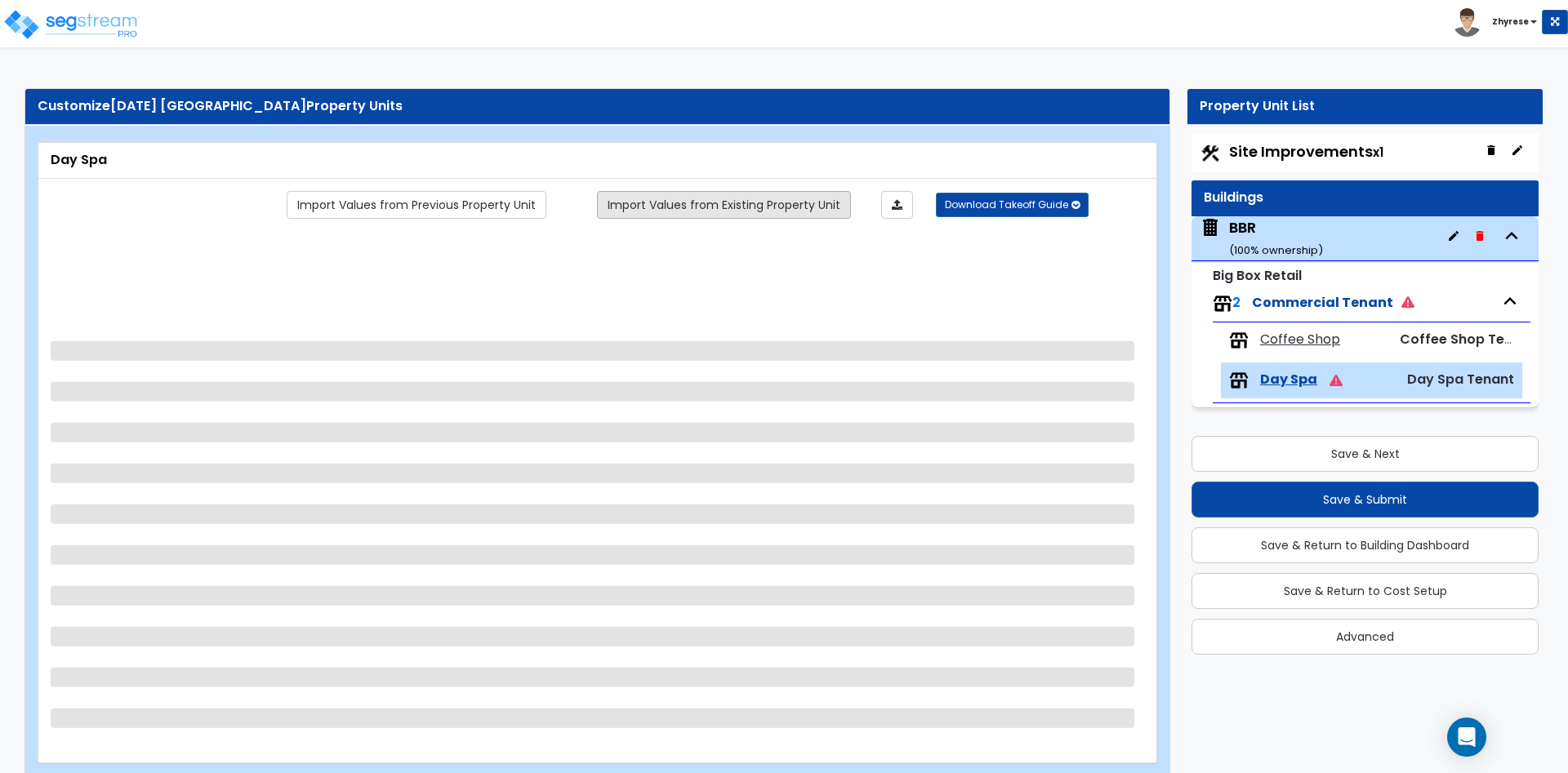
click at [814, 207] on link "Import Values from Existing Property Unit" at bounding box center [724, 205] width 254 height 28
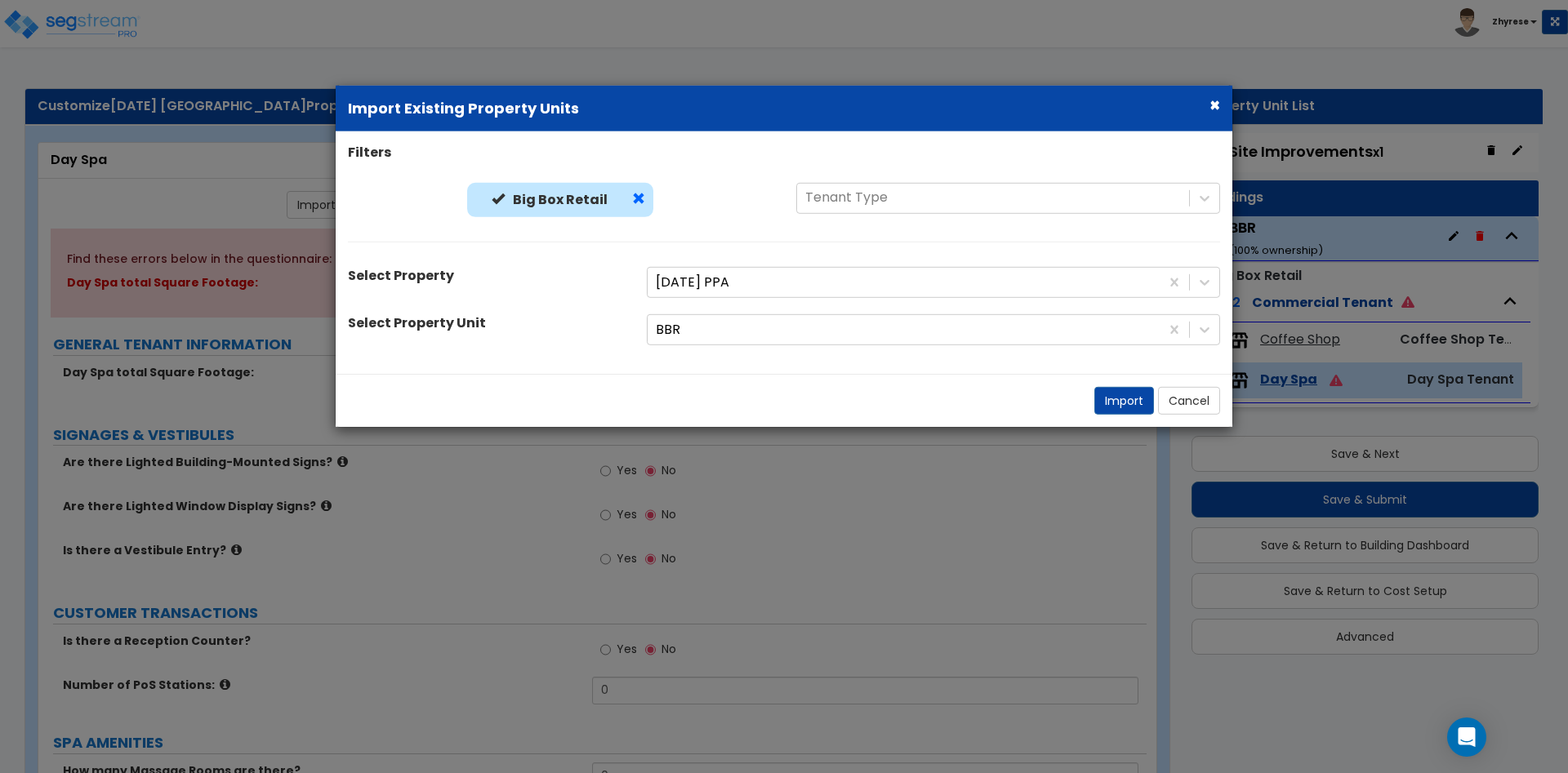
click at [641, 194] on span at bounding box center [638, 198] width 13 height 13
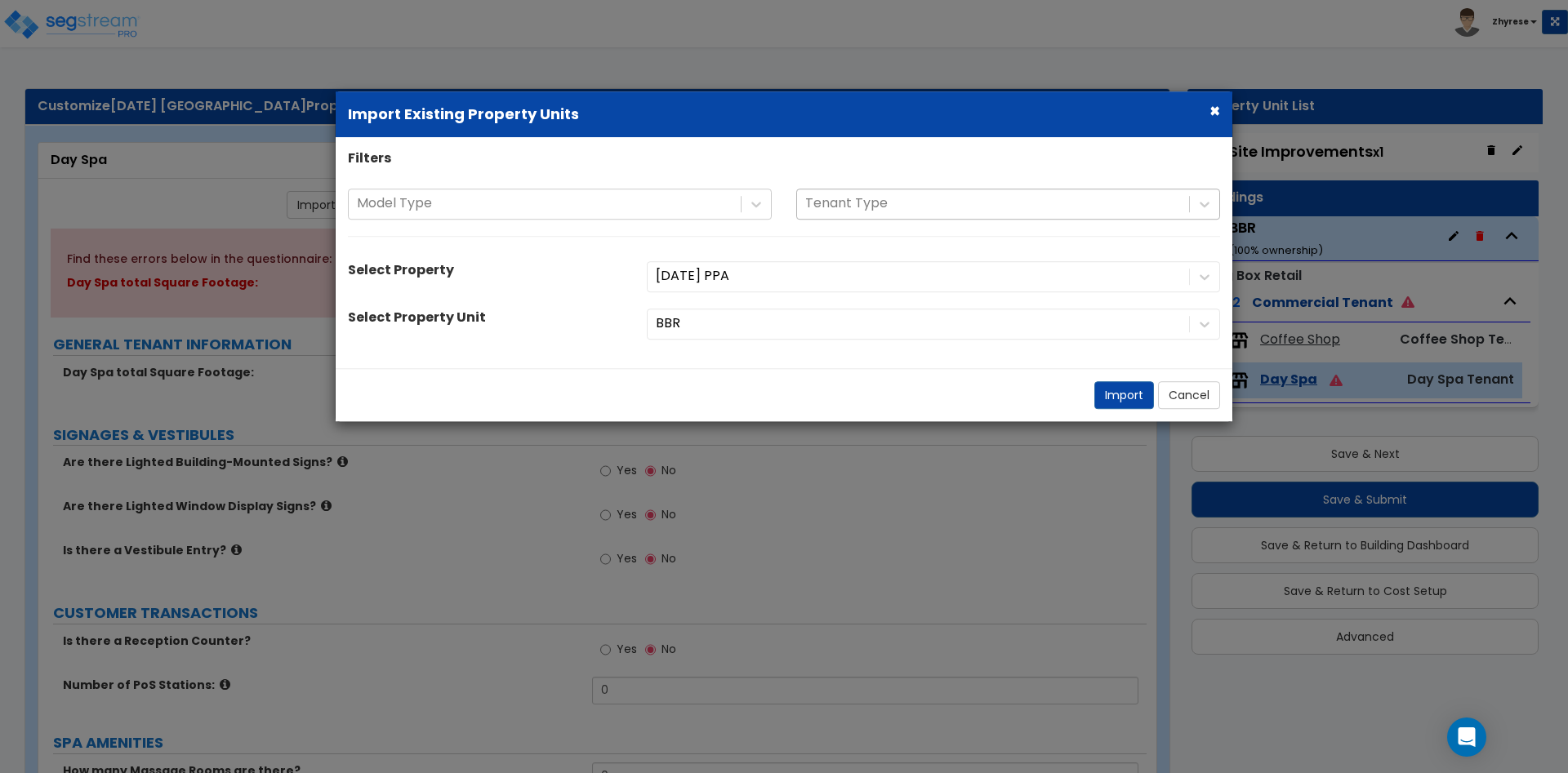
click at [937, 216] on div "Tenant Type" at bounding box center [993, 203] width 392 height 29
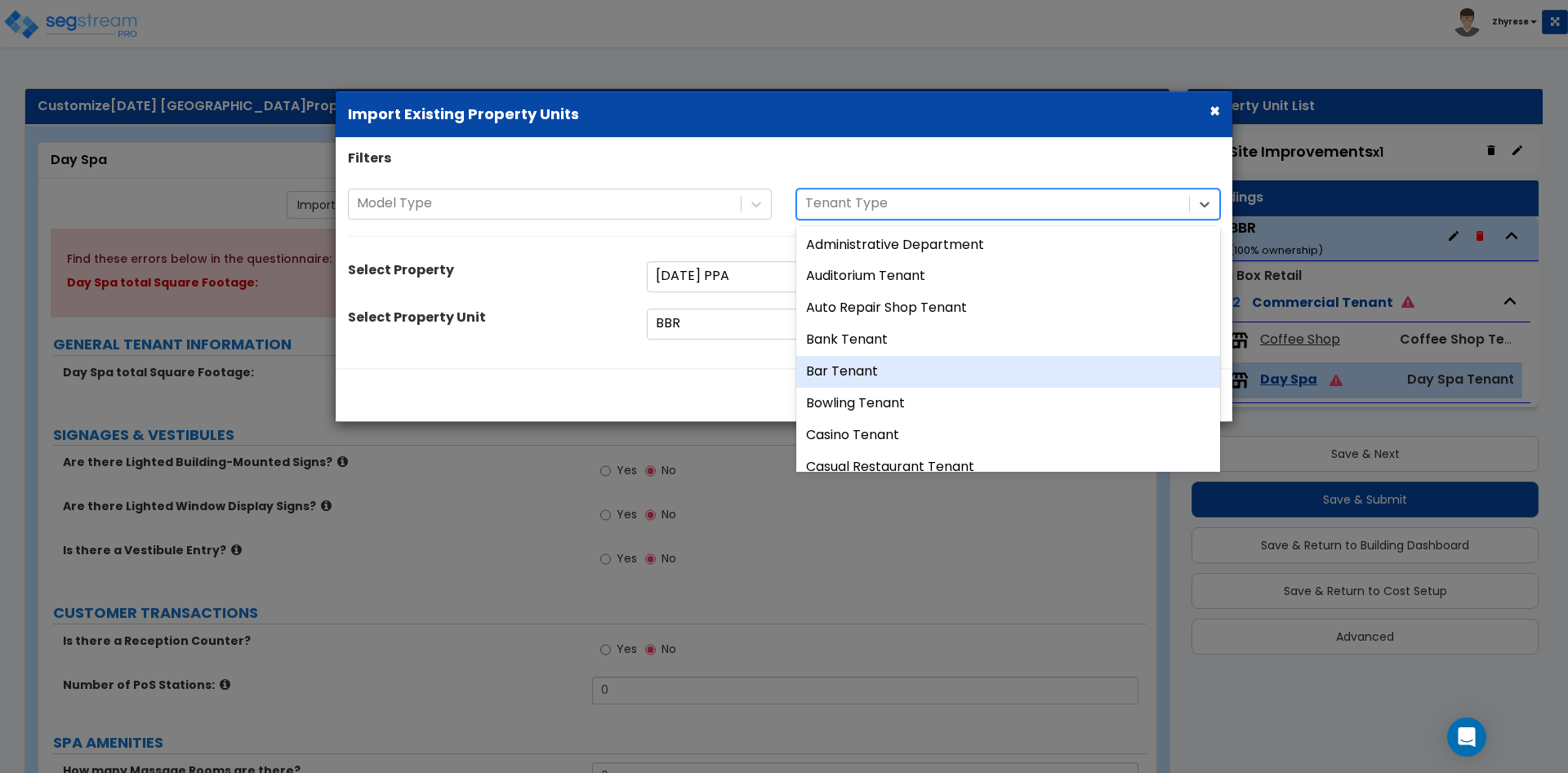
scroll to position [113, 0]
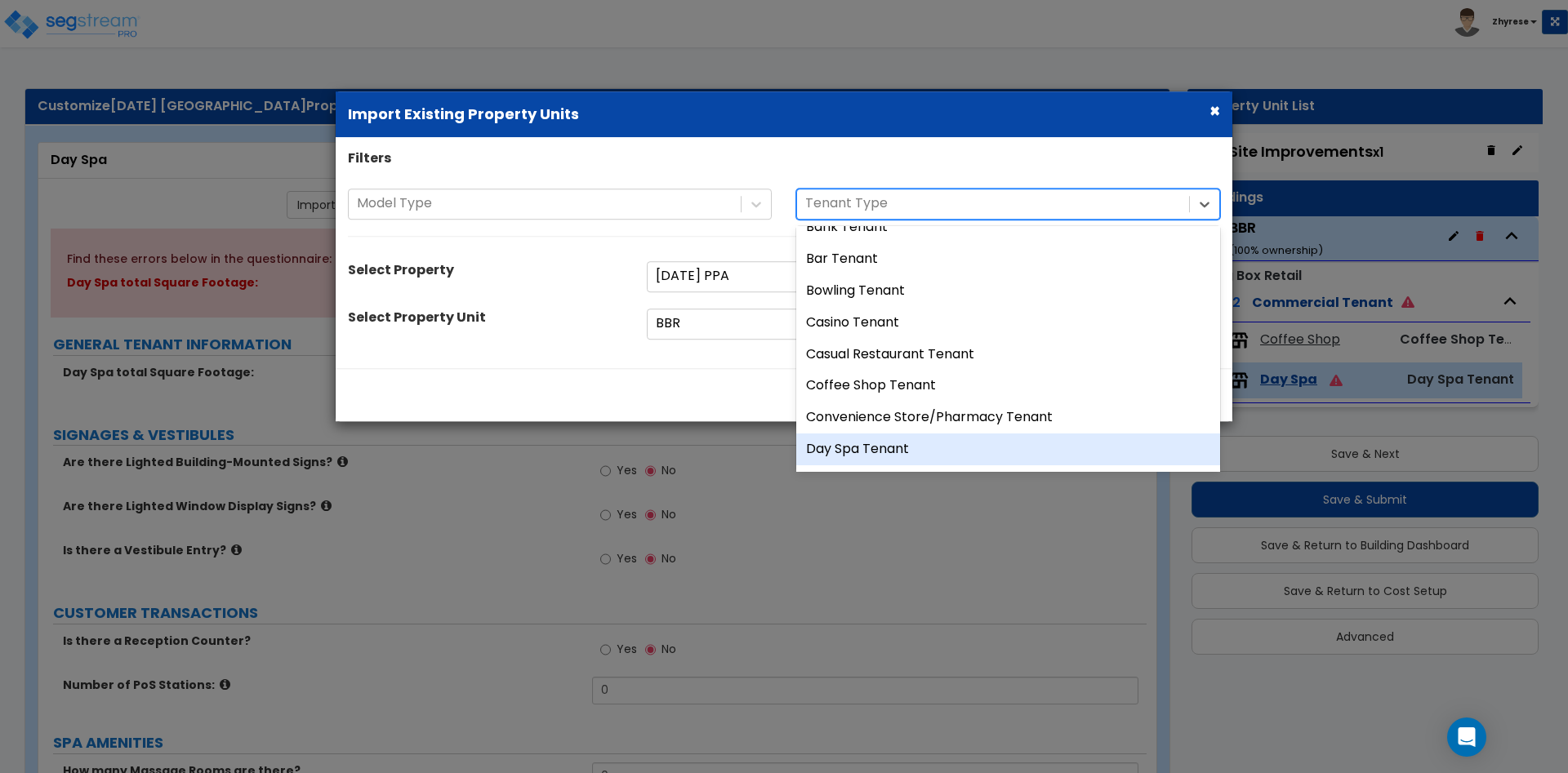
click at [890, 454] on div "Day Spa Tenant" at bounding box center [1008, 449] width 424 height 32
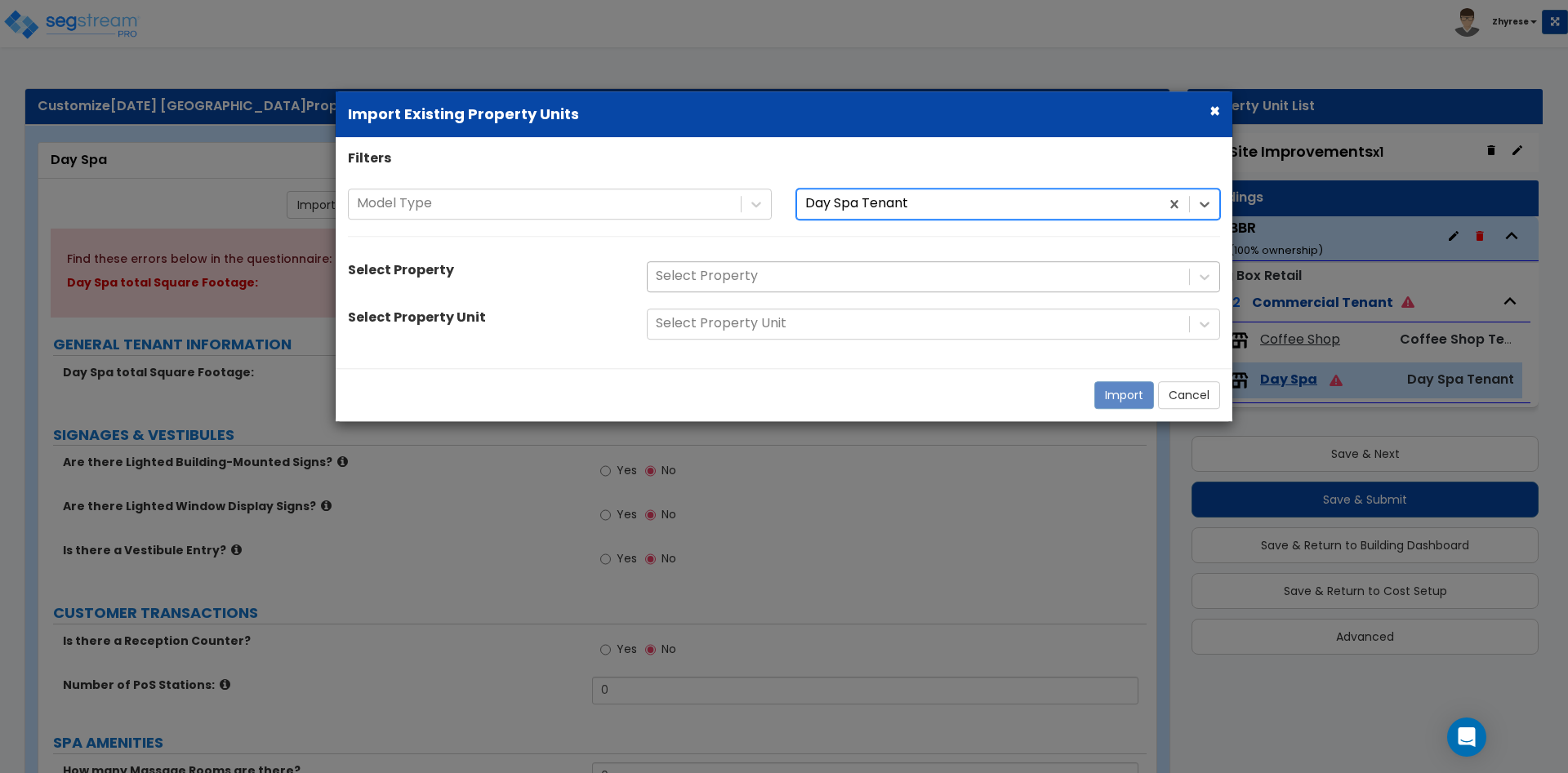
click at [823, 269] on div "Select Property" at bounding box center [917, 276] width 541 height 29
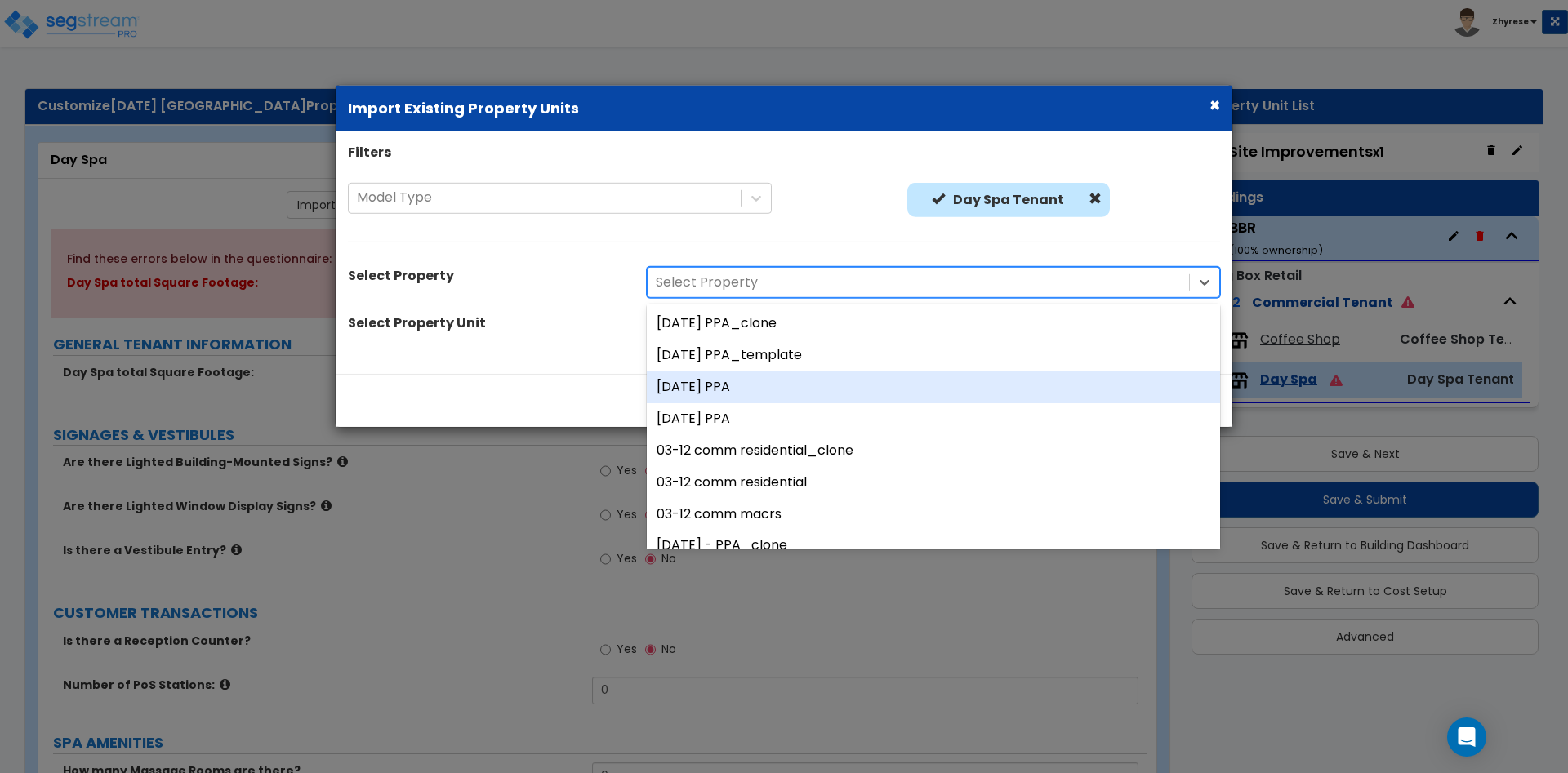
click at [809, 375] on div "15July PPA" at bounding box center [933, 387] width 573 height 32
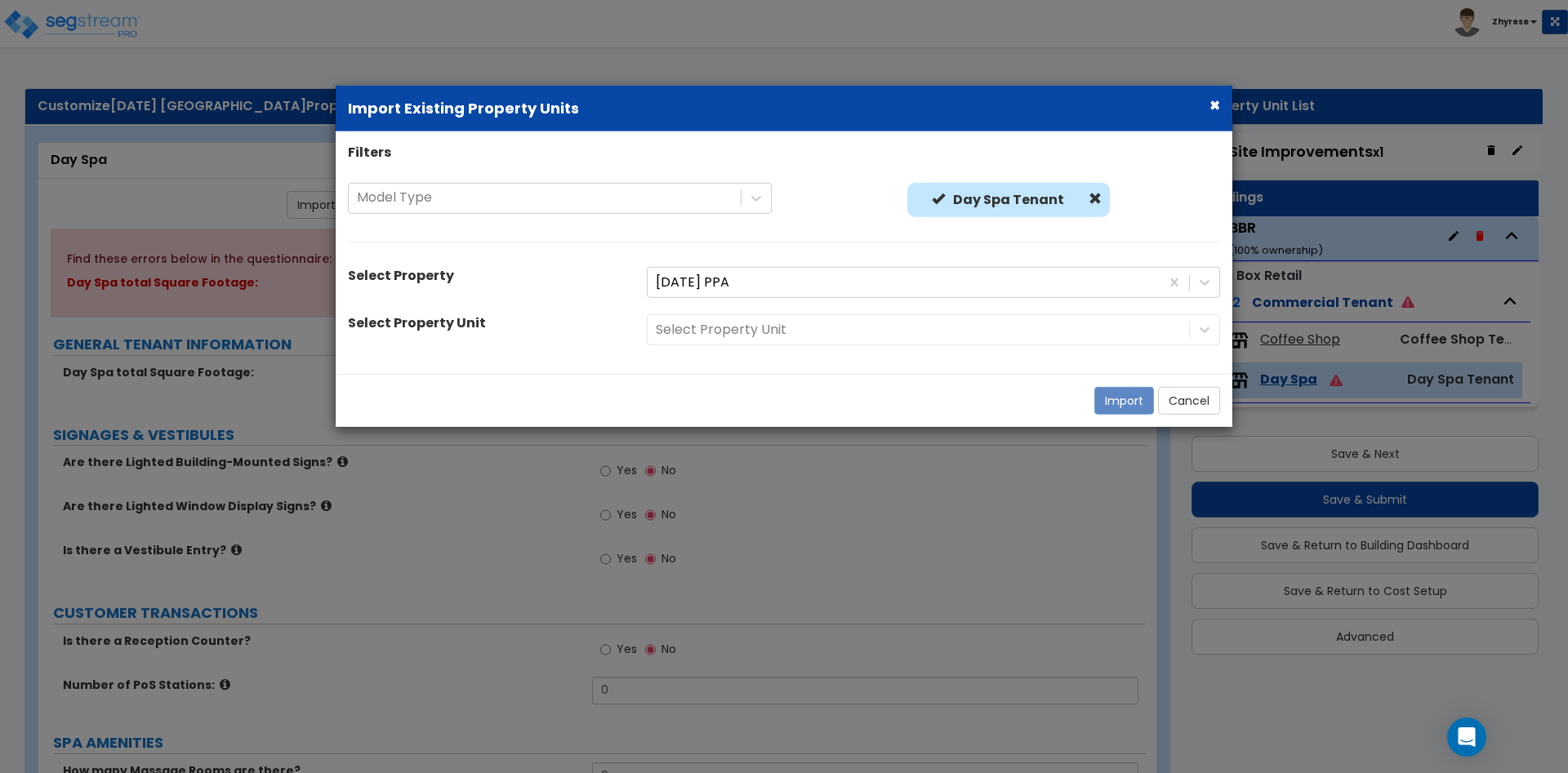
click at [813, 344] on div "Select Property Unit" at bounding box center [933, 330] width 598 height 31
click at [813, 343] on div "Select Property Unit" at bounding box center [917, 330] width 541 height 29
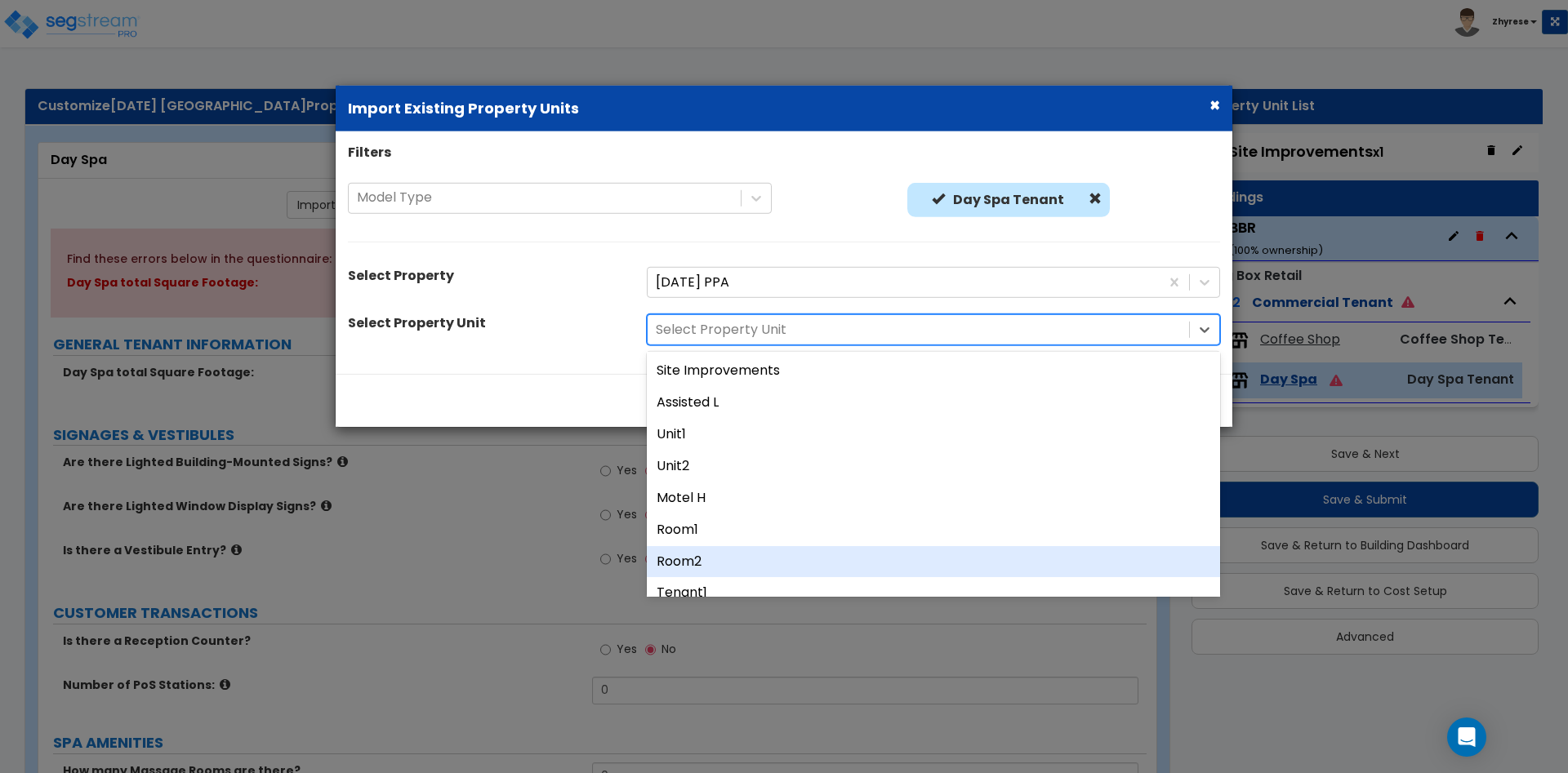
scroll to position [16, 0]
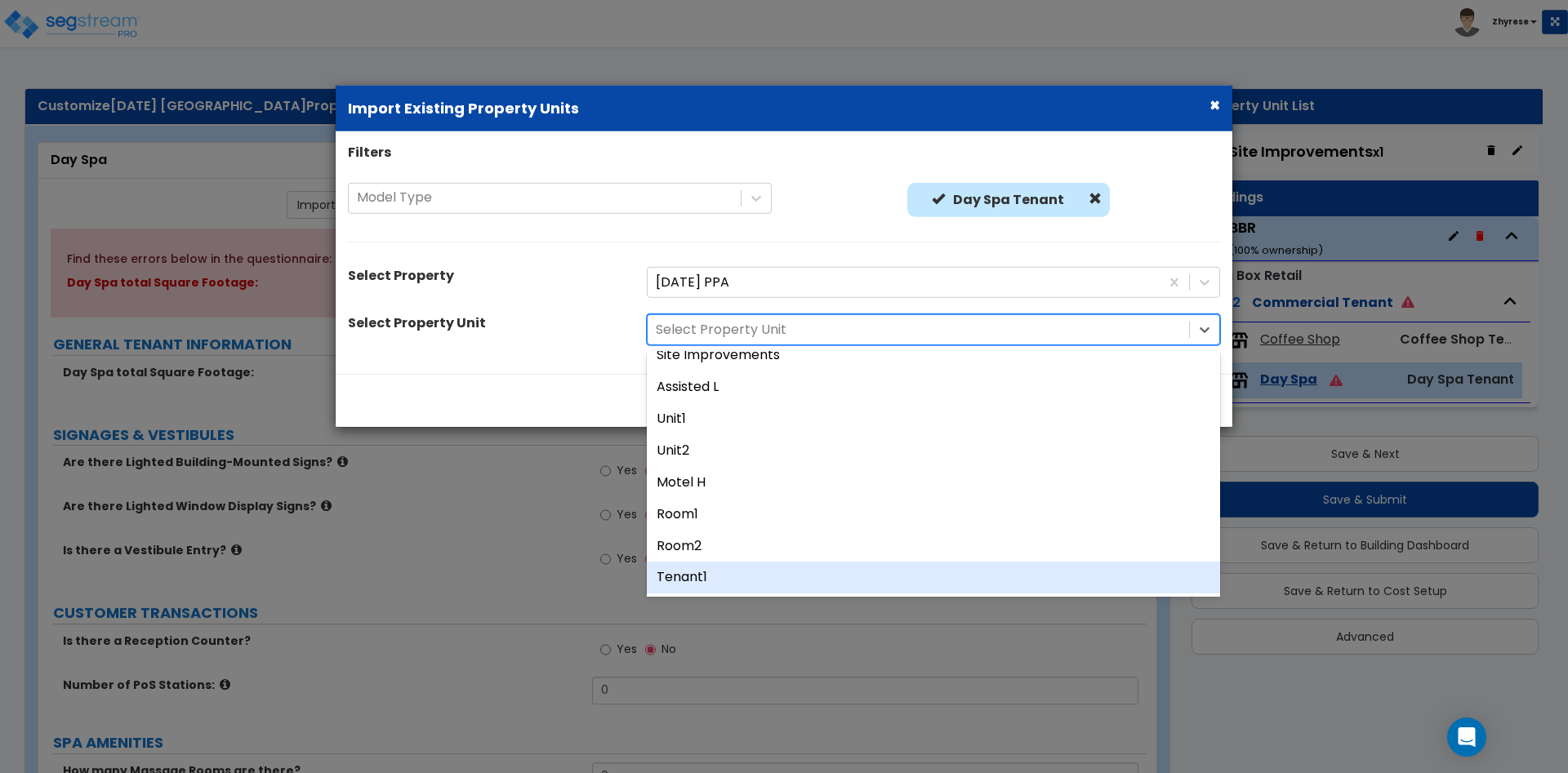
click at [770, 582] on div "Tenant1" at bounding box center [933, 577] width 573 height 32
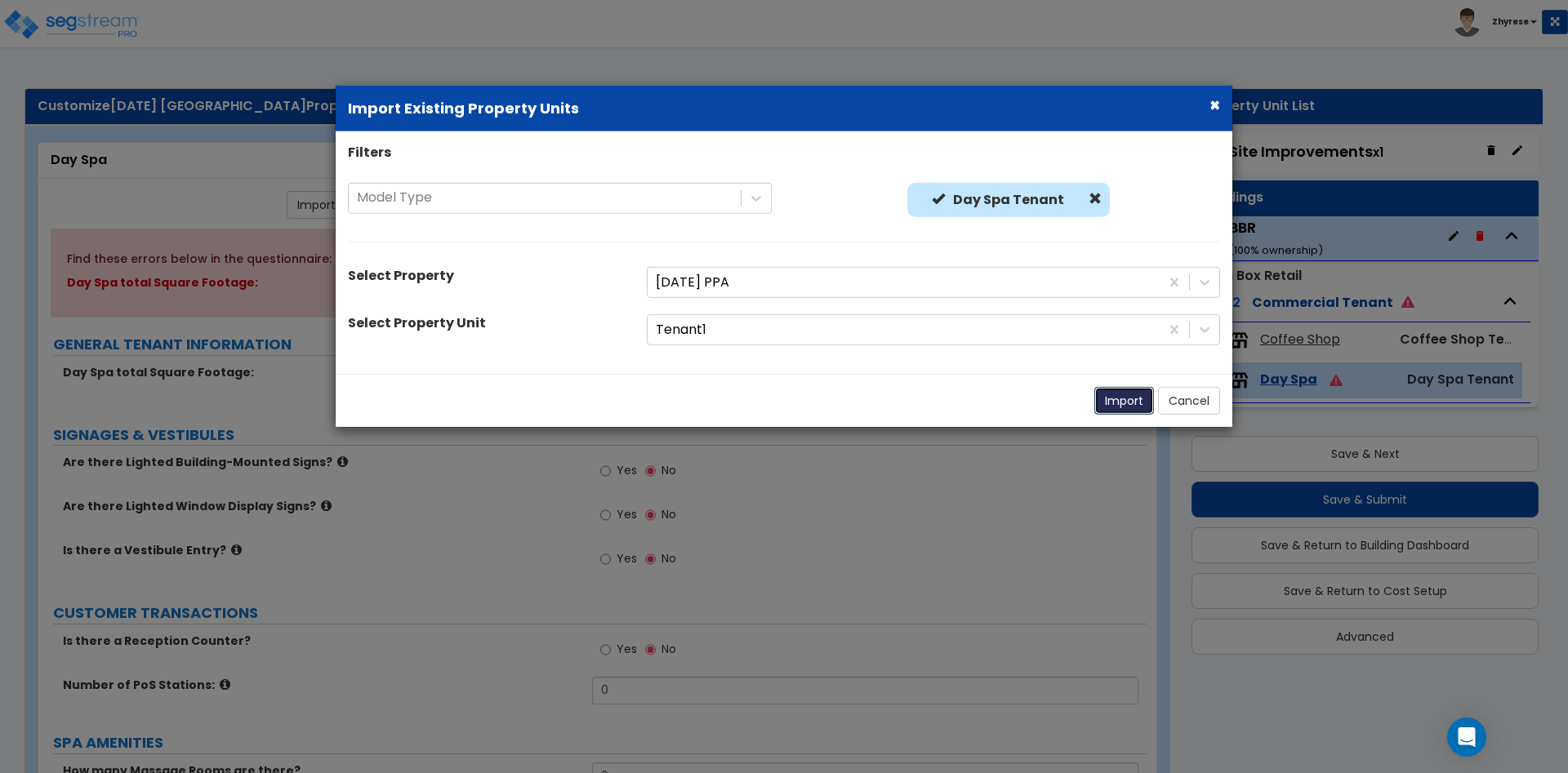
click at [1124, 402] on button "Import" at bounding box center [1124, 401] width 59 height 28
select select "1"
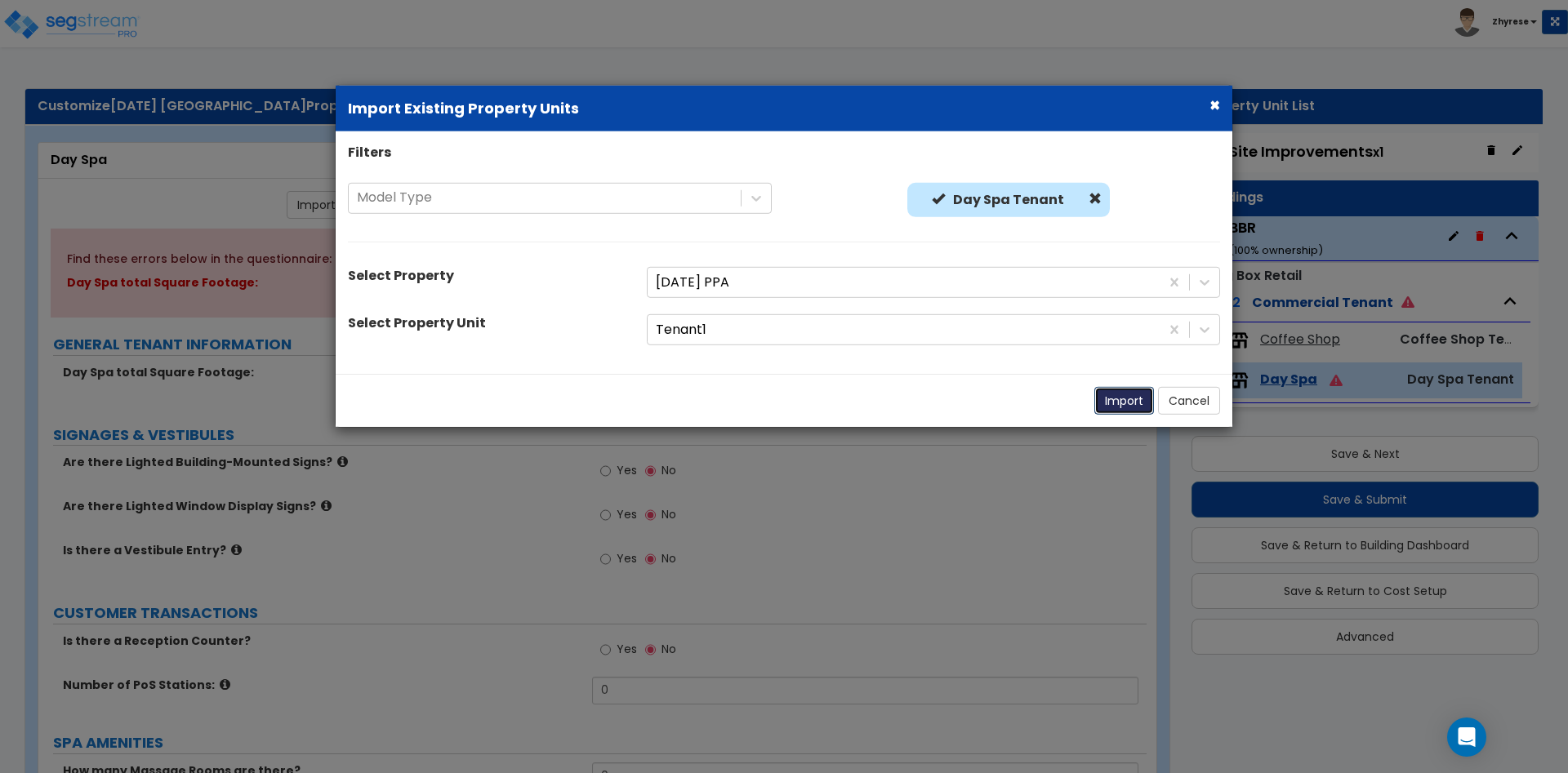
select select "1"
select select "3"
select select "1"
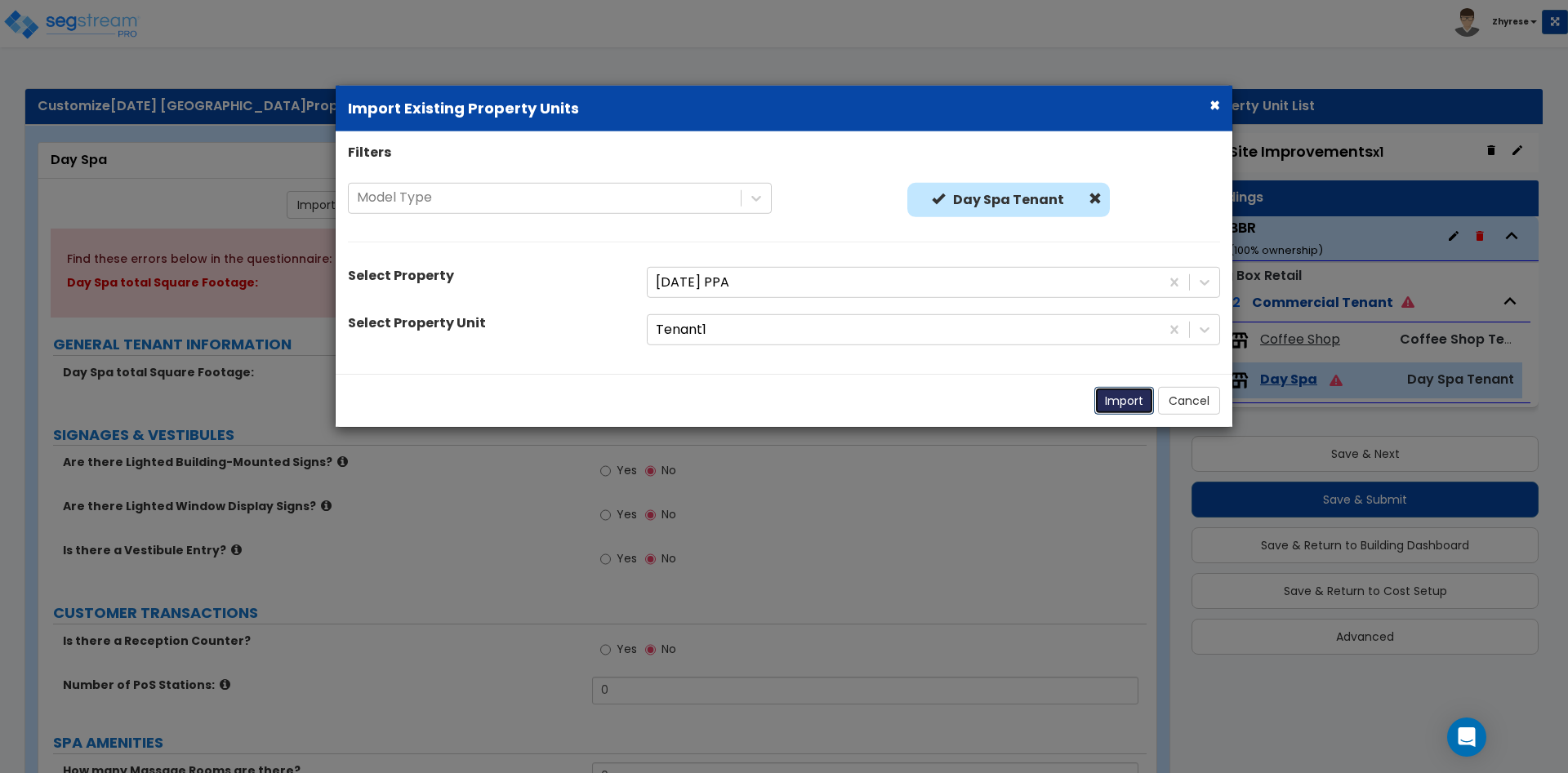
select select "2"
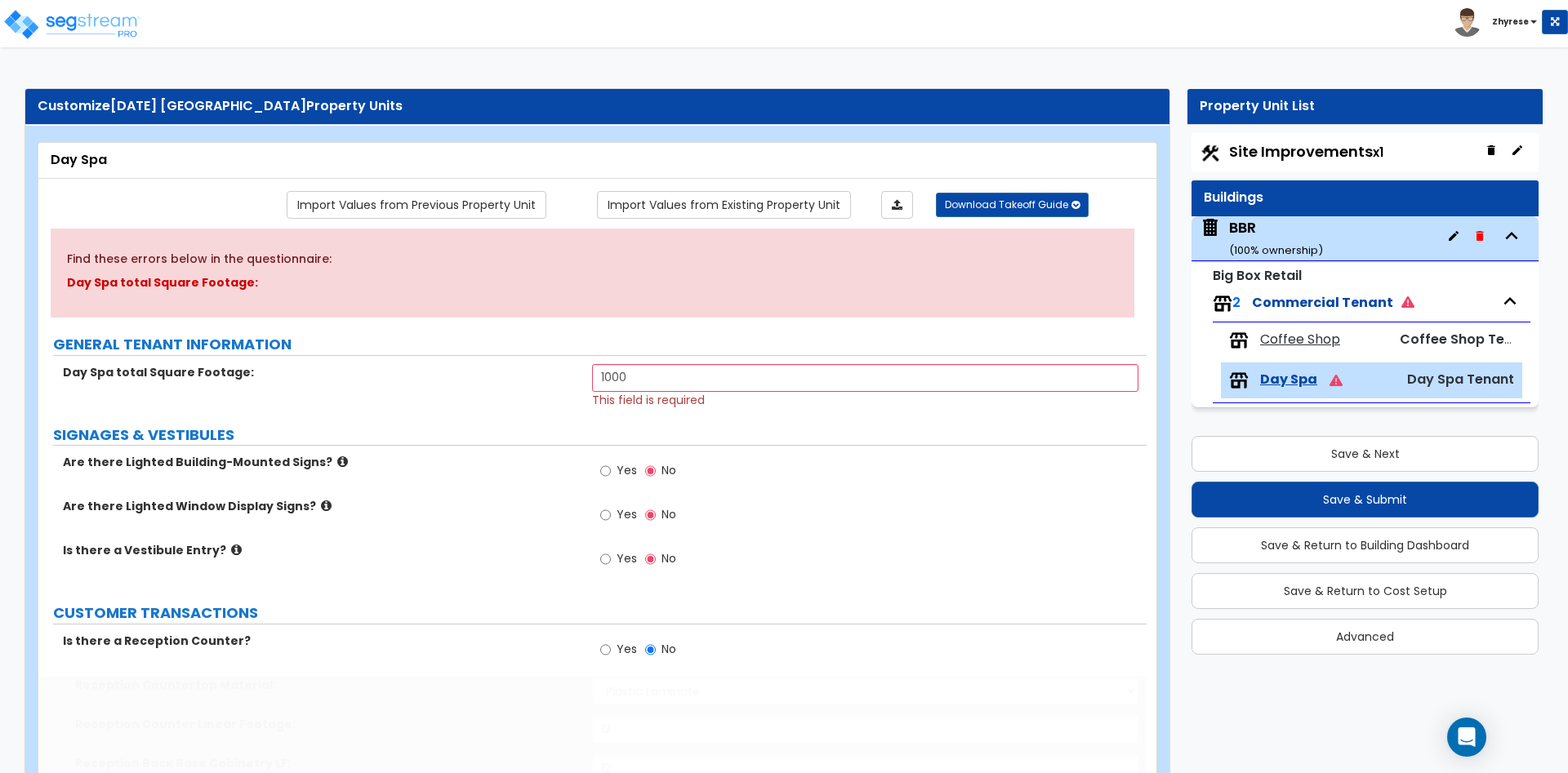
type input "1000"
radio input "false"
type input "2"
radio input "false"
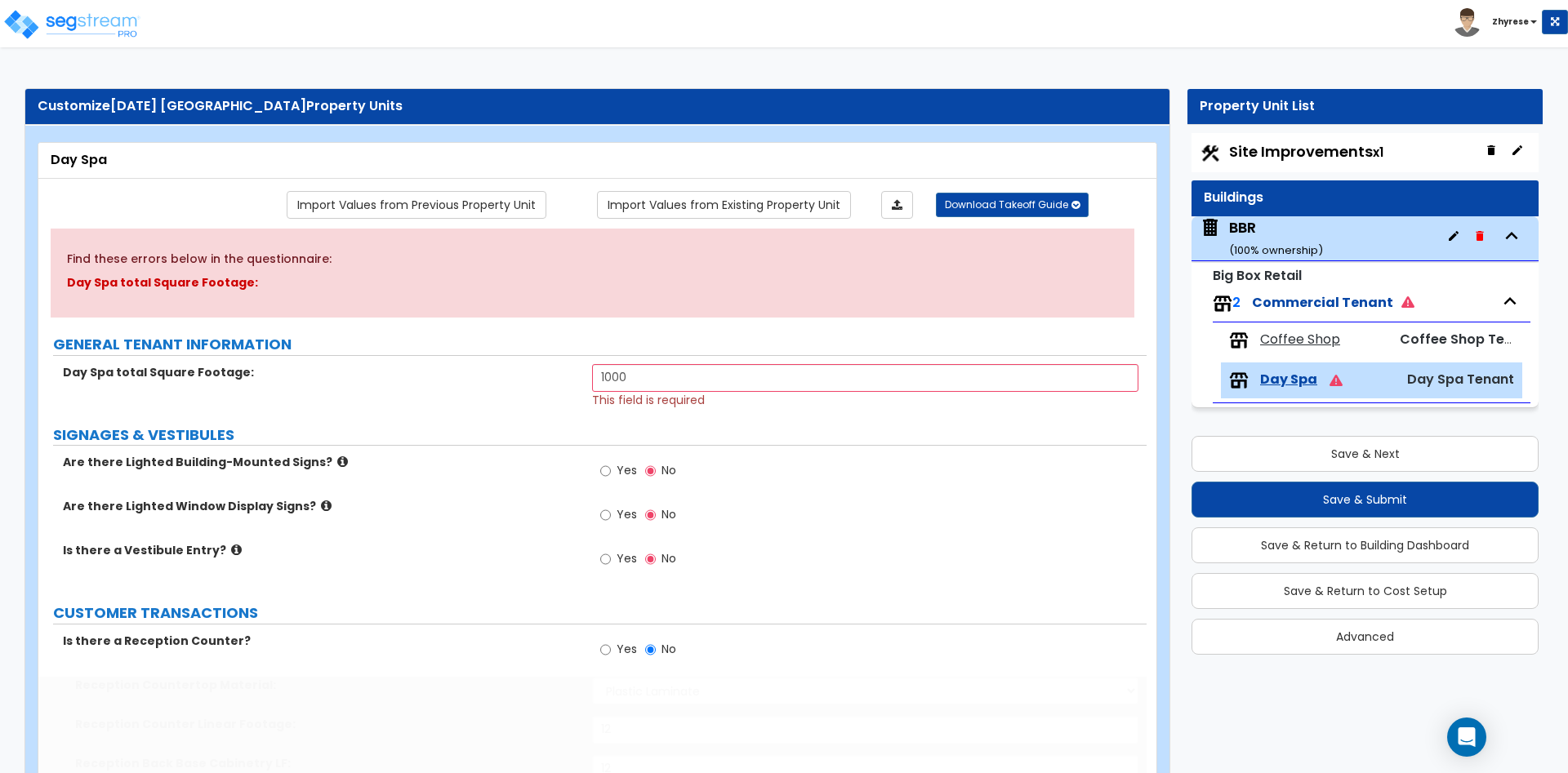
radio input "false"
select select "1"
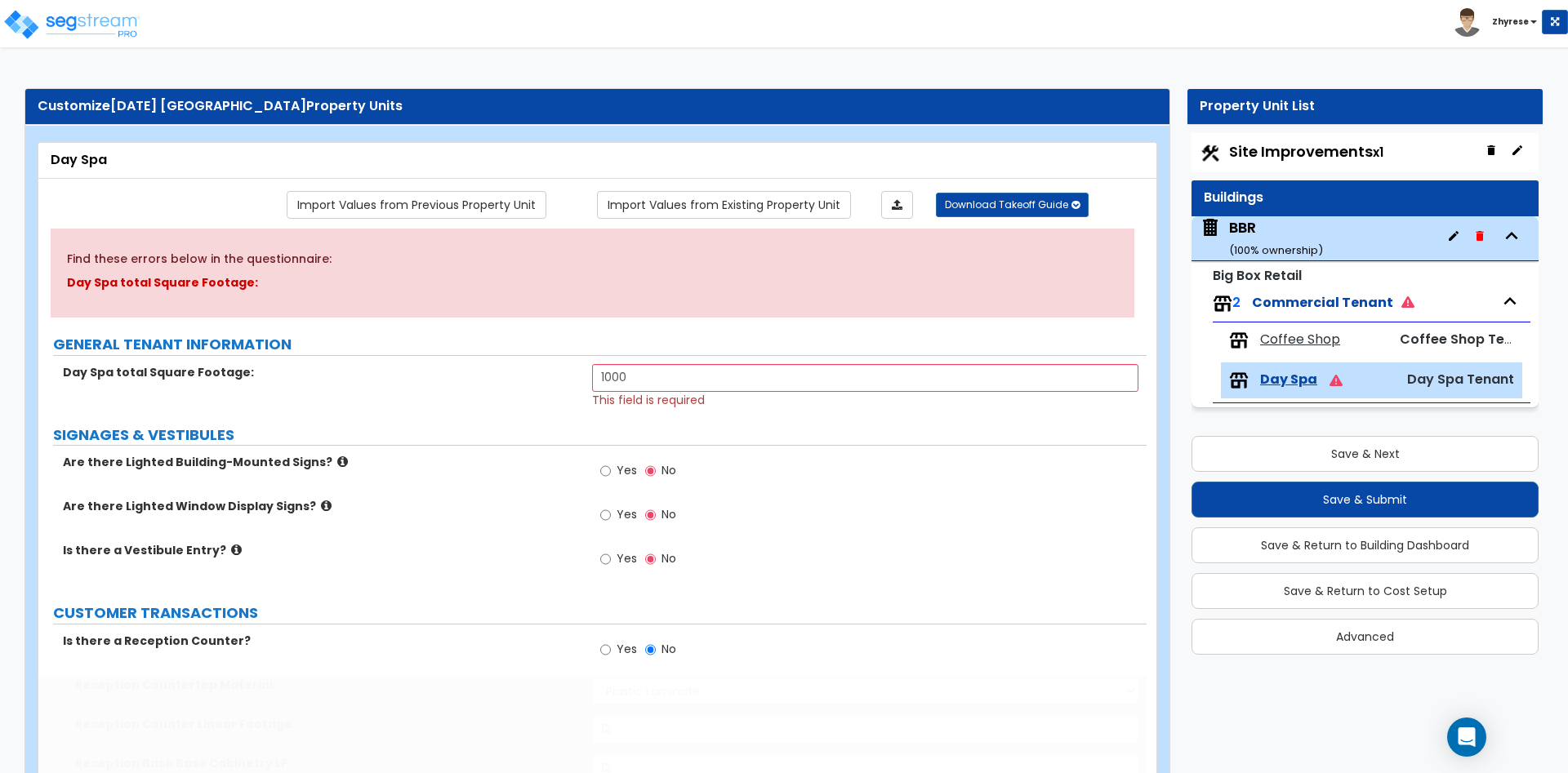
radio input "false"
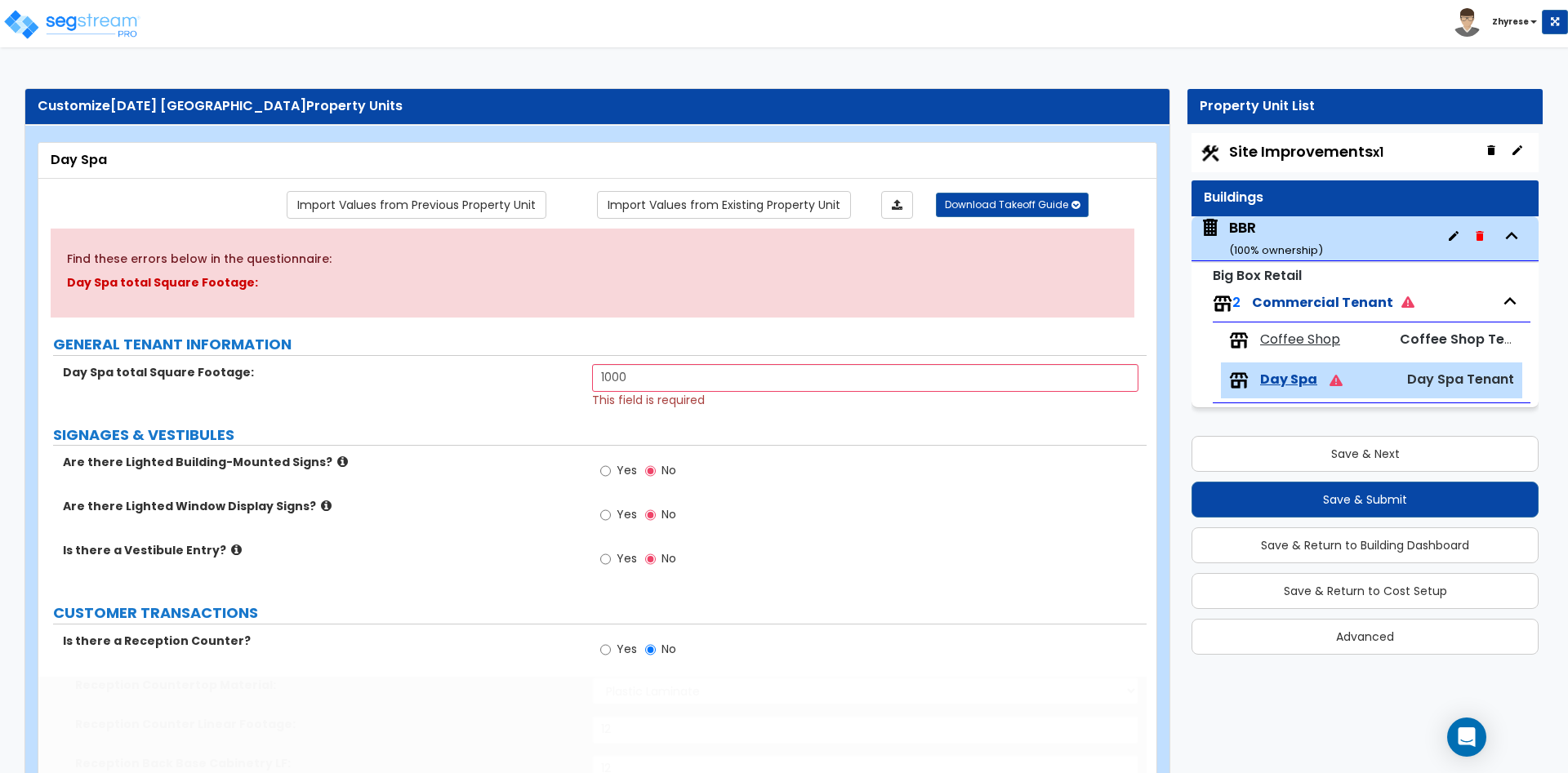
select select "1"
radio input "false"
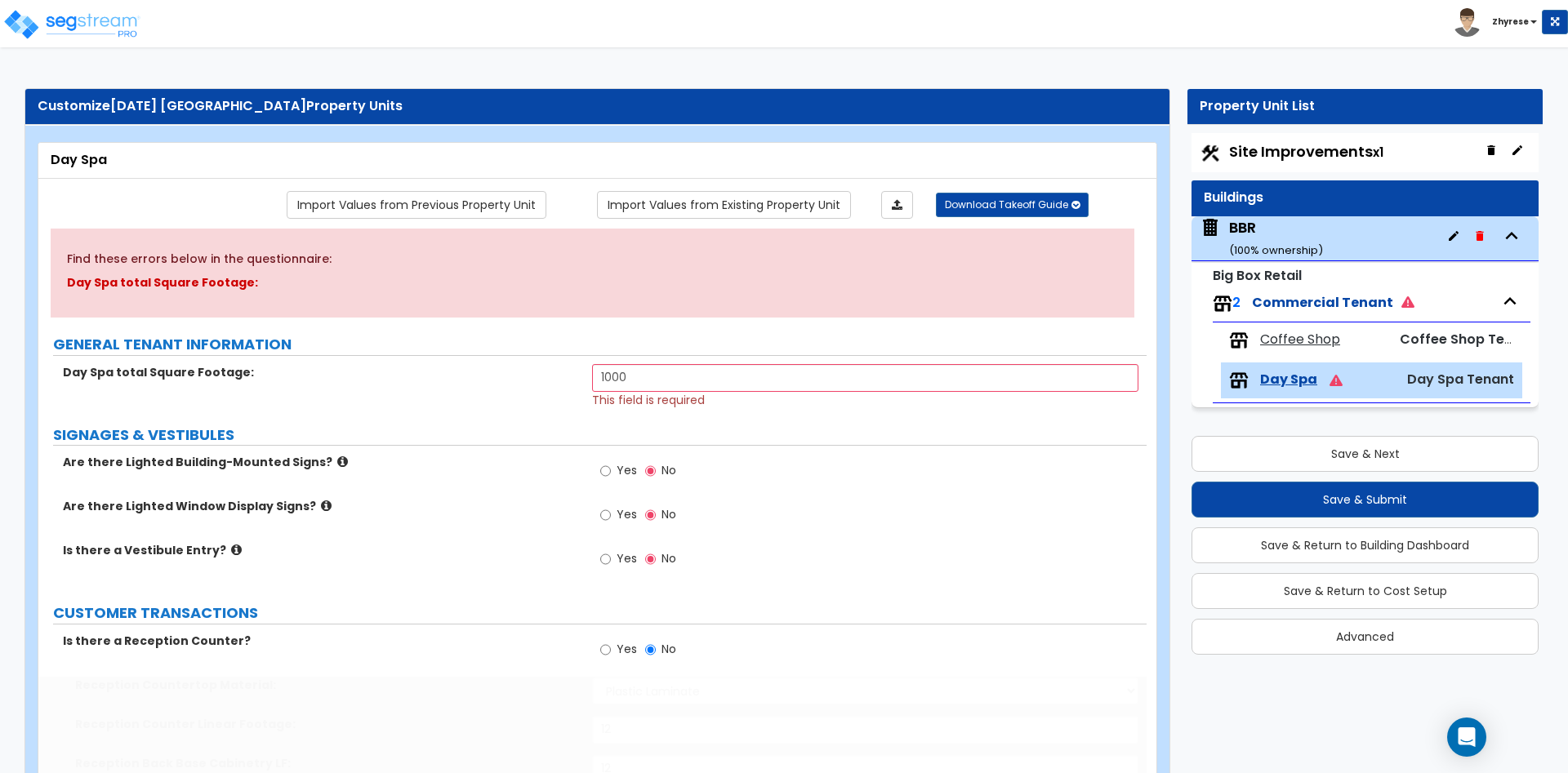
radio input "false"
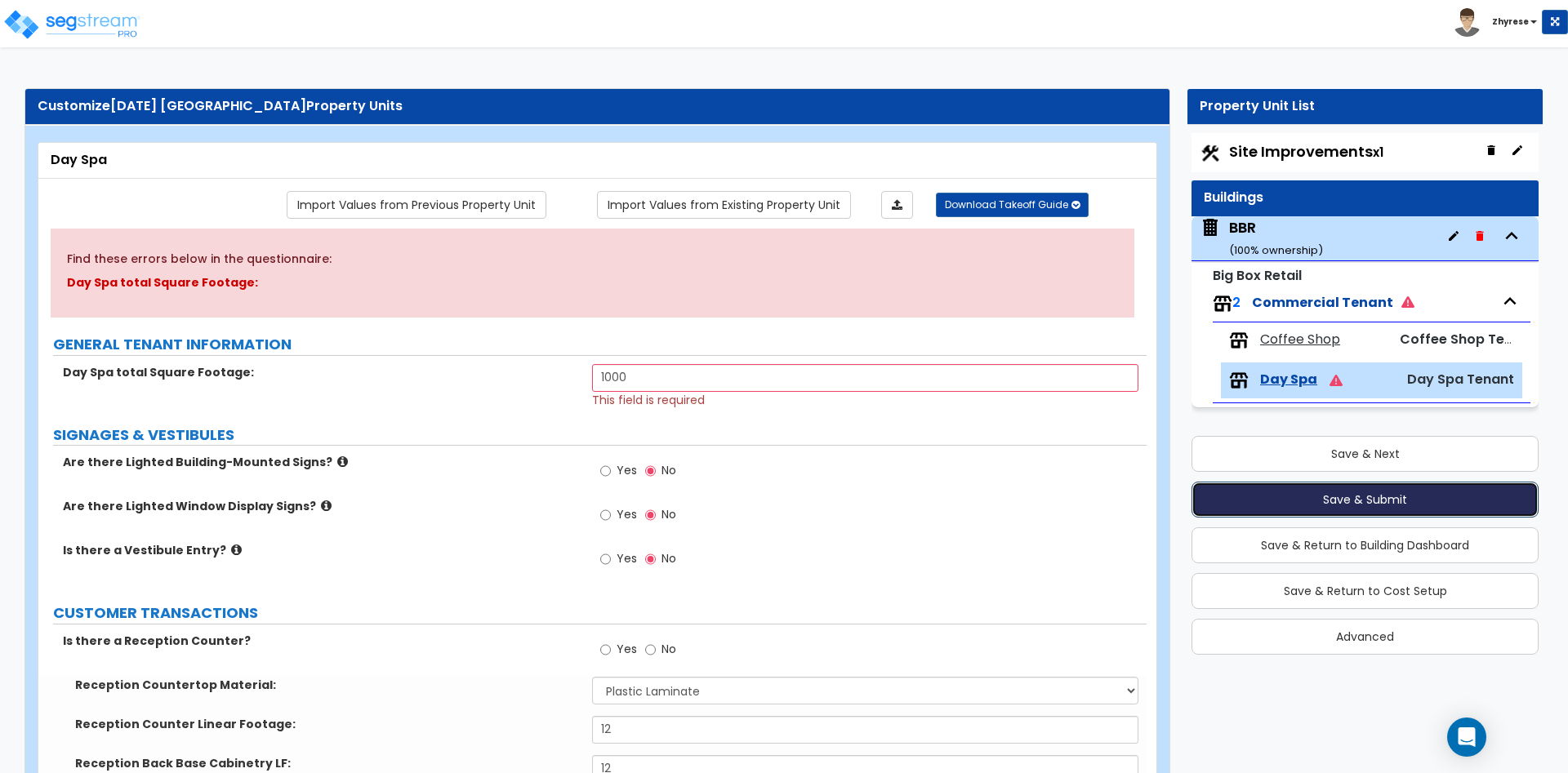
click at [1337, 513] on button "Save & Submit" at bounding box center [1365, 500] width 347 height 36
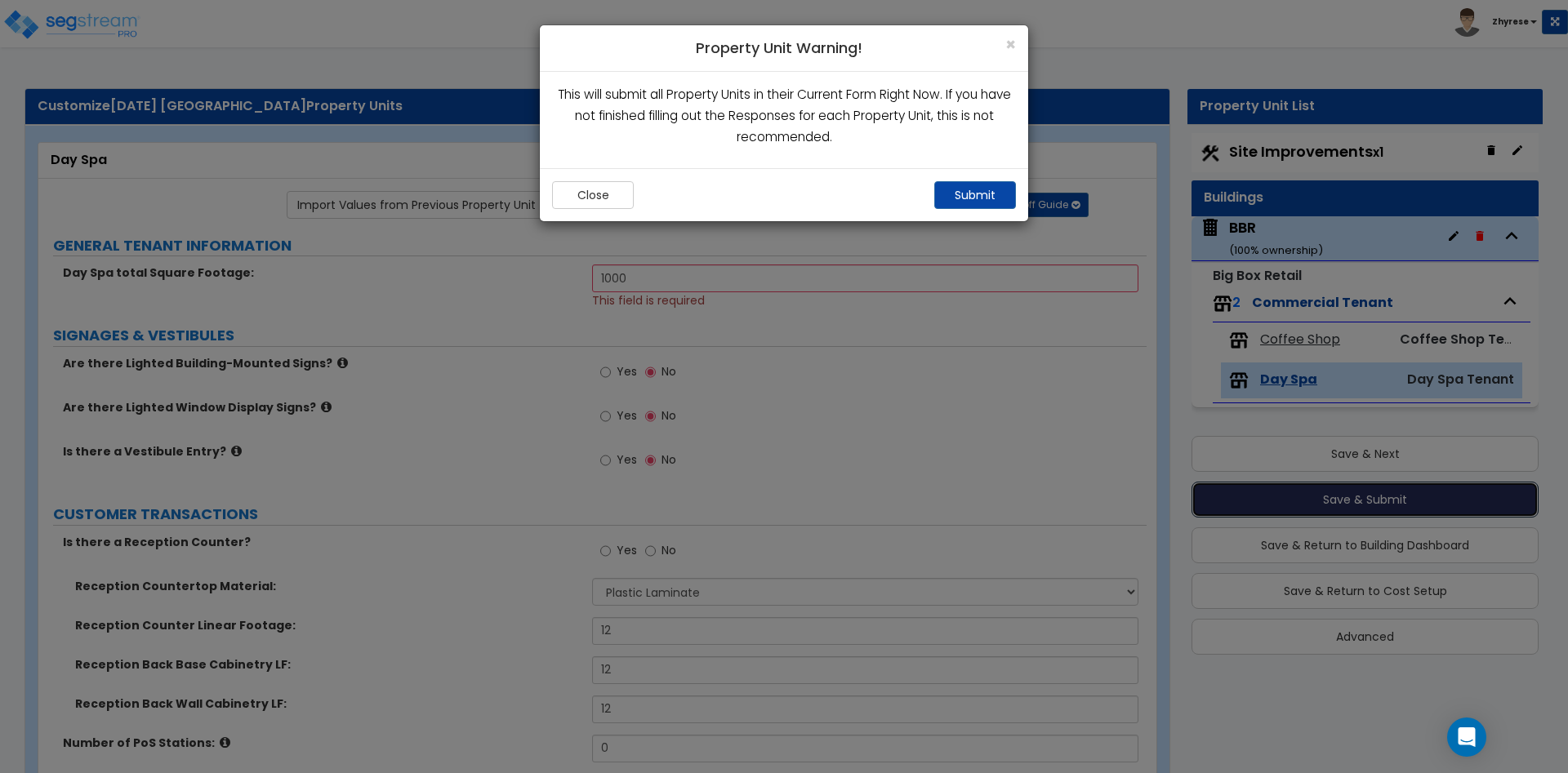
radio input "true"
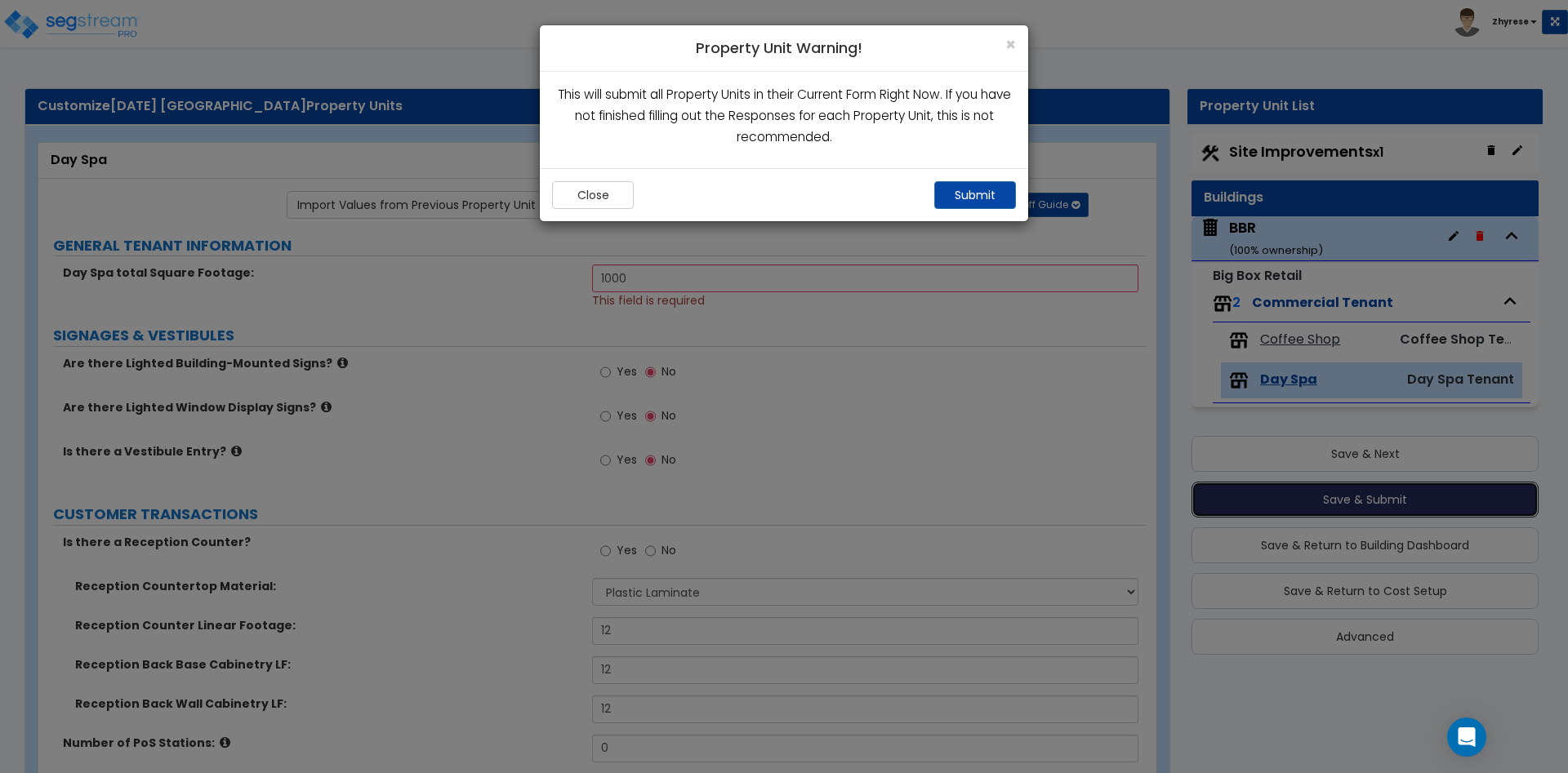
radio input "true"
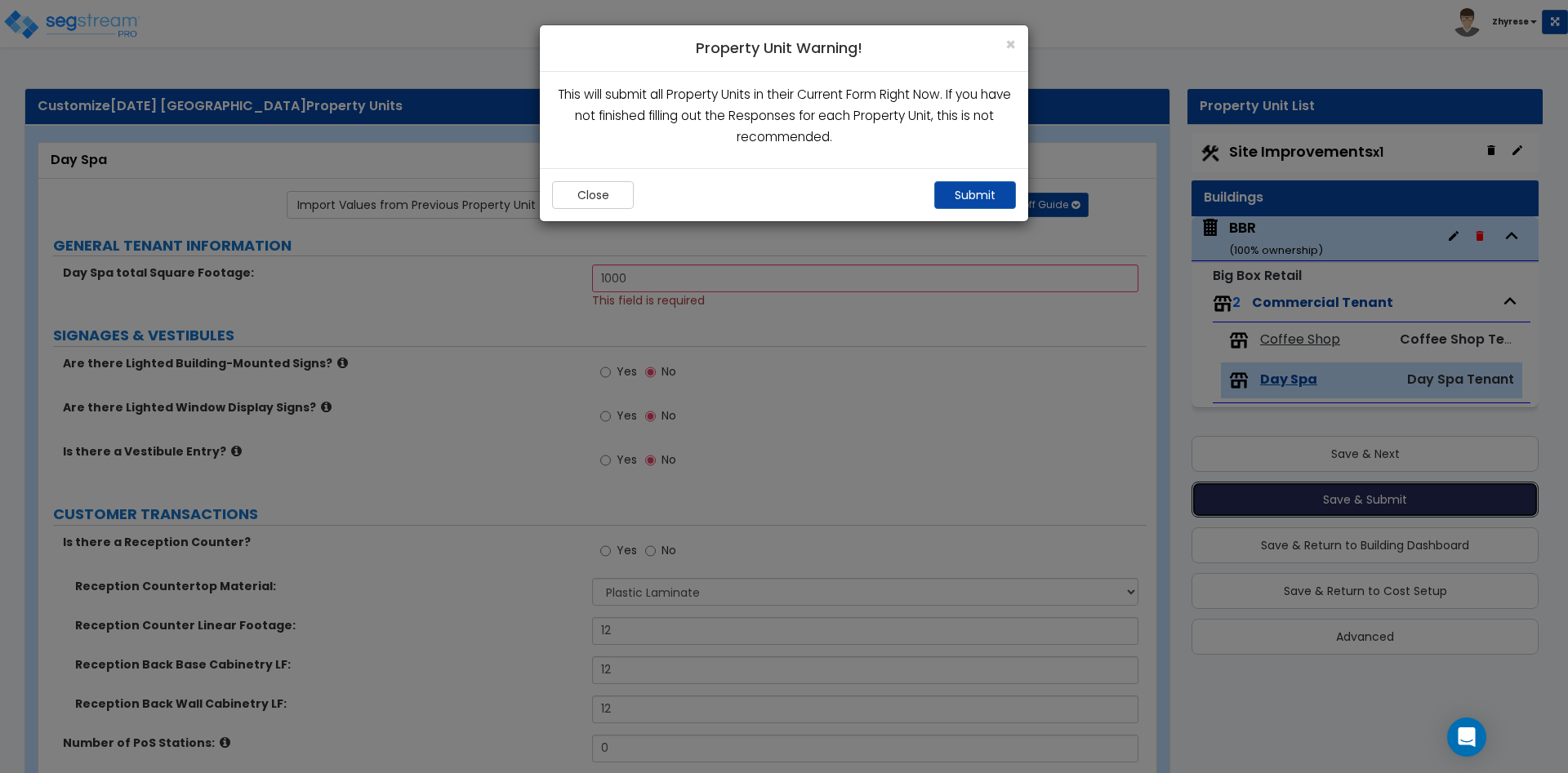
radio input "true"
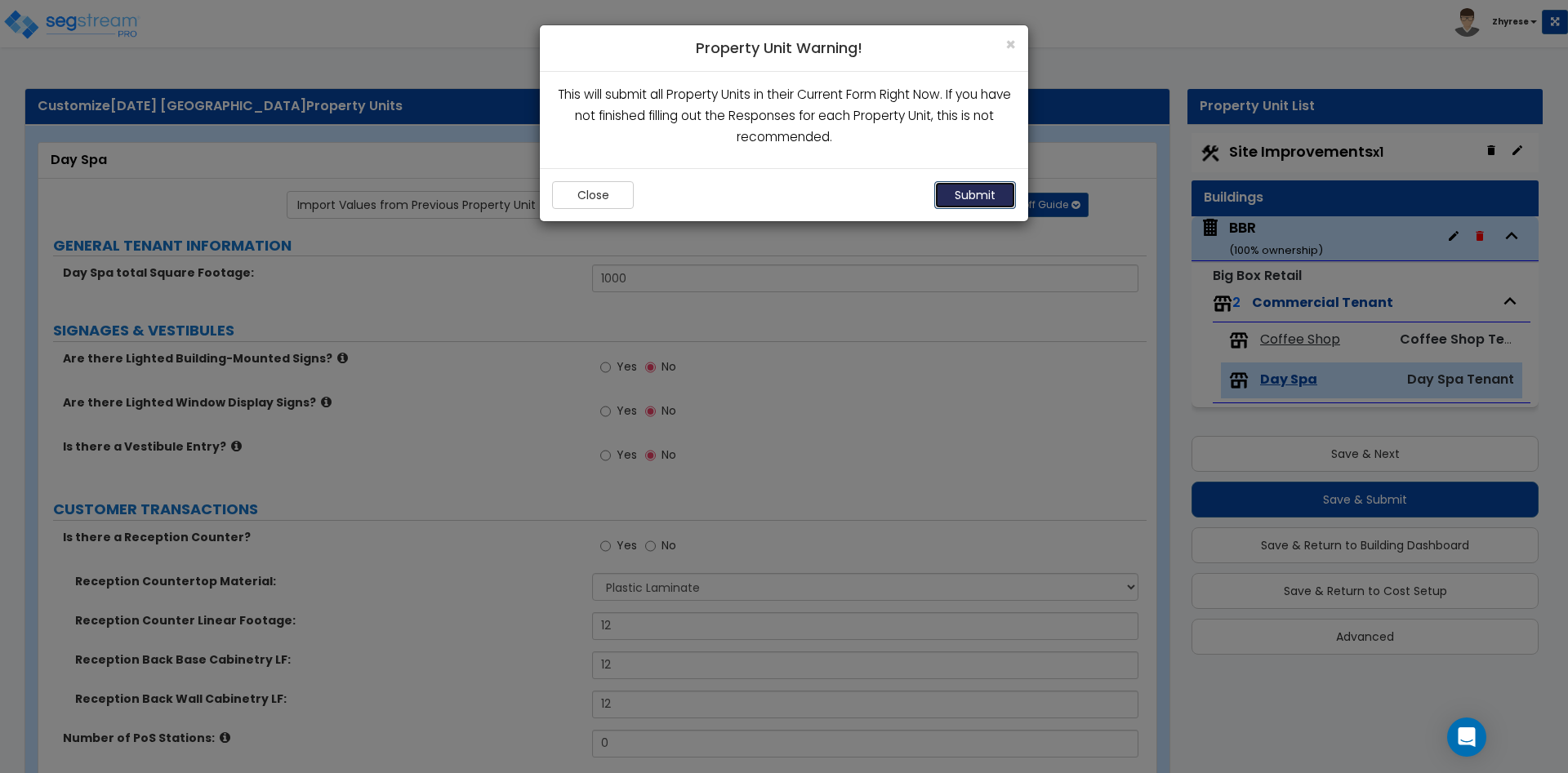
click at [982, 202] on button "Submit" at bounding box center [974, 195] width 82 height 28
radio input "true"
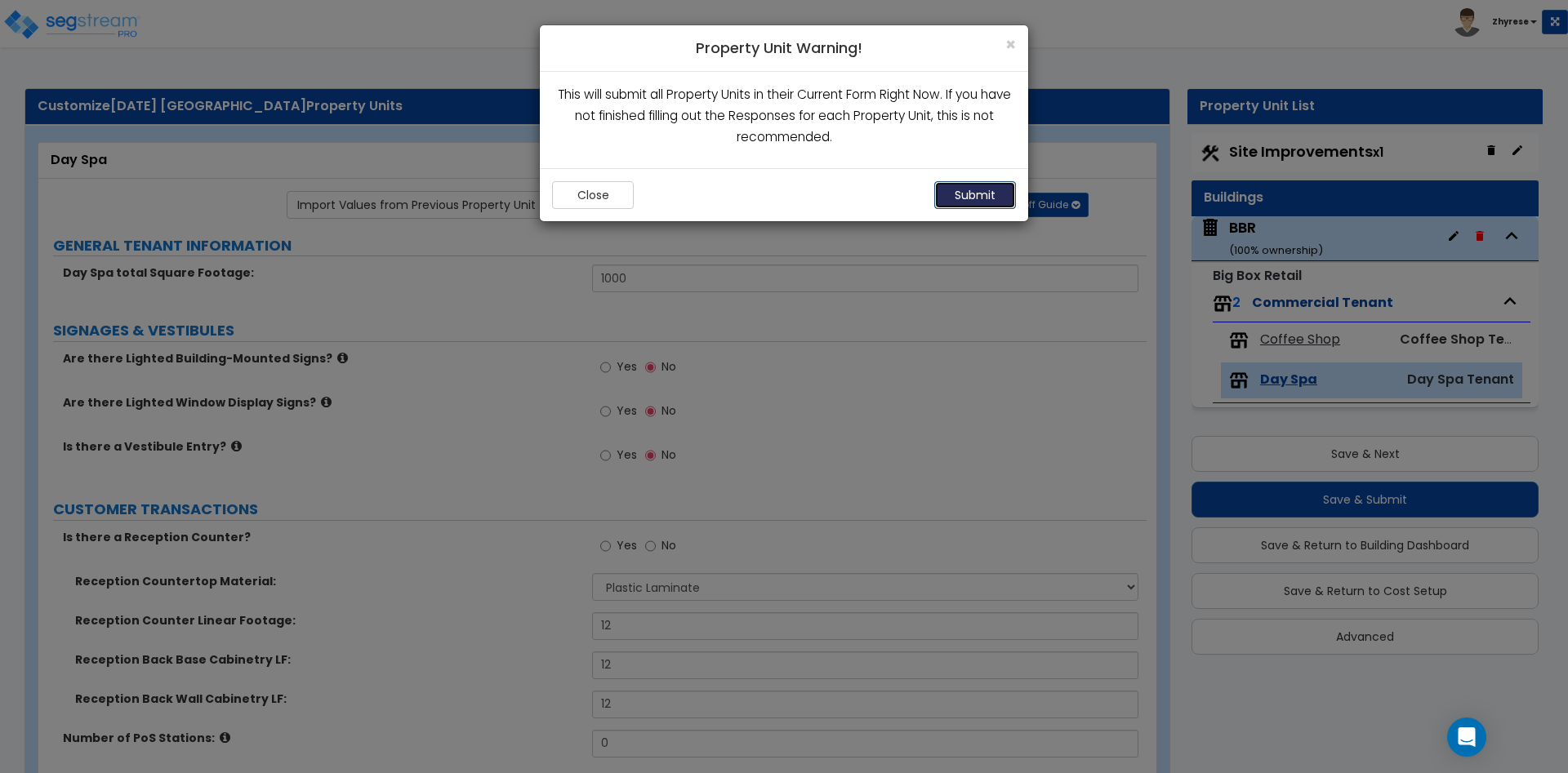
radio input "true"
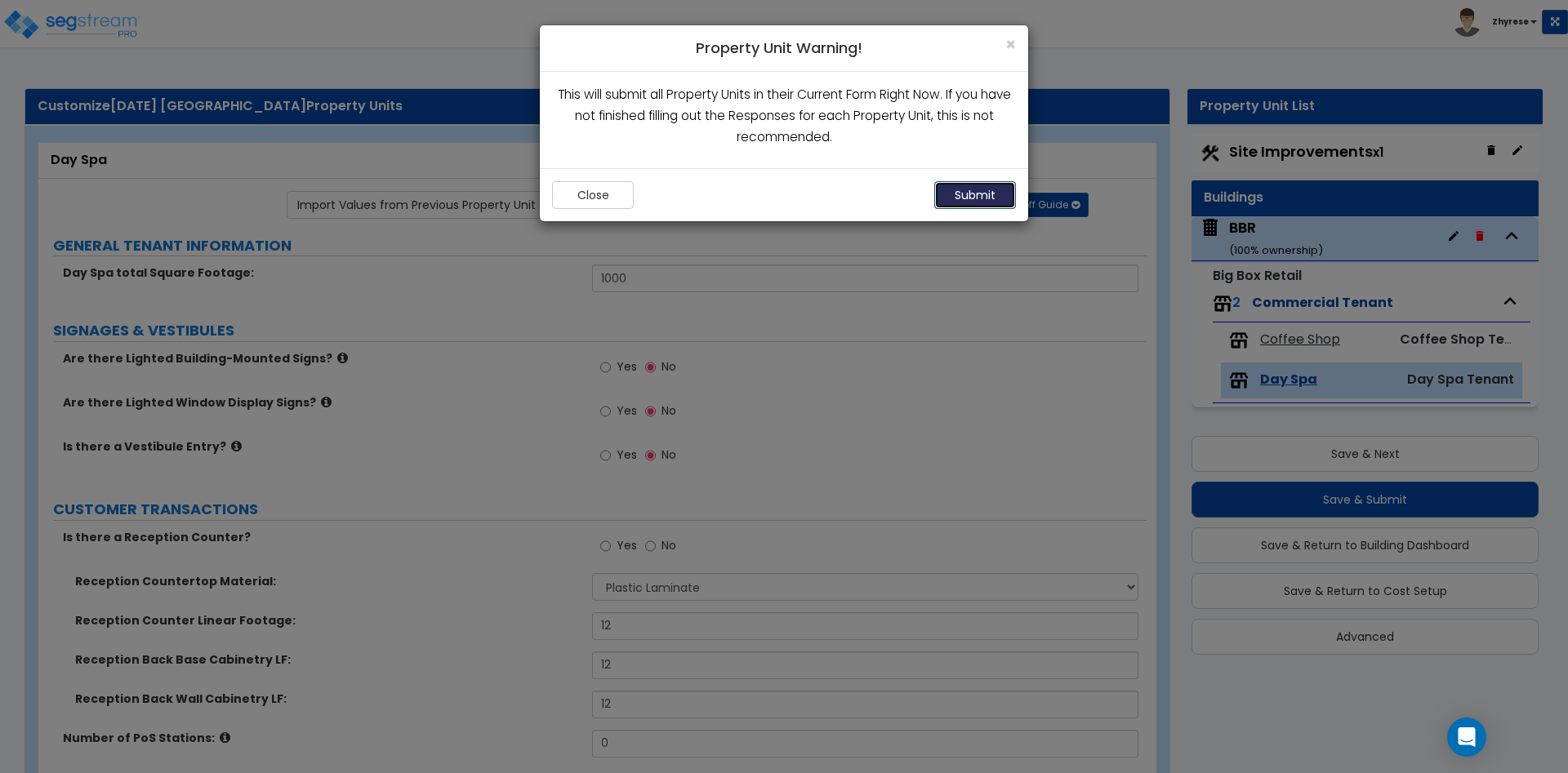
radio input "true"
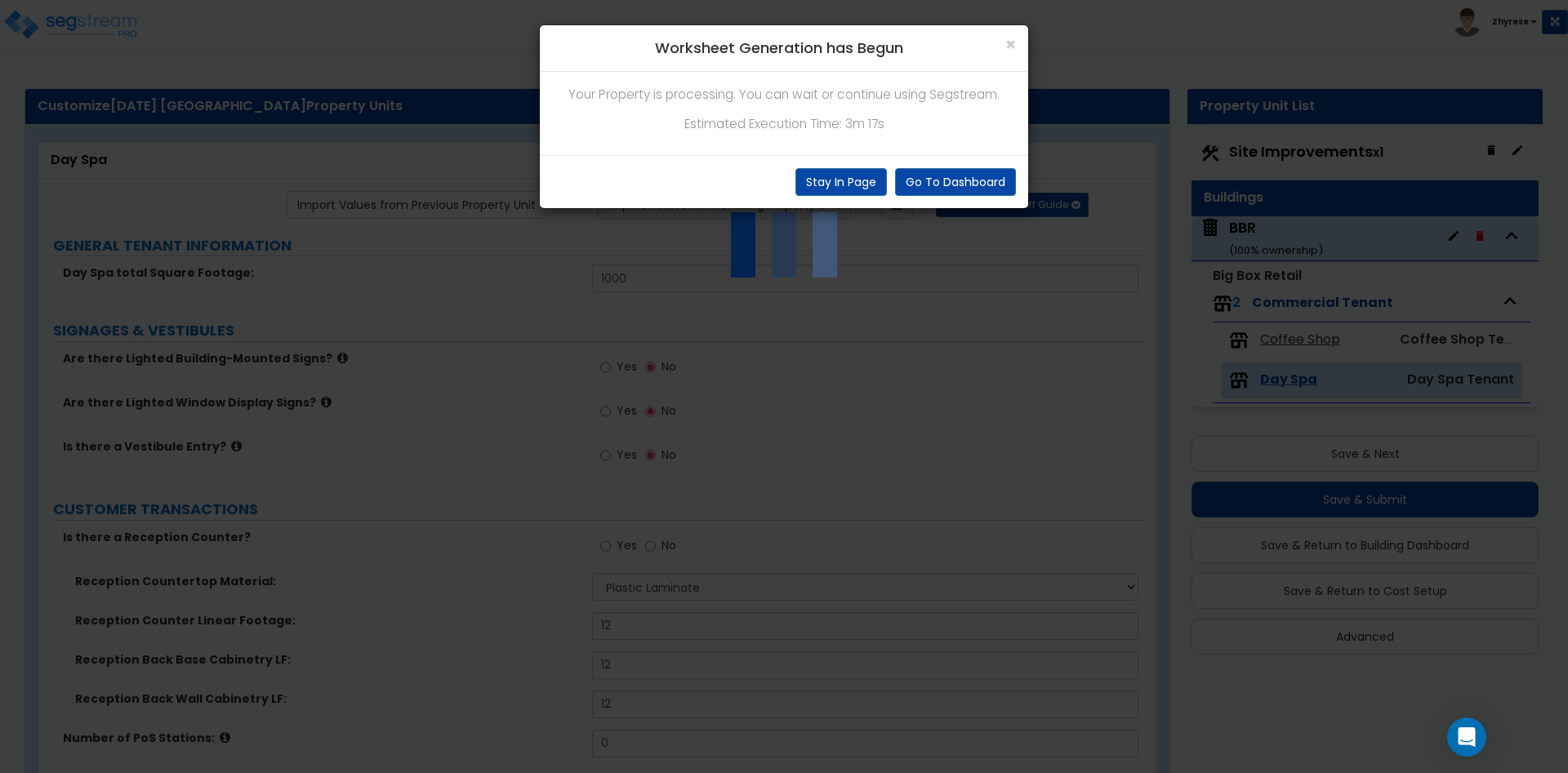
radio input "true"
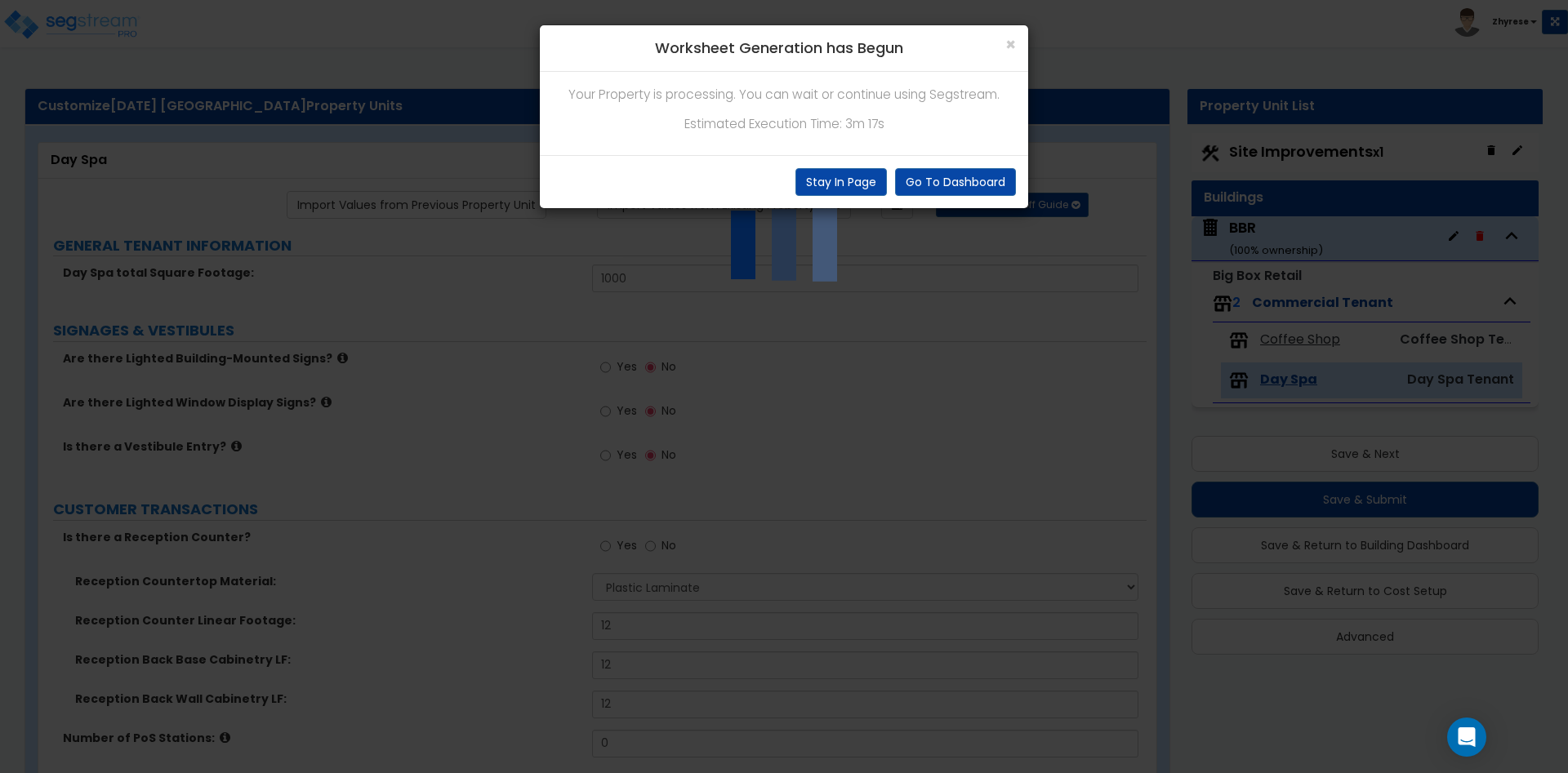
radio input "true"
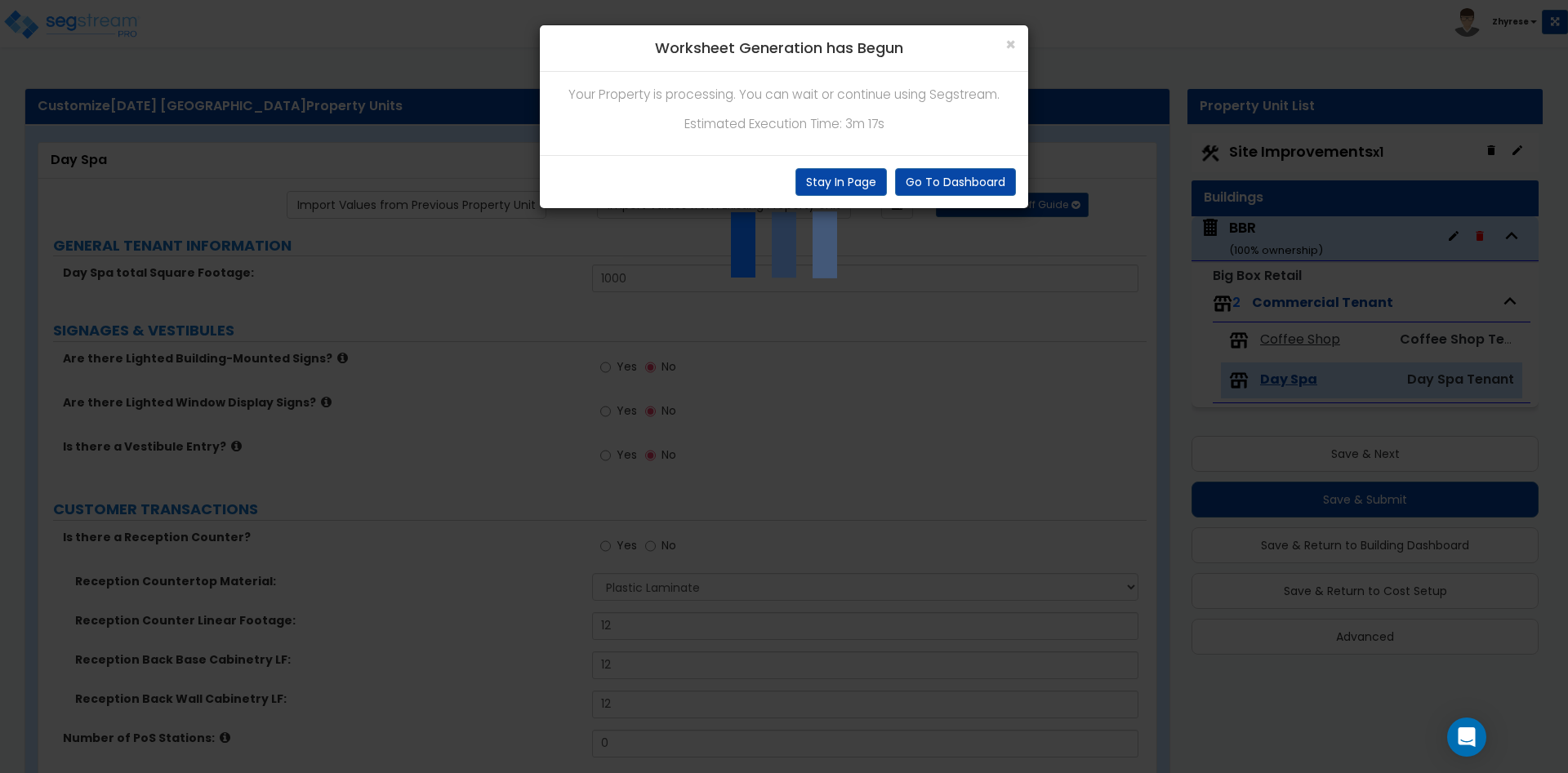
radio input "true"
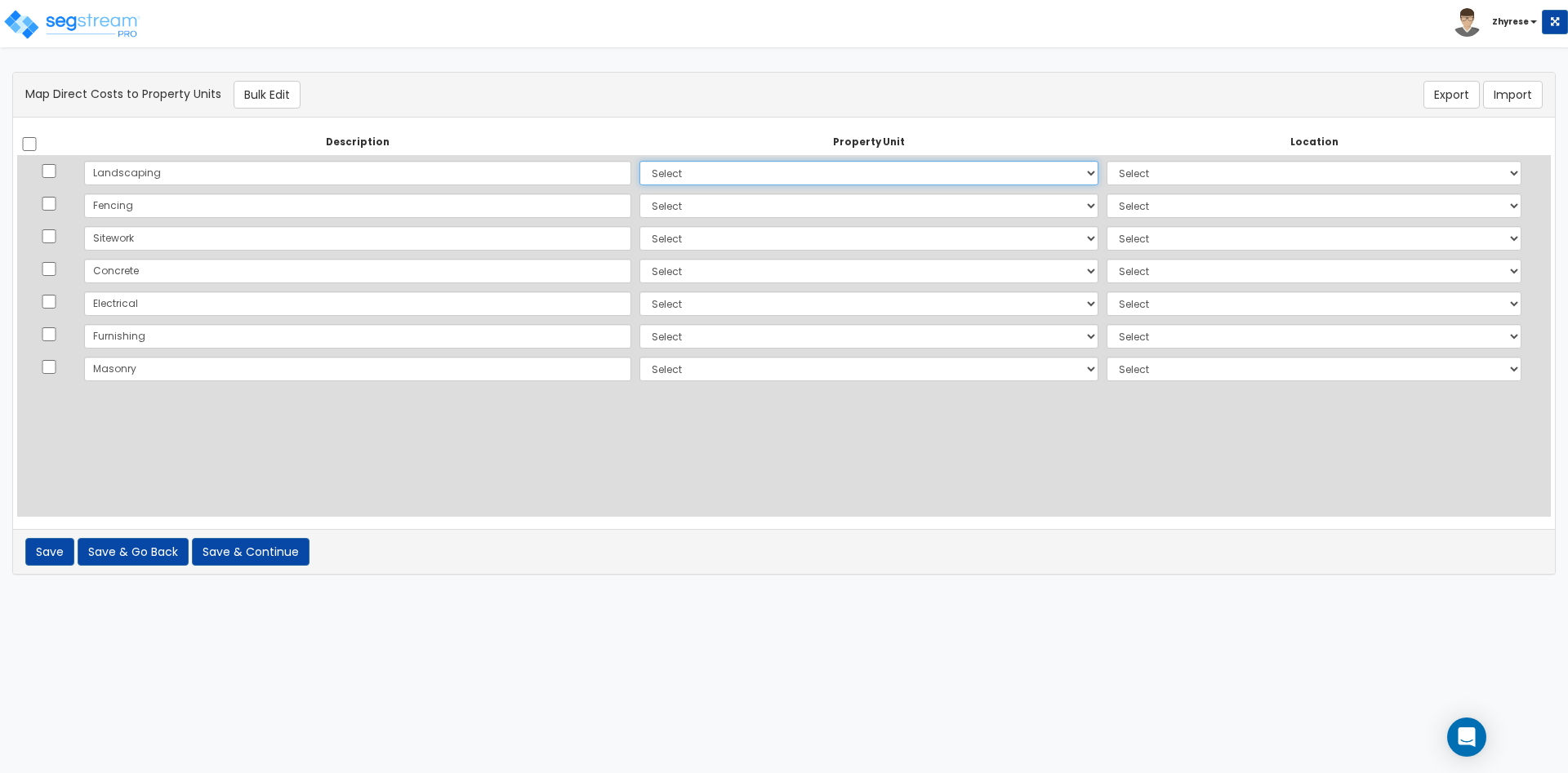
click at [639, 161] on select "Select BBR Site Improvements Add Additional Property Unit" at bounding box center [868, 173] width 459 height 25
select select "166847"
click option "BBR" at bounding box center [0, 0] width 0 height 0
click at [1107, 161] on select "Select Add Additional Location Building Building Interior Site Porte Cochere Co…" at bounding box center [1314, 173] width 415 height 25
select select "6"
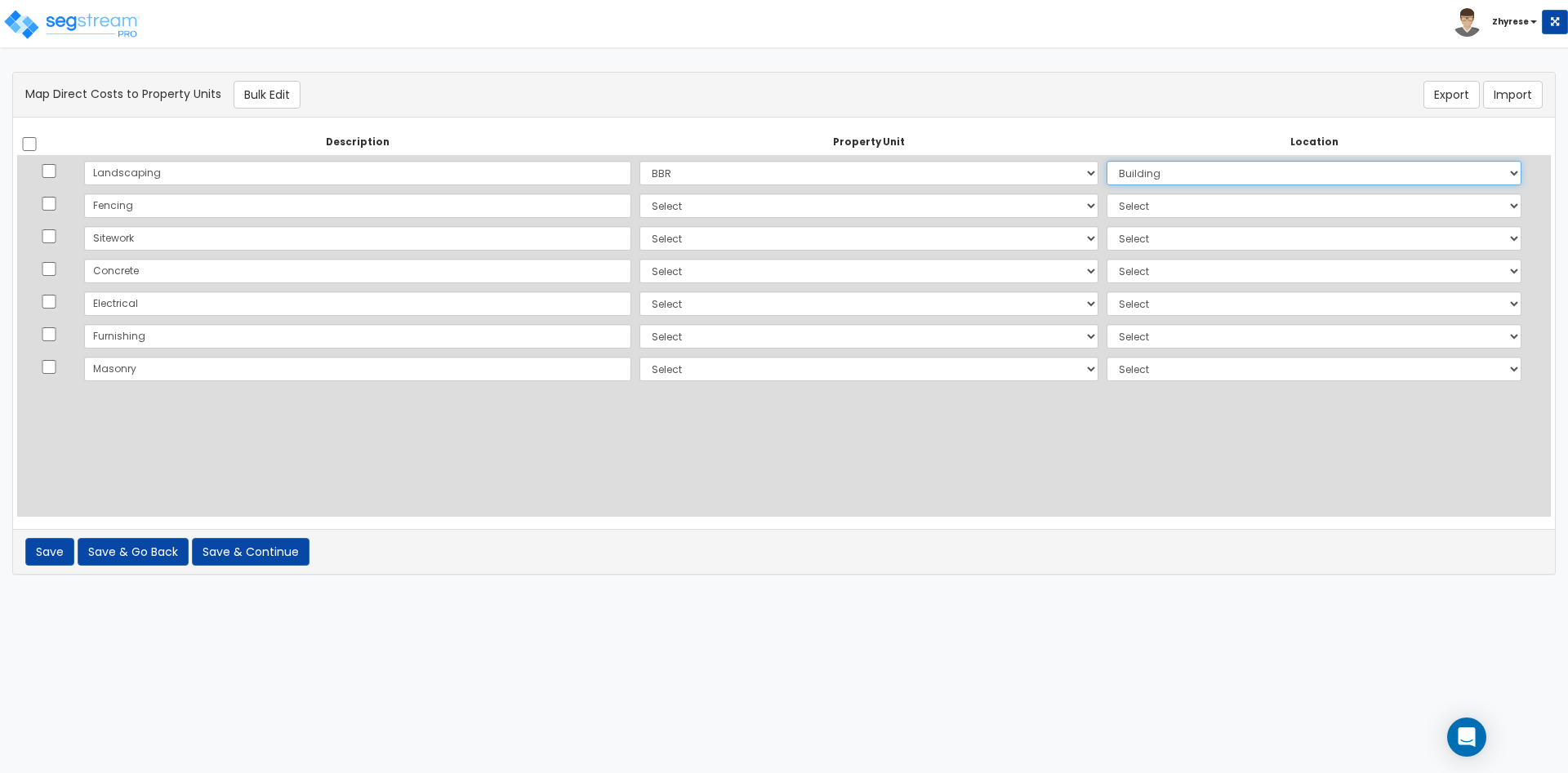
click option "Building" at bounding box center [0, 0] width 0 height 0
click at [639, 193] on select "Select BBR Site Improvements Add Additional Property Unit" at bounding box center [868, 206] width 459 height 25
select select "166851"
click option "Site Improvements" at bounding box center [0, 0] width 0 height 0
click at [1107, 193] on select "Select Add Additional Location Site Exterior" at bounding box center [1314, 206] width 415 height 25
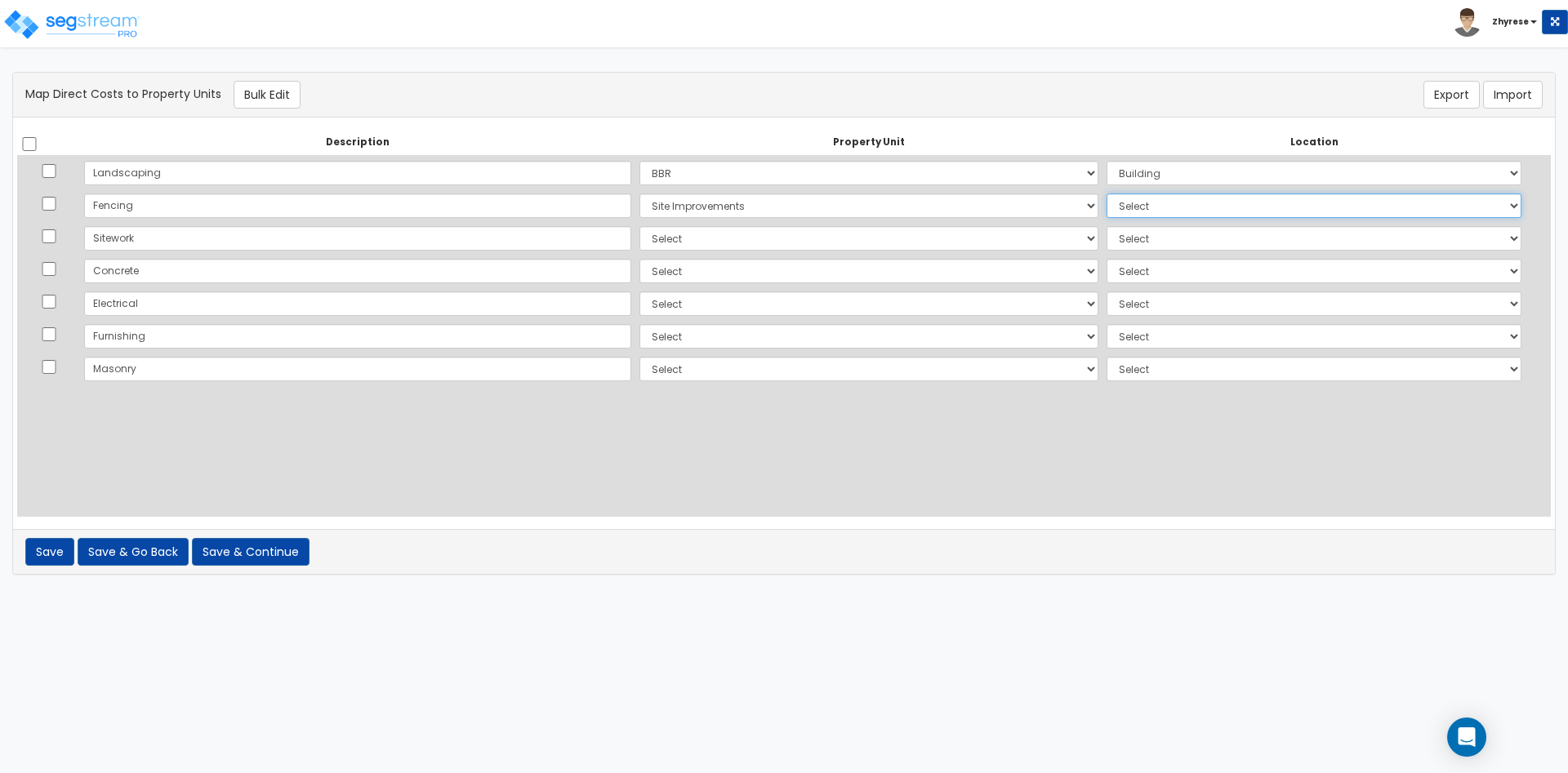
select select "462"
click option "Site Exterior" at bounding box center [0, 0] width 0 height 0
click at [639, 226] on select "Select BBR Site Improvements Add Additional Property Unit" at bounding box center [868, 239] width 459 height 25
select select "166847"
click option "BBR" at bounding box center [0, 0] width 0 height 0
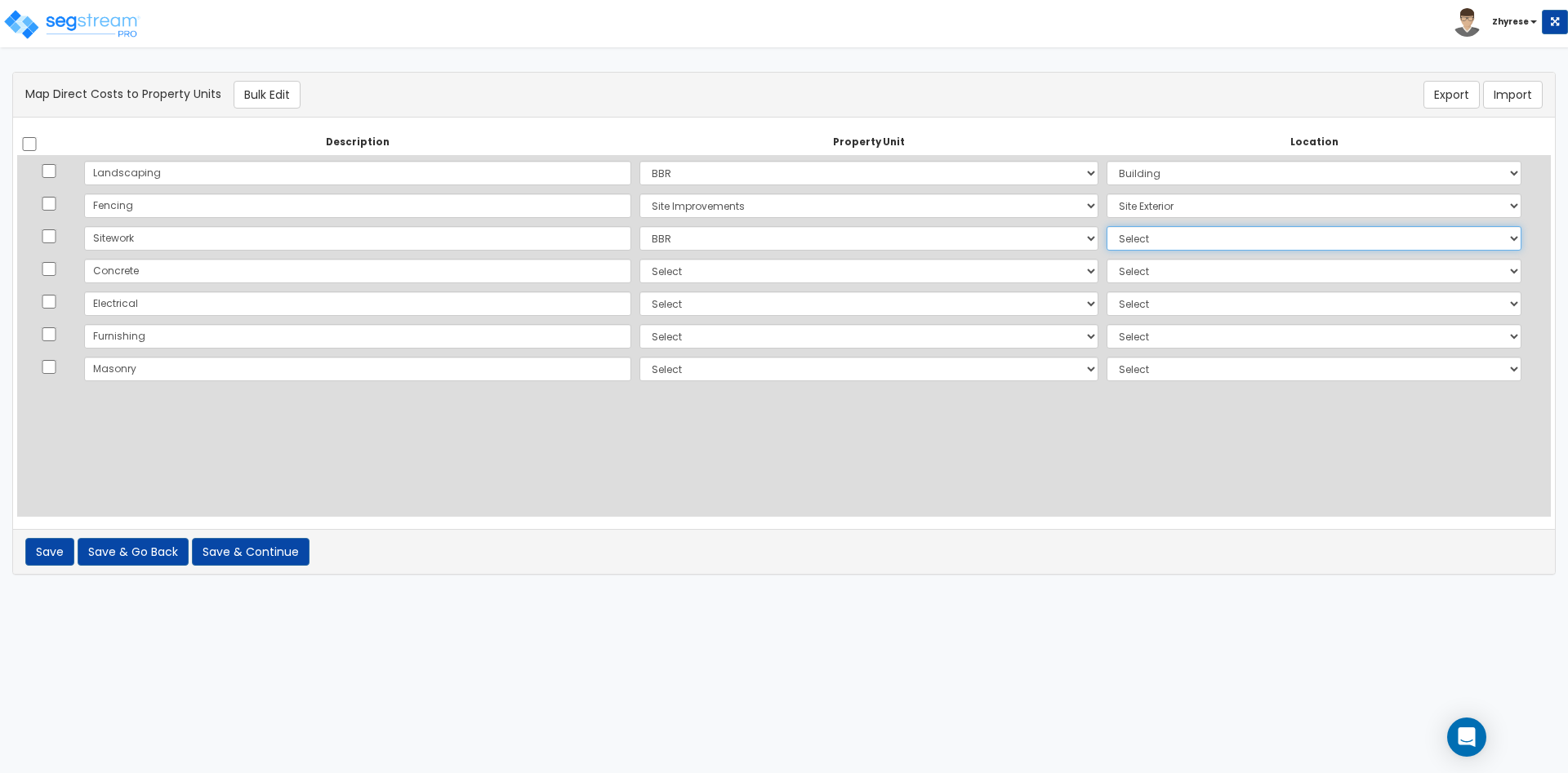
click at [1107, 226] on select "Select Add Additional Location Building Building Interior Site Porte Cochere Co…" at bounding box center [1314, 239] width 415 height 25
select select "13525"
click option "Day Spa" at bounding box center [0, 0] width 0 height 0
click at [639, 258] on select "Select BBR Site Improvements Add Additional Property Unit" at bounding box center [868, 271] width 459 height 25
select select "166847"
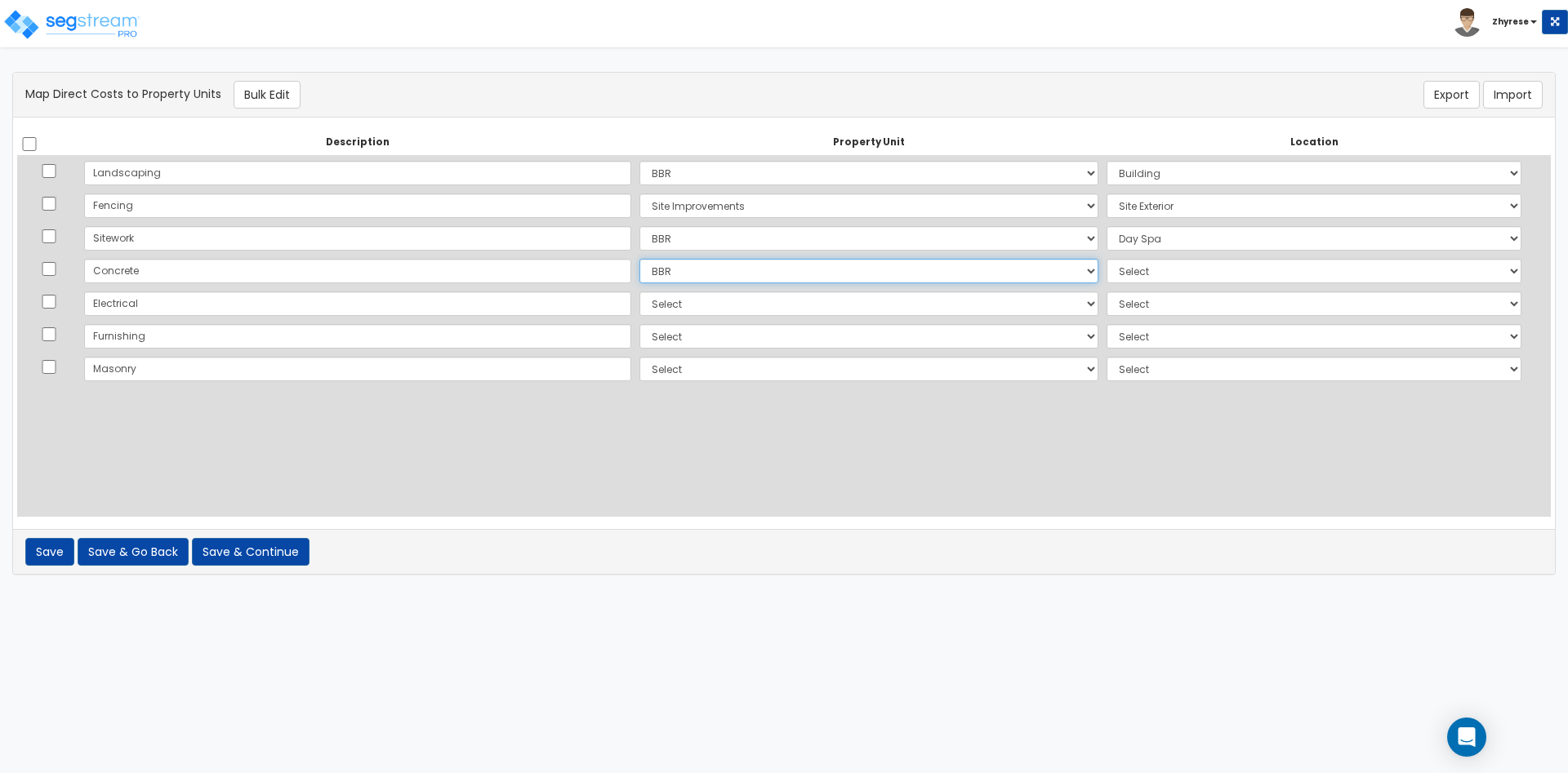
click option "BBR" at bounding box center [0, 0] width 0 height 0
click at [1107, 258] on select "Select Add Additional Location Building Building Interior Site Porte Cochere Co…" at bounding box center [1314, 271] width 415 height 25
select select "_additional"
click option "Add Additional Location" at bounding box center [0, 0] width 0 height 0
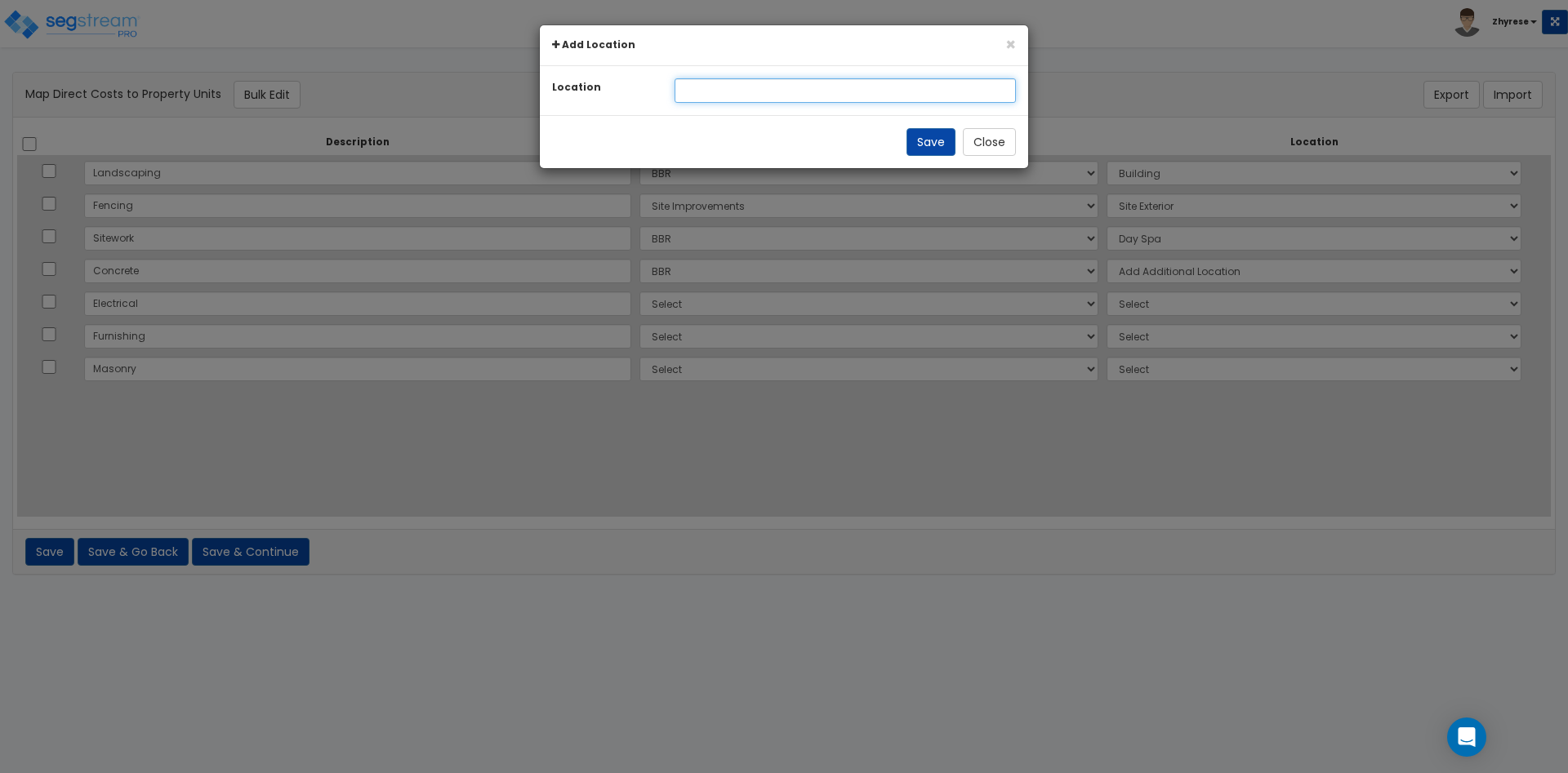
click at [750, 91] on input "text" at bounding box center [845, 91] width 342 height 25
type input "Loc 1"
click at [937, 138] on button "Save" at bounding box center [931, 142] width 49 height 28
select select "NEW-Loc 1"
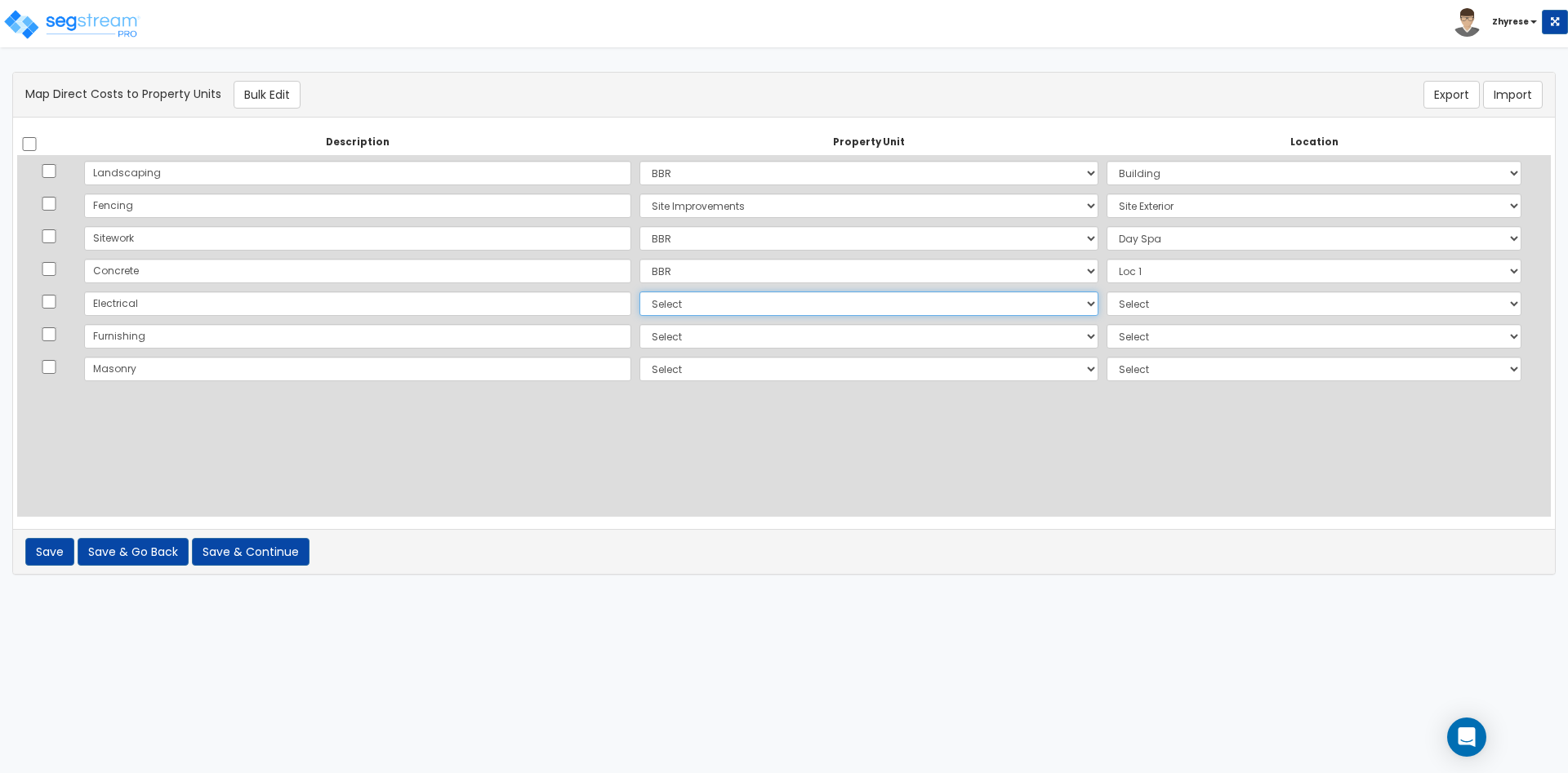
click at [639, 291] on select "Select BBR Site Improvements Add Additional Property Unit" at bounding box center [868, 304] width 459 height 25
select select "_additional"
click option "Add Additional Property Unit" at bounding box center [0, 0] width 0 height 0
select select
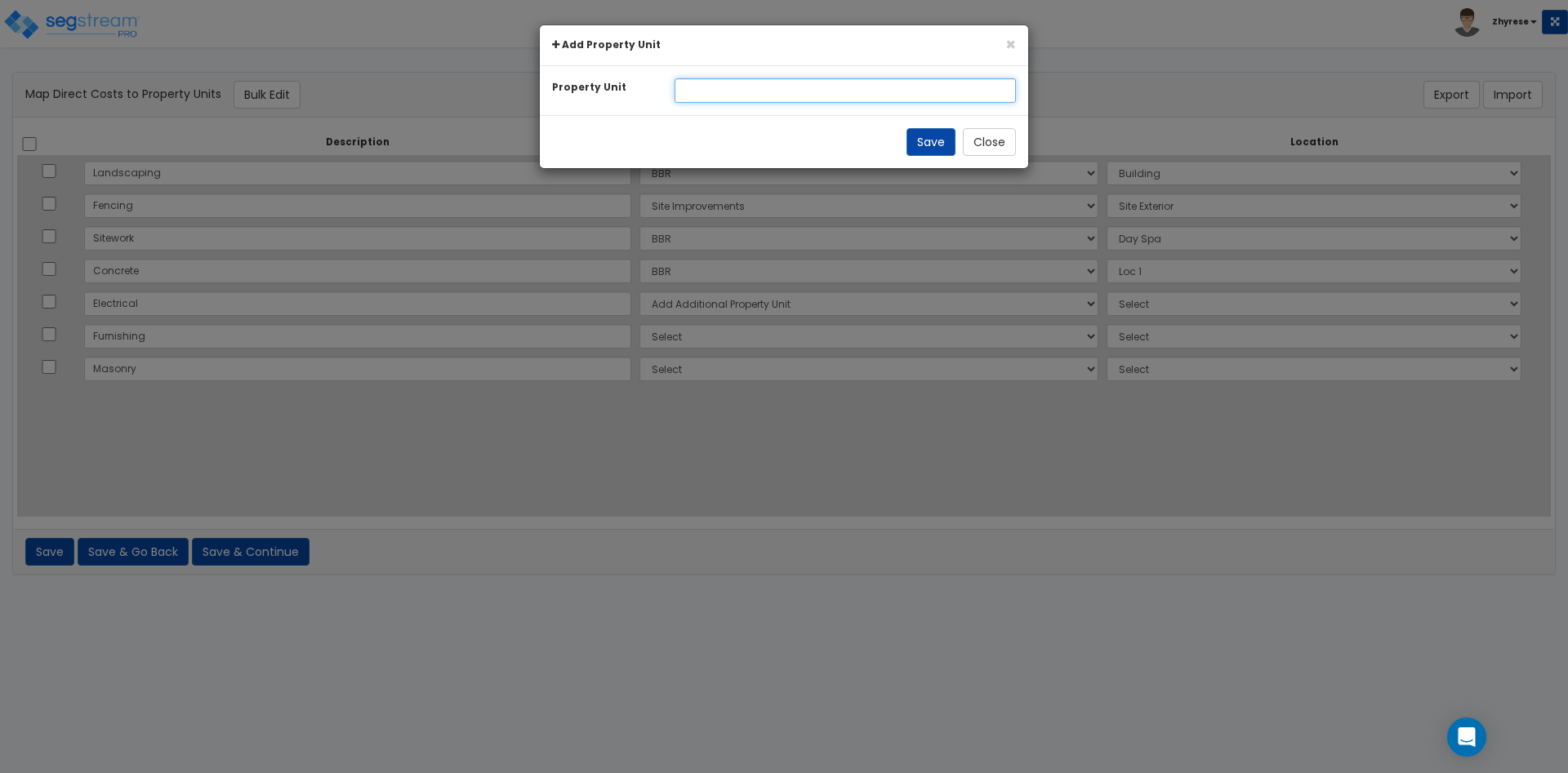
click at [729, 99] on input "text" at bounding box center [845, 91] width 342 height 25
type input "PU"
click at [917, 148] on button "Save" at bounding box center [931, 142] width 49 height 28
select select
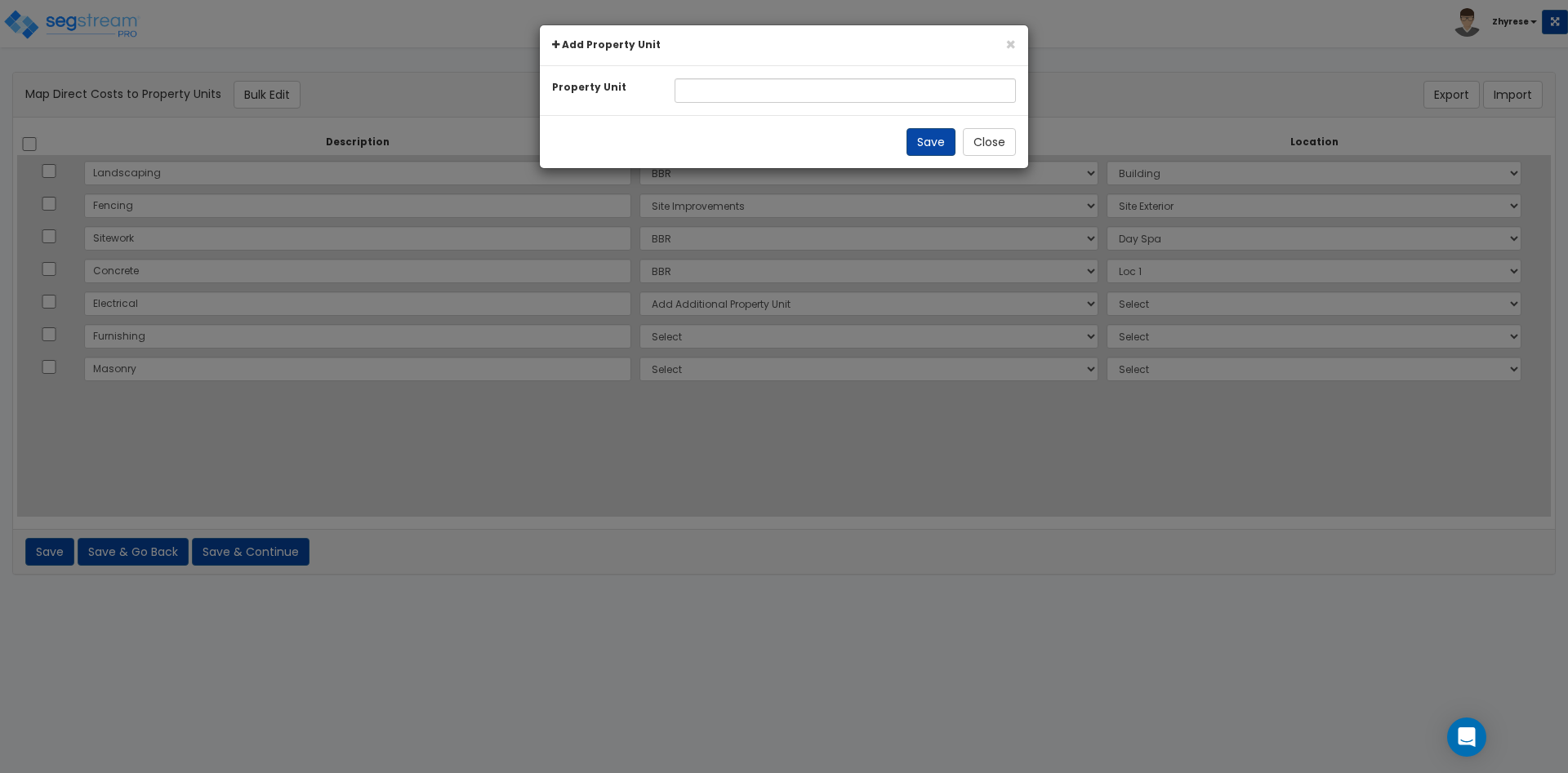
select select "166847"
select select "6"
select select "166851"
select select "166847"
select select "13525"
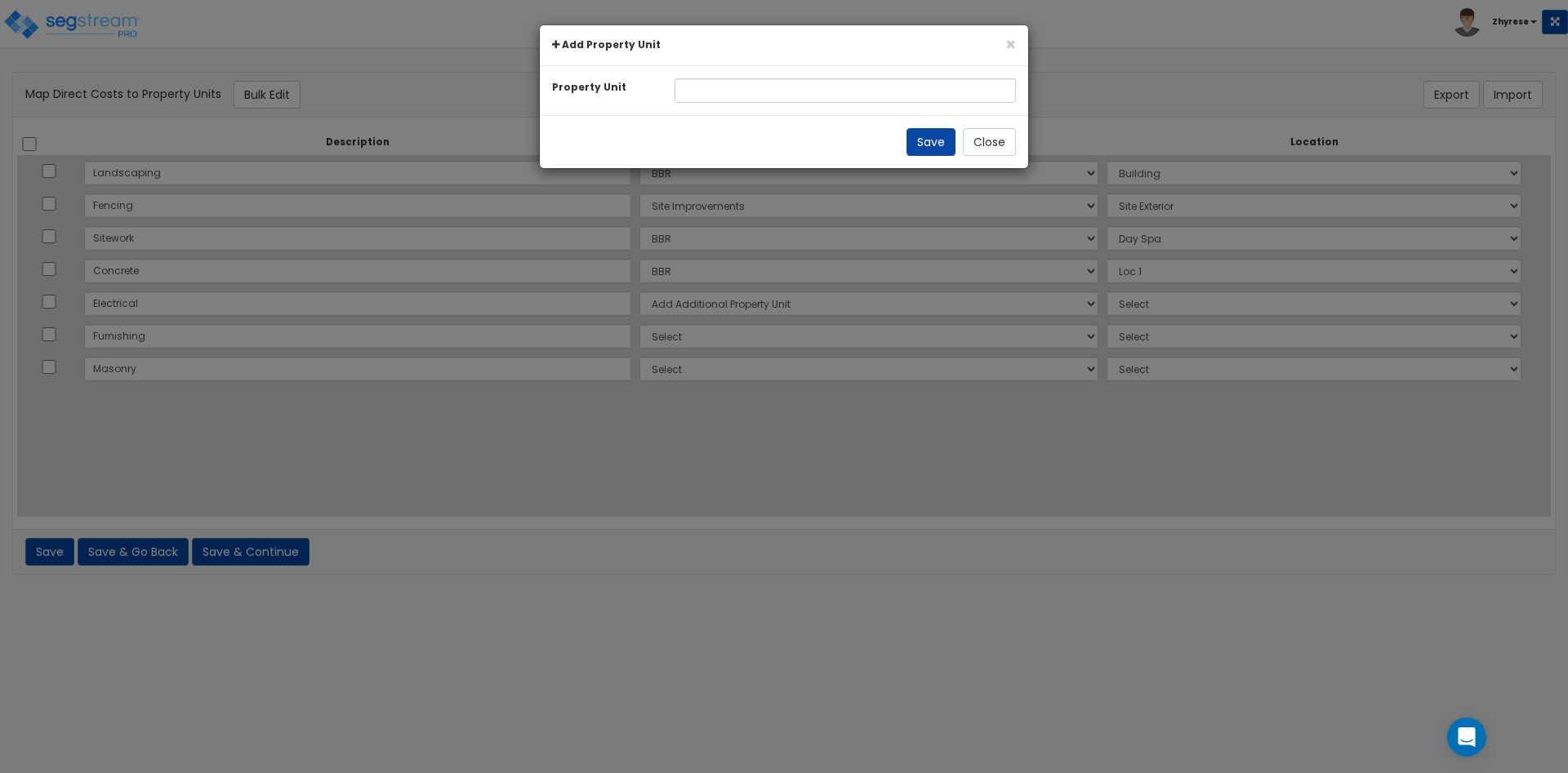
select select "166847"
select select "NEW-PU"
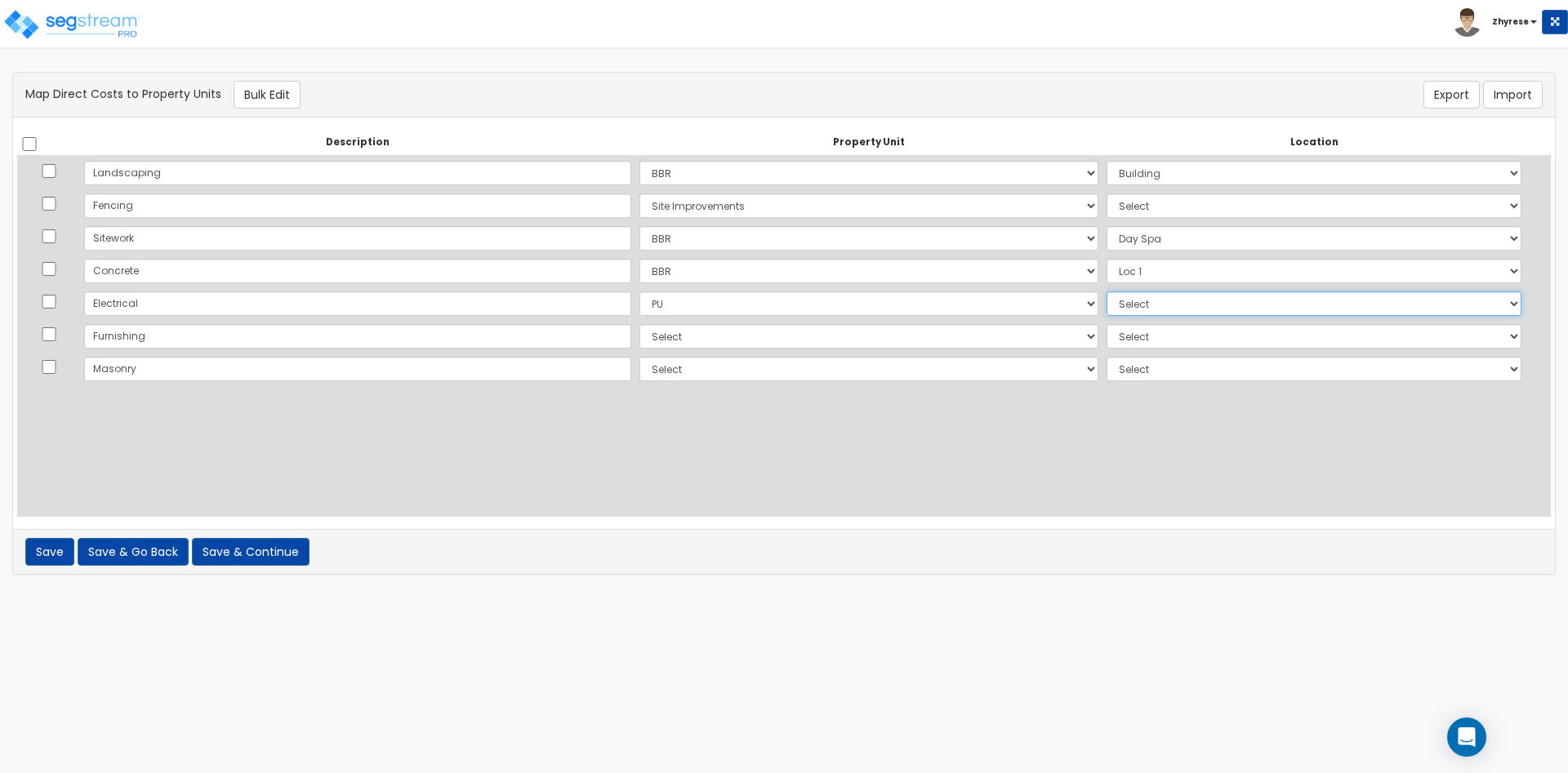
click at [1107, 291] on select "Select Add Additional Location Building Building Interior Site Exterior" at bounding box center [1314, 304] width 415 height 25
select select "6"
click option "Building" at bounding box center [0, 0] width 0 height 0
click at [639, 324] on select "Select Add Additional Property Unit BBR Site Improvements PU" at bounding box center [868, 337] width 459 height 25
select select "NEW-PU"
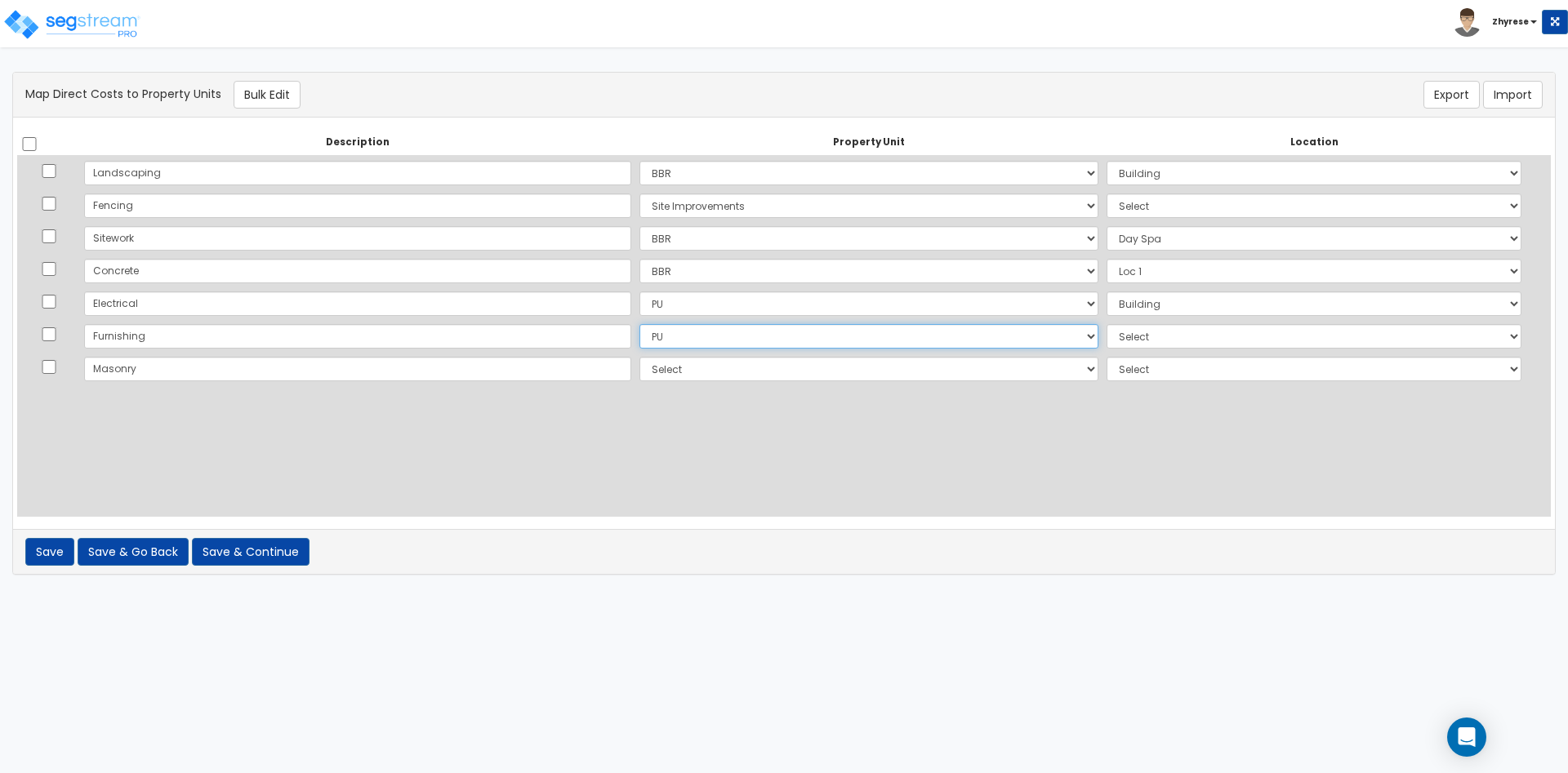
click option "PU" at bounding box center [0, 0] width 0 height 0
click at [1107, 324] on select "Select Add Additional Location Building Building Interior Site Exterior" at bounding box center [1314, 337] width 415 height 25
select select "462"
click option "Site Exterior" at bounding box center [0, 0] width 0 height 0
click at [639, 356] on select "Select Add Additional Property Unit BBR Site Improvements PU" at bounding box center [868, 369] width 459 height 25
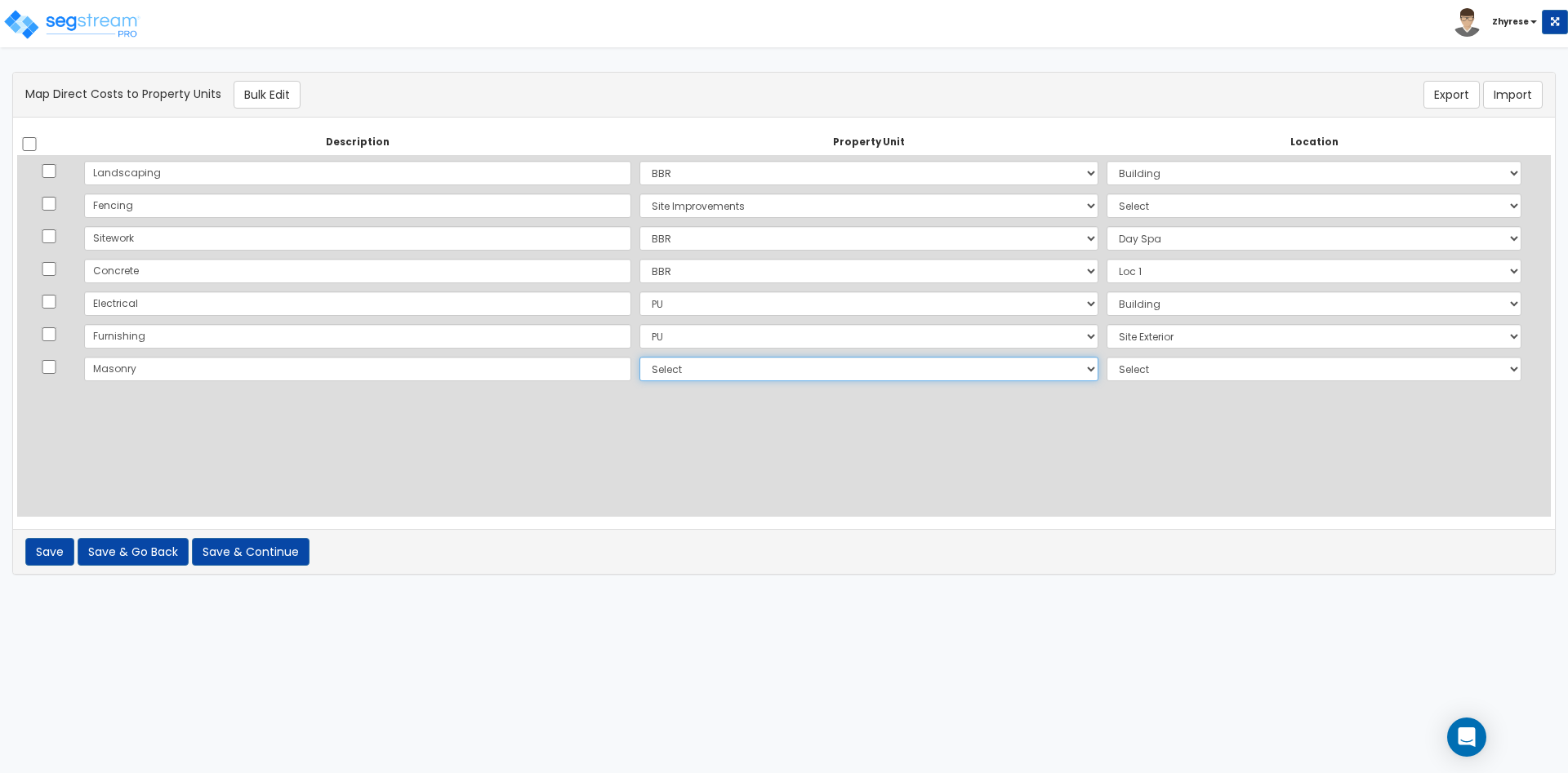
select select "NEW-PU"
click option "PU" at bounding box center [0, 0] width 0 height 0
click at [1172, 352] on td "Select Add Additional Location Building Building Interior Site Exterior" at bounding box center [1314, 369] width 423 height 33
click at [1144, 400] on div "Description Property Unit Location Do nothing Add Additional Property Unit BBR …" at bounding box center [784, 324] width 1533 height 387
click at [1107, 356] on select "Select Add Additional Location Building Building Interior Site Exterior" at bounding box center [1314, 369] width 415 height 25
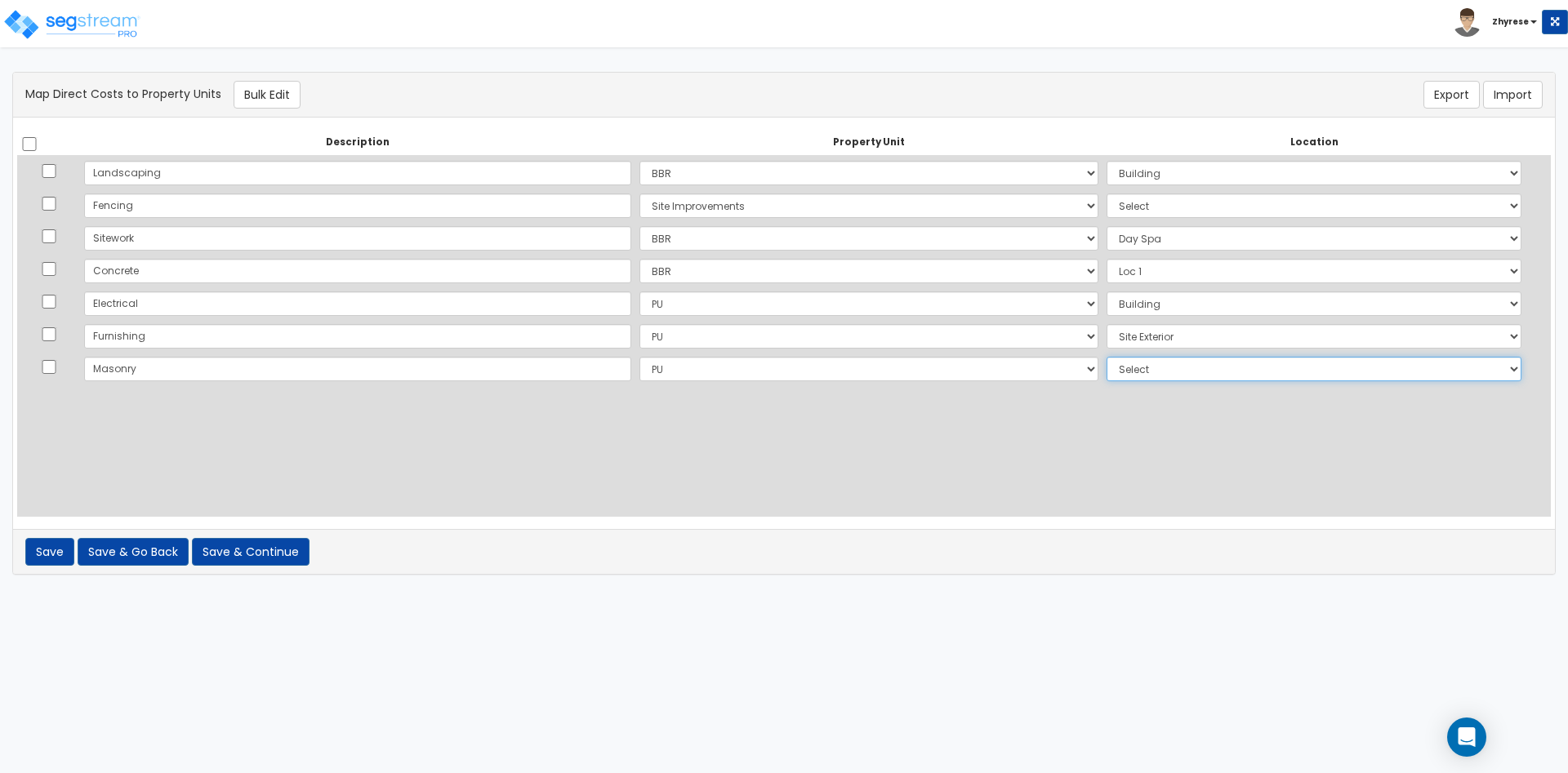
select select "_additional"
click option "Add Additional Location" at bounding box center [0, 0] width 0 height 0
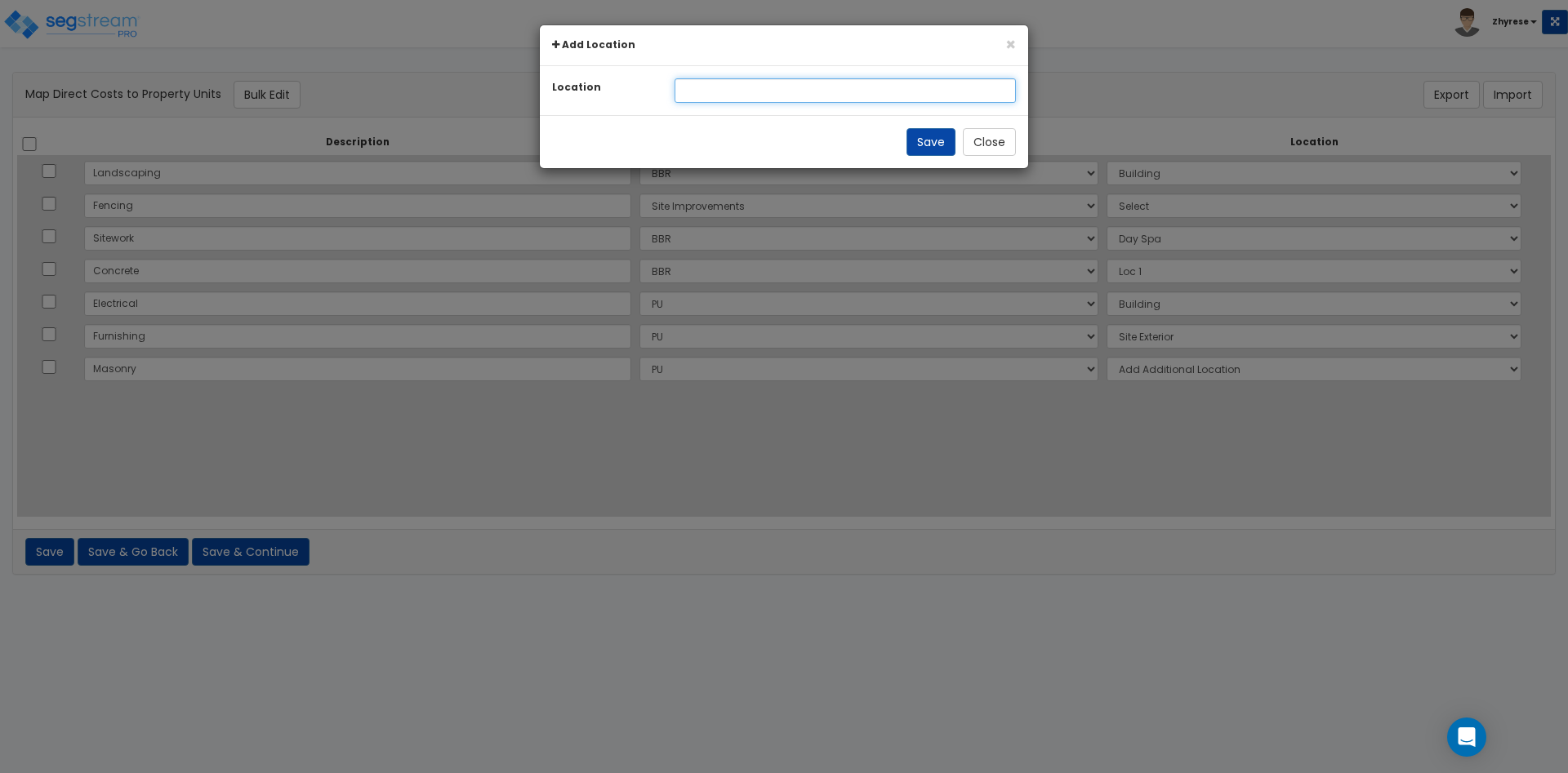
click at [883, 100] on input "text" at bounding box center [845, 91] width 342 height 25
type input "Loc 2"
click at [936, 155] on button "Save" at bounding box center [931, 142] width 49 height 28
select select "NEW-Loc 2"
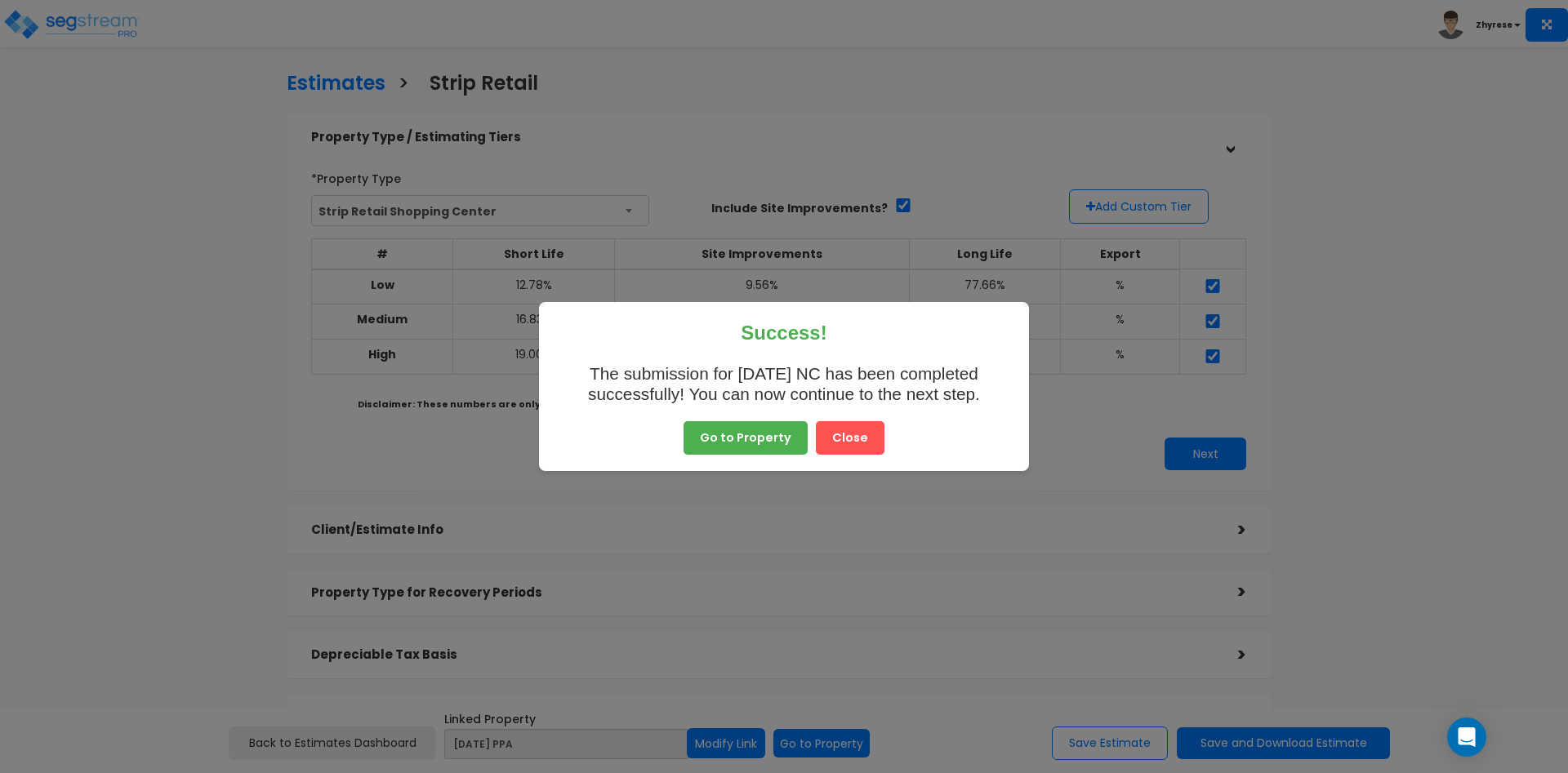
scroll to position [191, 0]
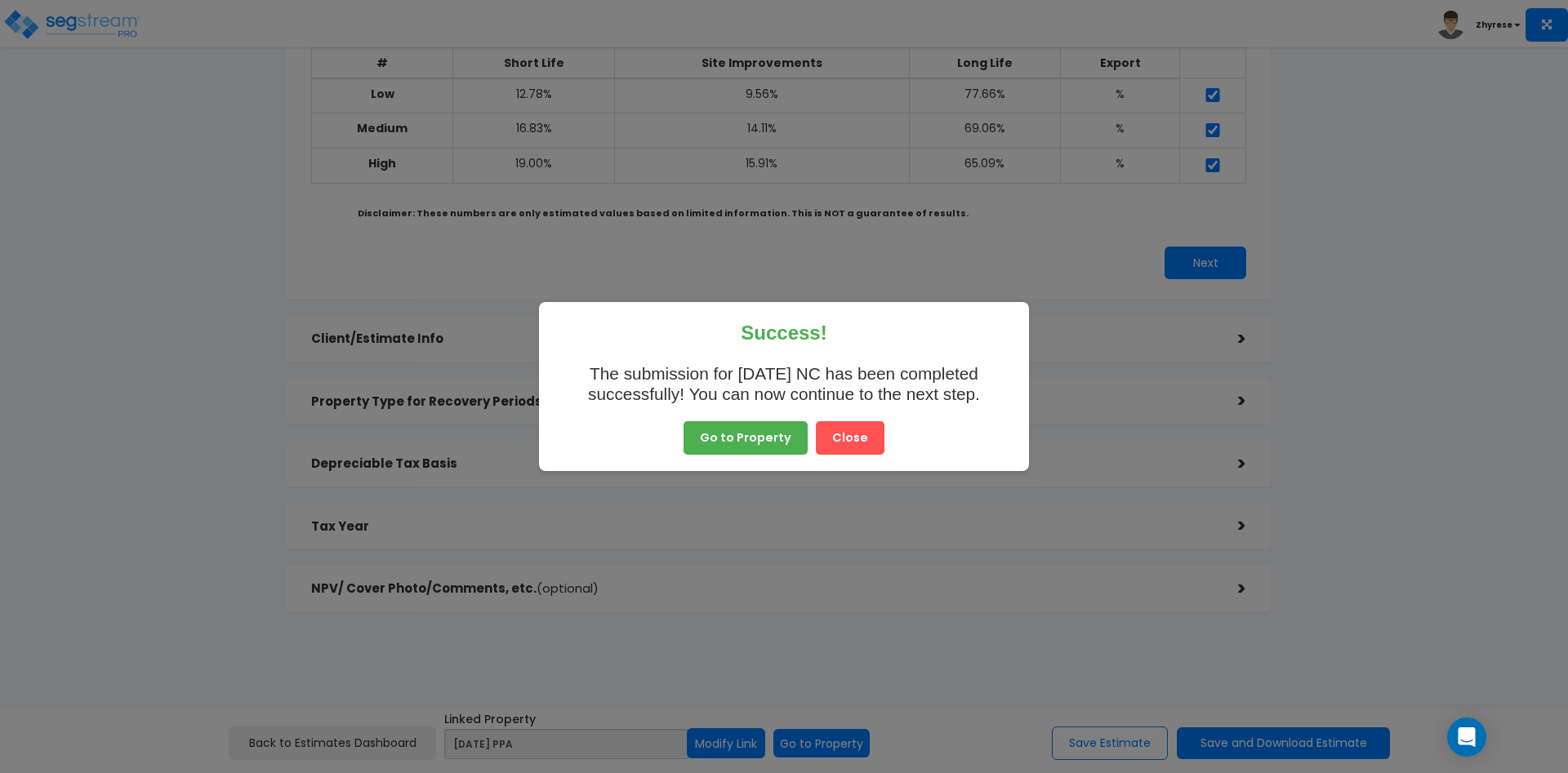
click at [847, 431] on button "Close" at bounding box center [850, 439] width 68 height 35
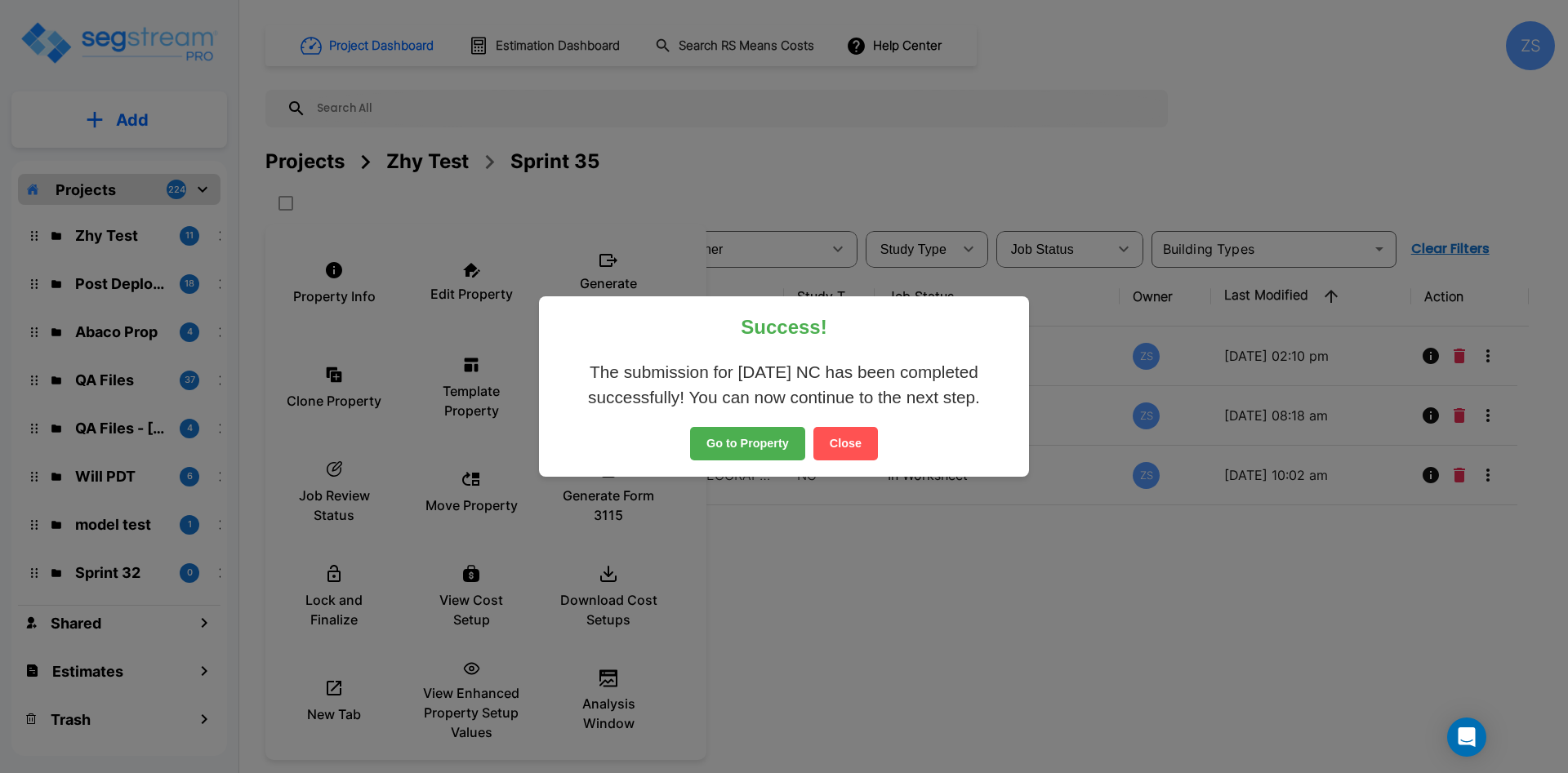
click at [838, 449] on button "Close" at bounding box center [846, 445] width 64 height 35
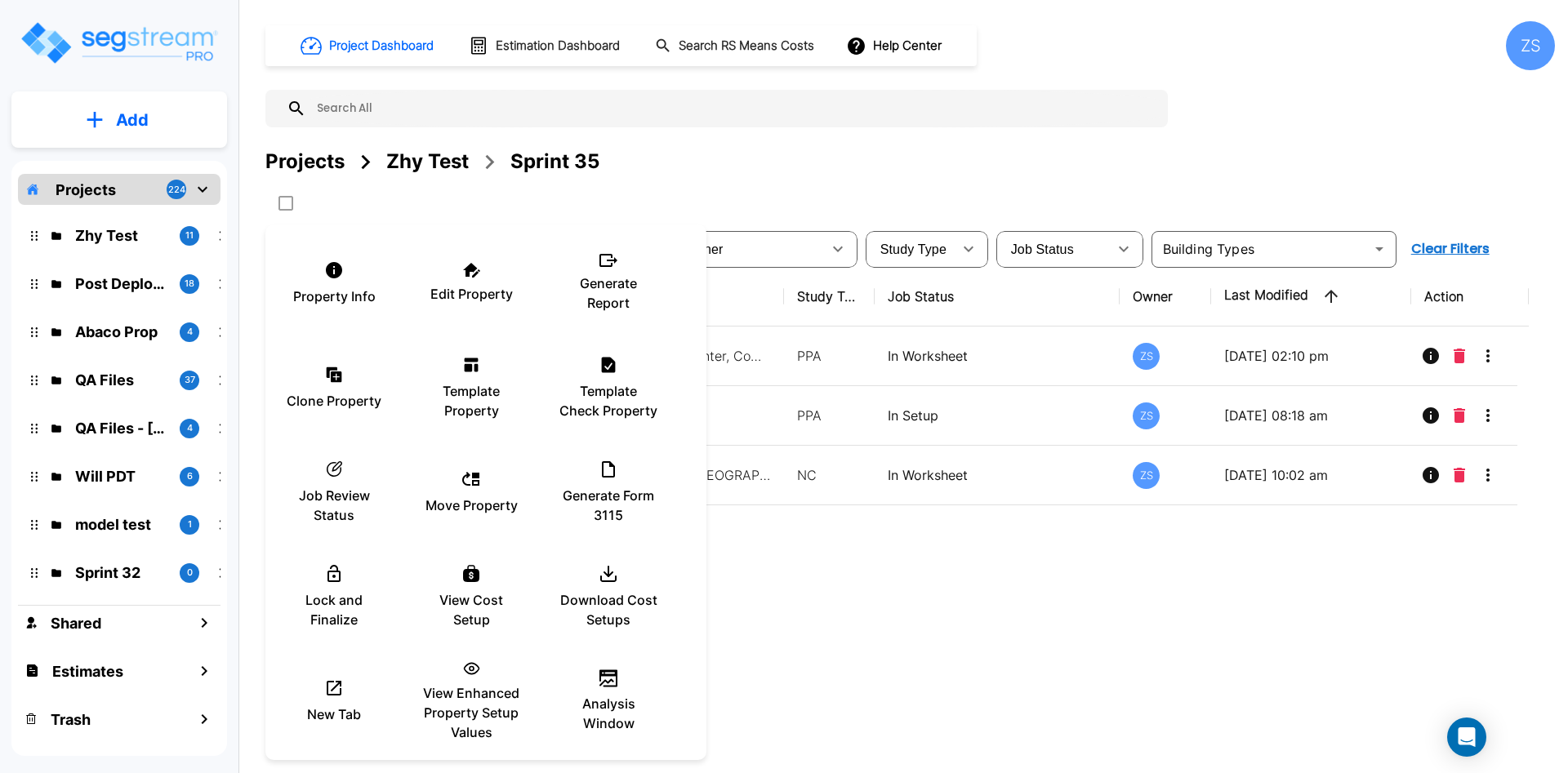
click at [1046, 630] on div at bounding box center [784, 386] width 1568 height 773
